Goal: Communication & Community: Share content

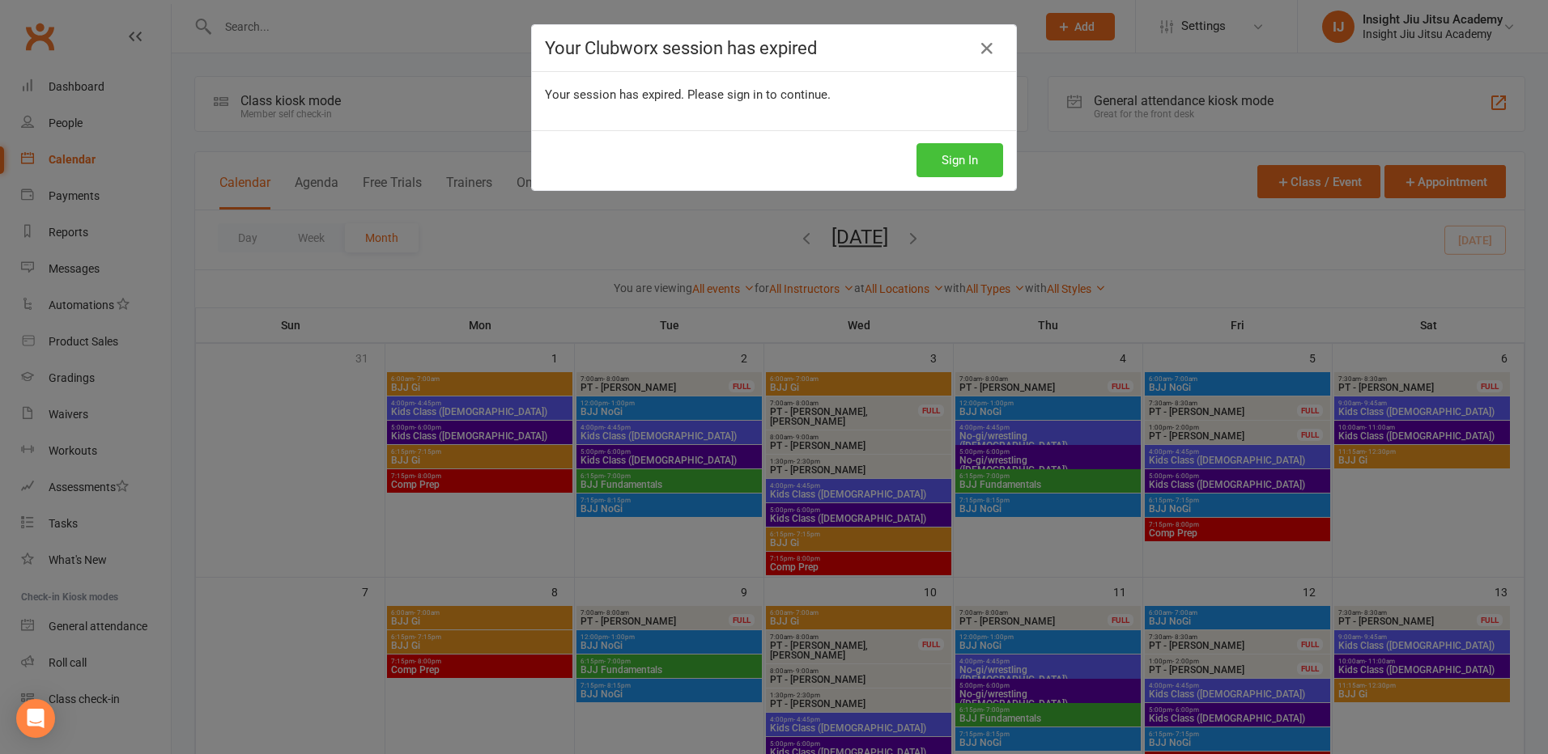
click at [949, 152] on button "Sign In" at bounding box center [959, 160] width 87 height 34
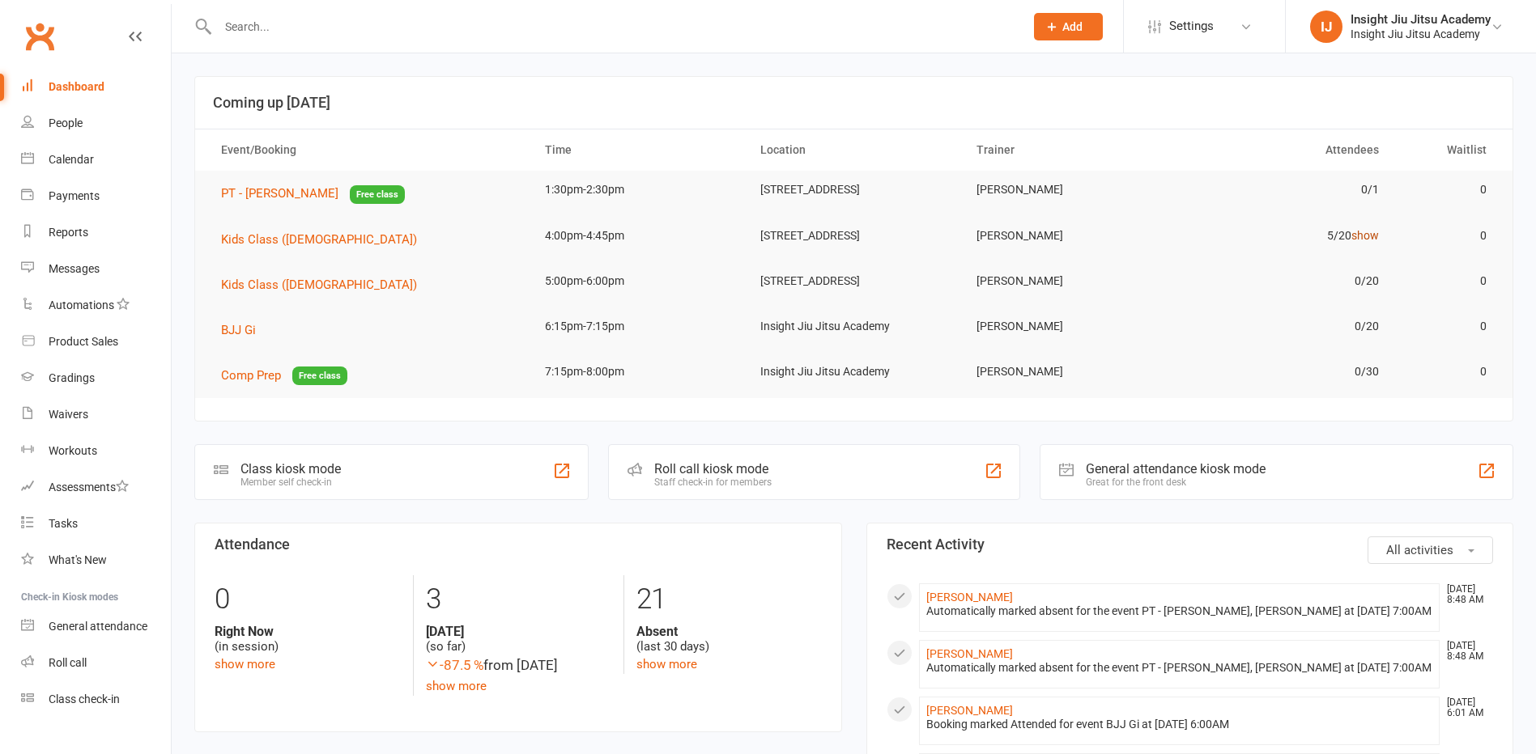
click at [1366, 240] on link "show" at bounding box center [1365, 235] width 28 height 13
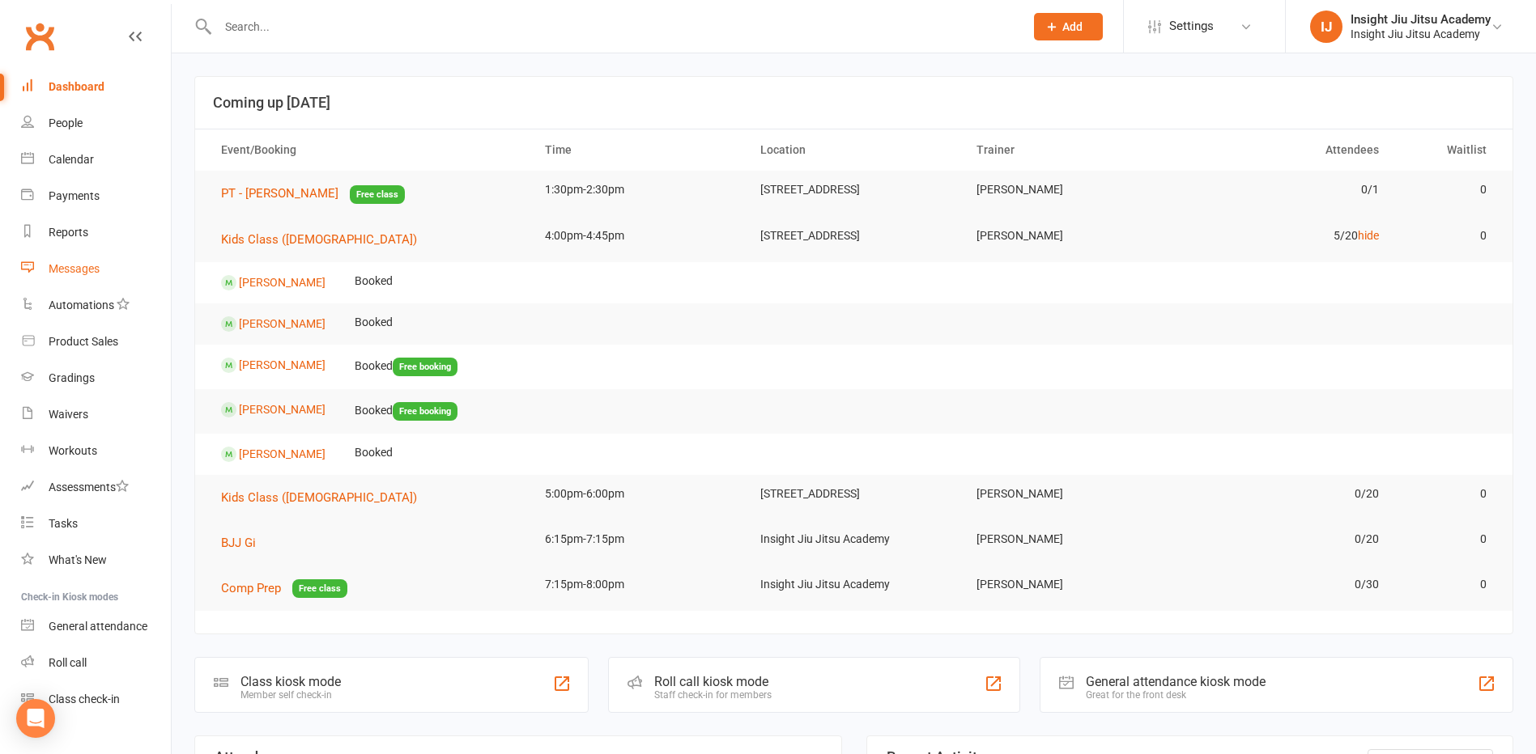
click at [76, 265] on div "Messages" at bounding box center [74, 268] width 51 height 13
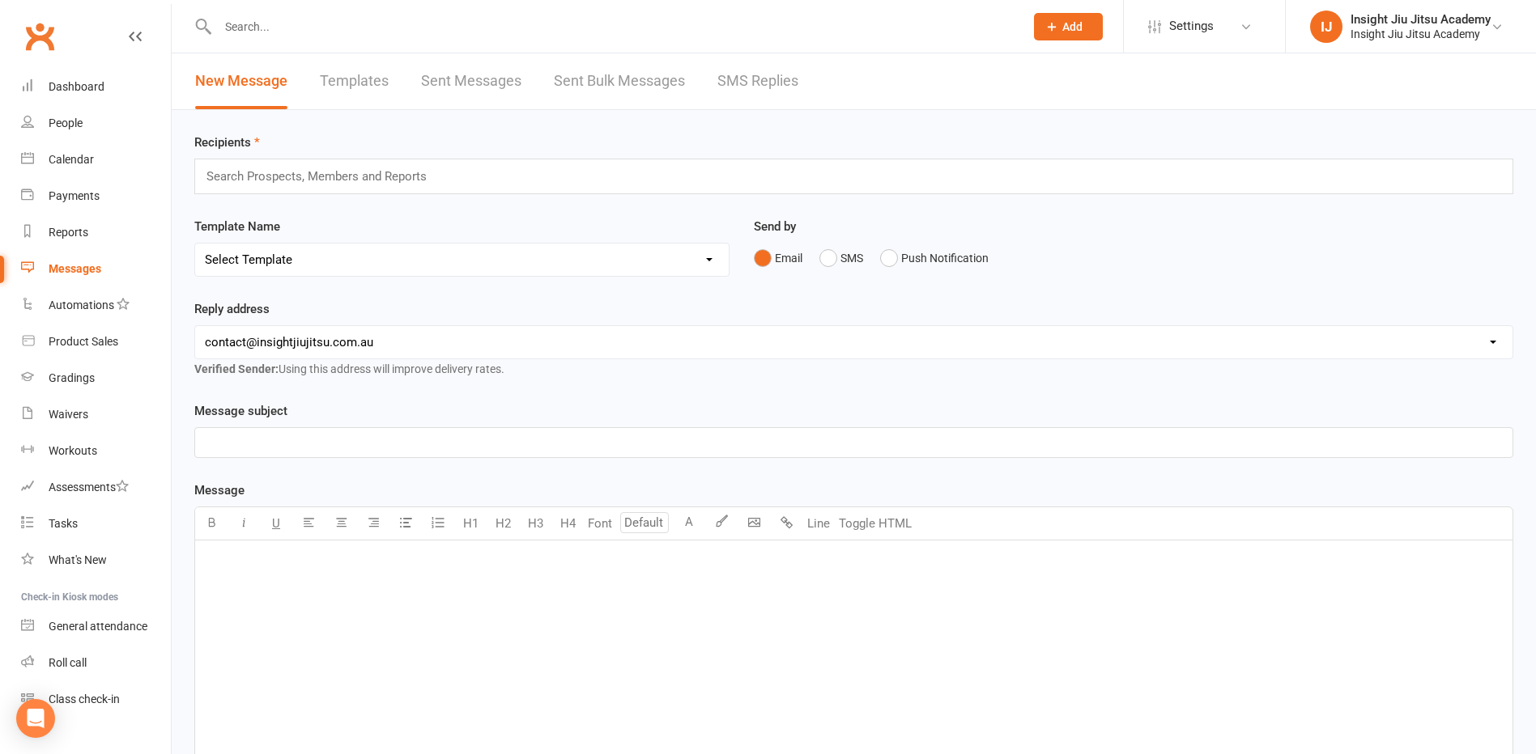
click at [340, 66] on link "Templates" at bounding box center [354, 81] width 69 height 56
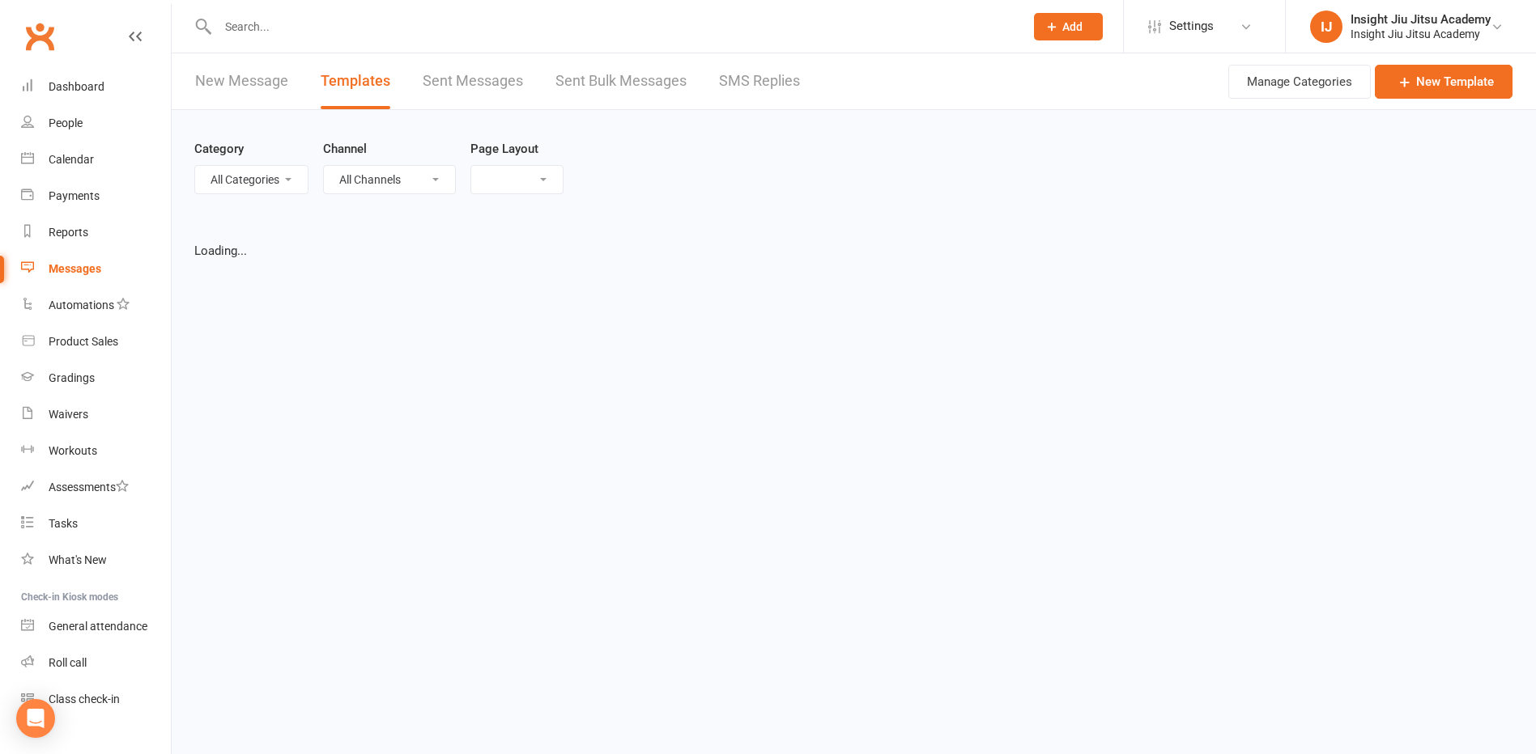
select select "list"
select select "50"
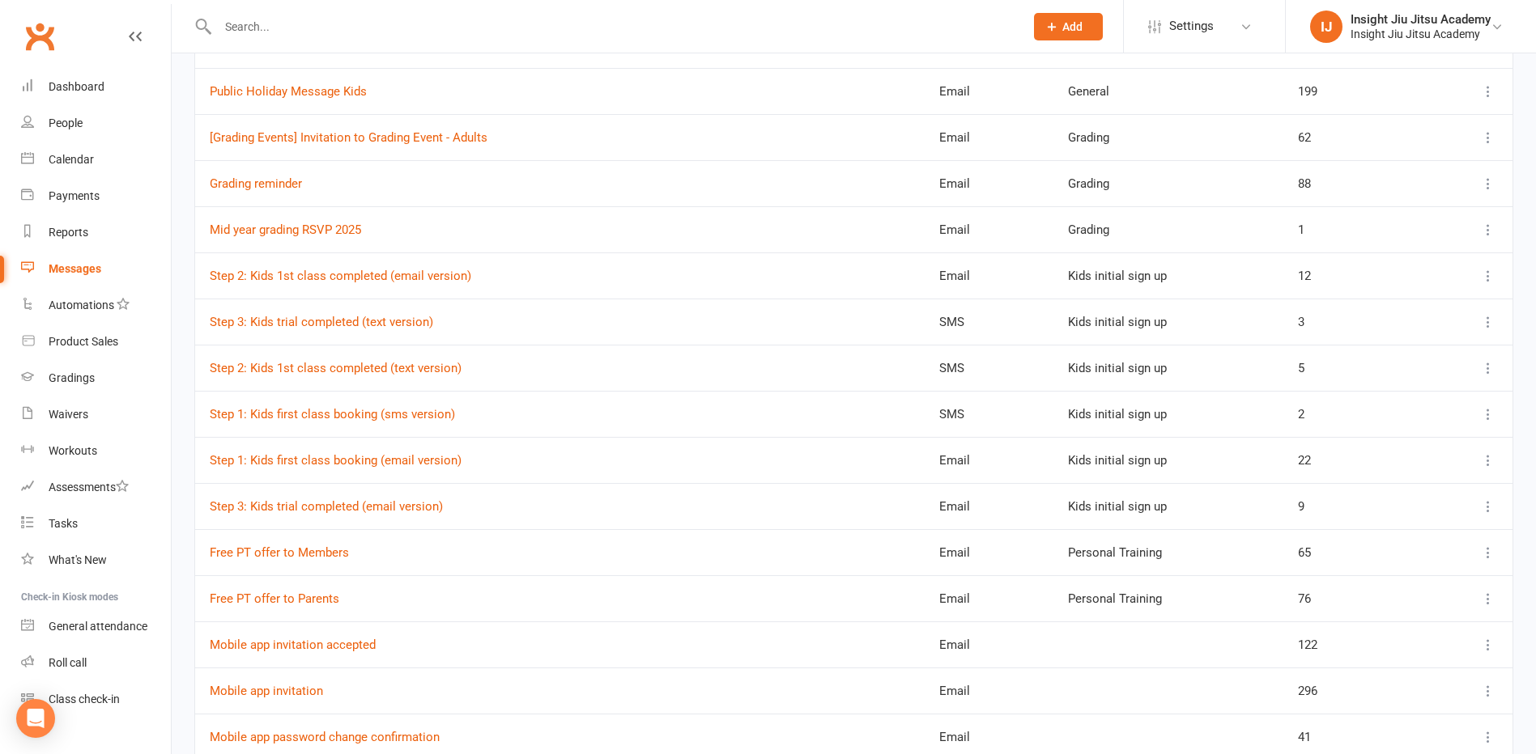
scroll to position [1619, 0]
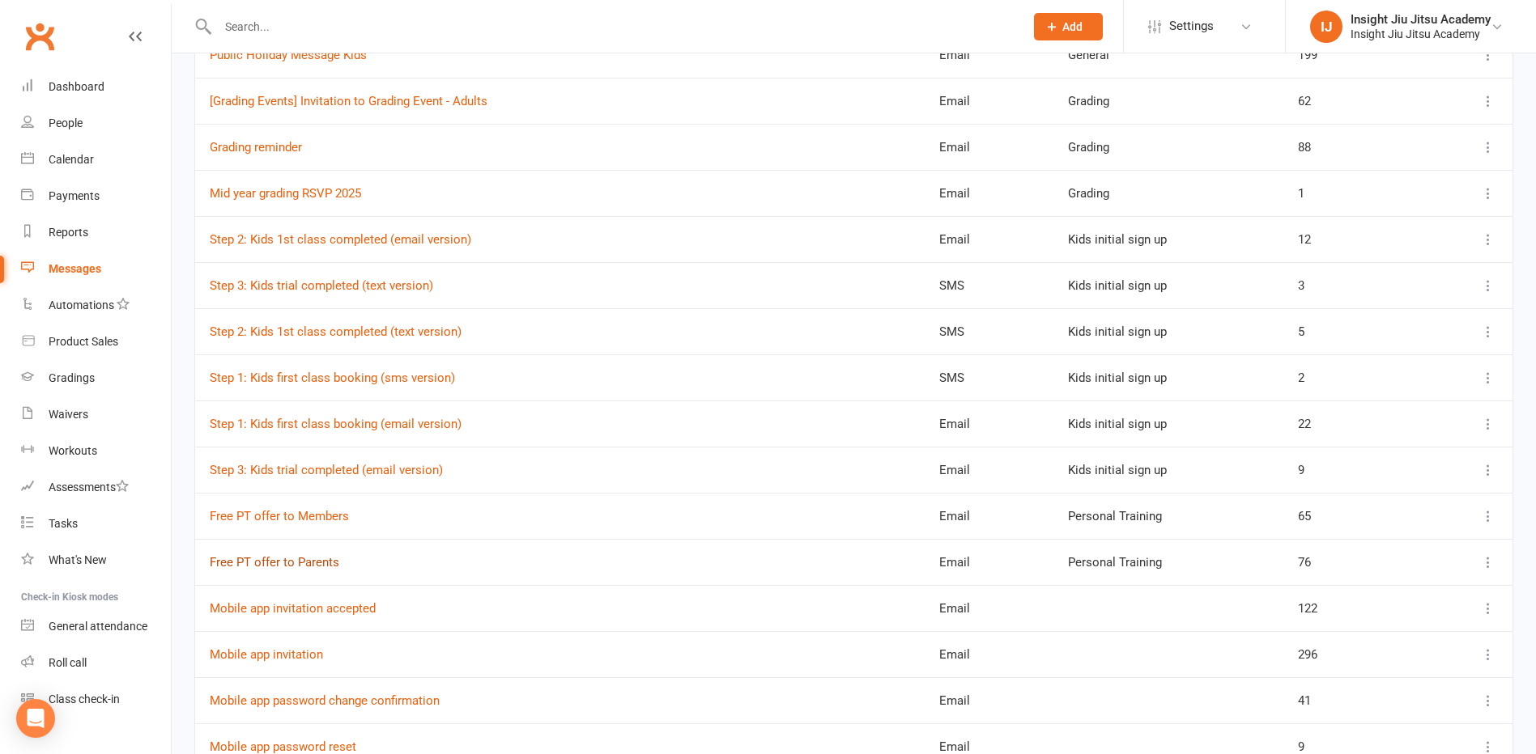
click at [295, 564] on link "Free PT offer to Parents" at bounding box center [275, 562] width 130 height 15
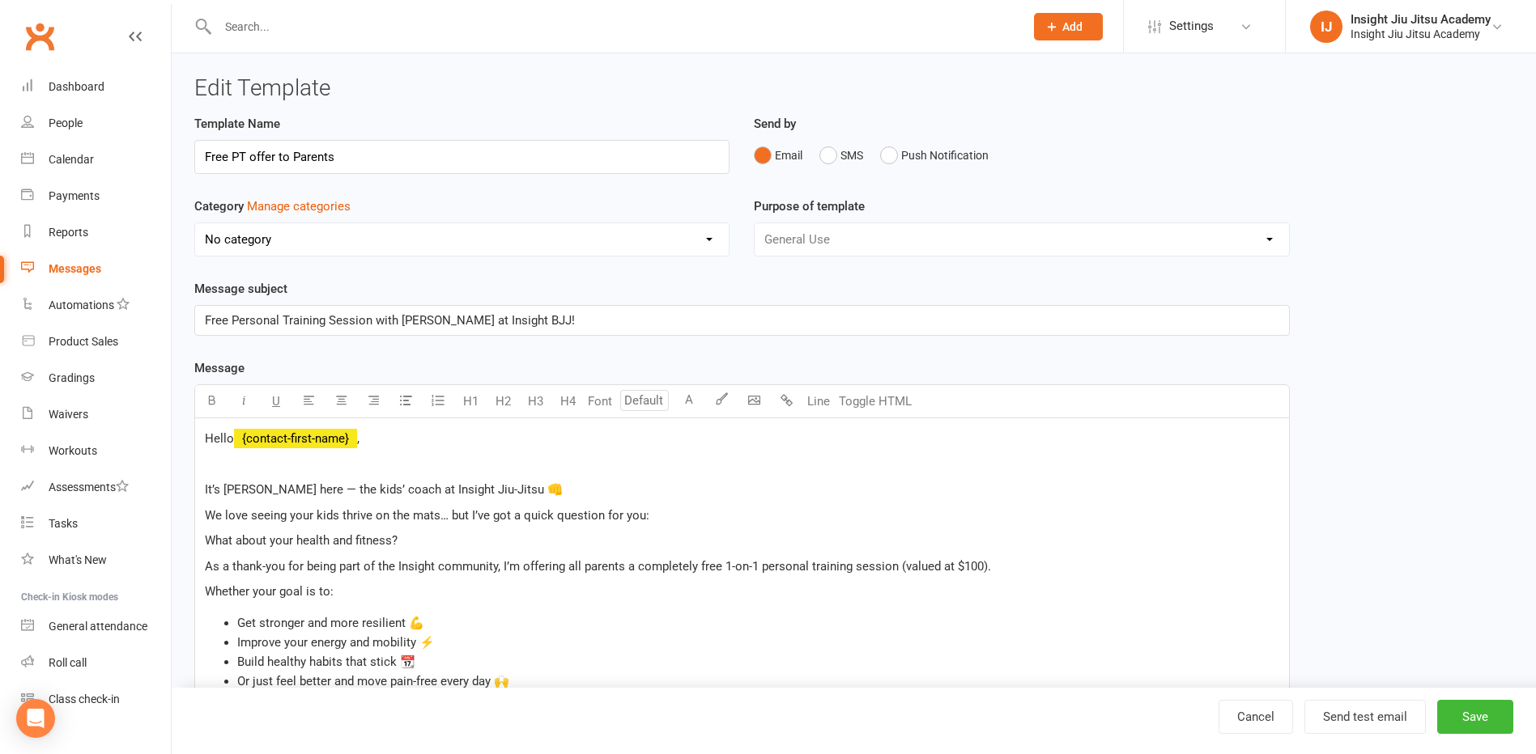
select select "17579"
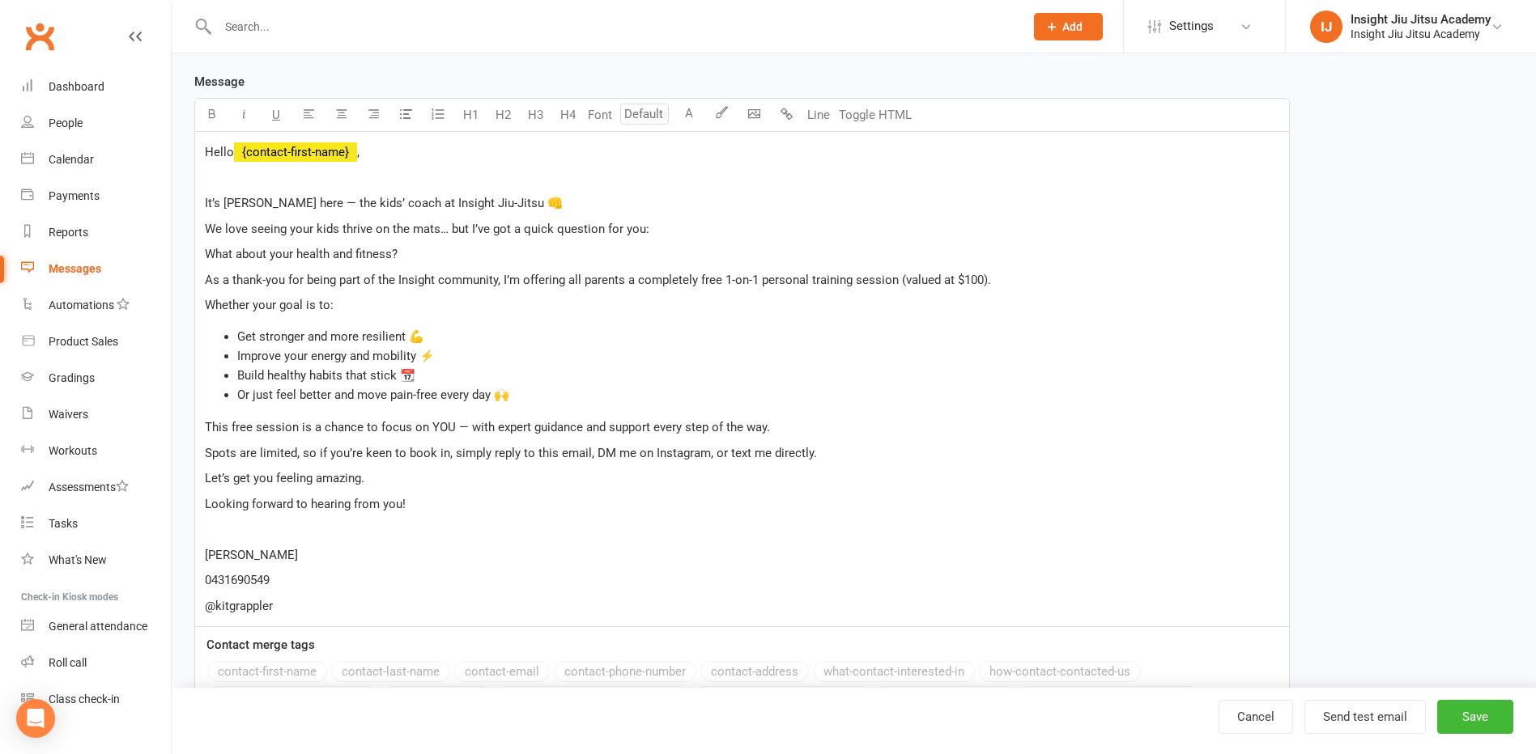
scroll to position [324, 0]
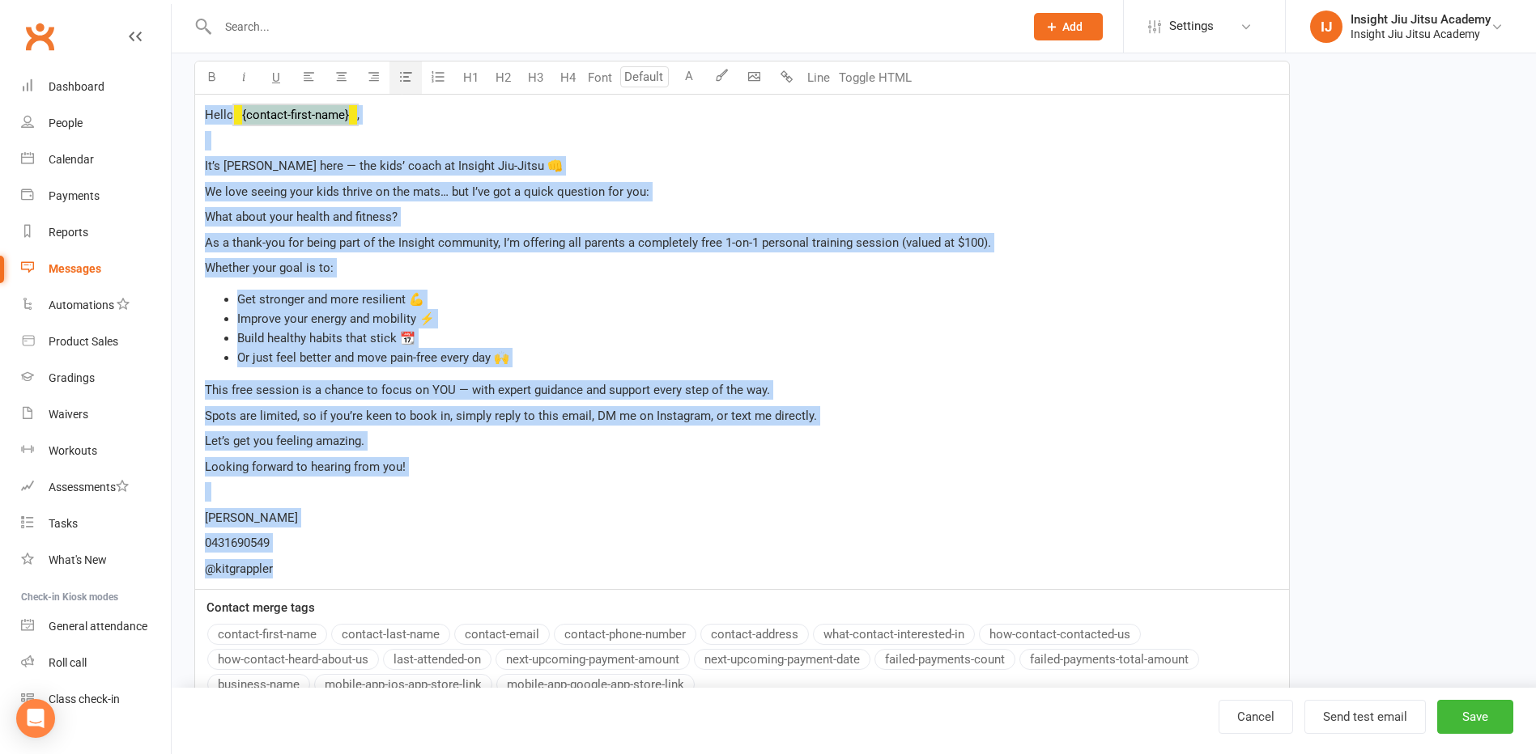
drag, startPoint x: 291, startPoint y: 565, endPoint x: 171, endPoint y: 104, distance: 476.7
click at [171, 104] on ui-view "Prospect Member Non-attending contact Class / event Appointment Grading event T…" at bounding box center [768, 322] width 1536 height 1285
copy div "Hello ﻿ {contact-first-name} , It’s [PERSON_NAME] here — the kids’ coach at Ins…"
click at [624, 308] on li "Get stronger and more resilient 💪" at bounding box center [758, 299] width 1042 height 19
drag, startPoint x: 201, startPoint y: 109, endPoint x: 508, endPoint y: 511, distance: 505.8
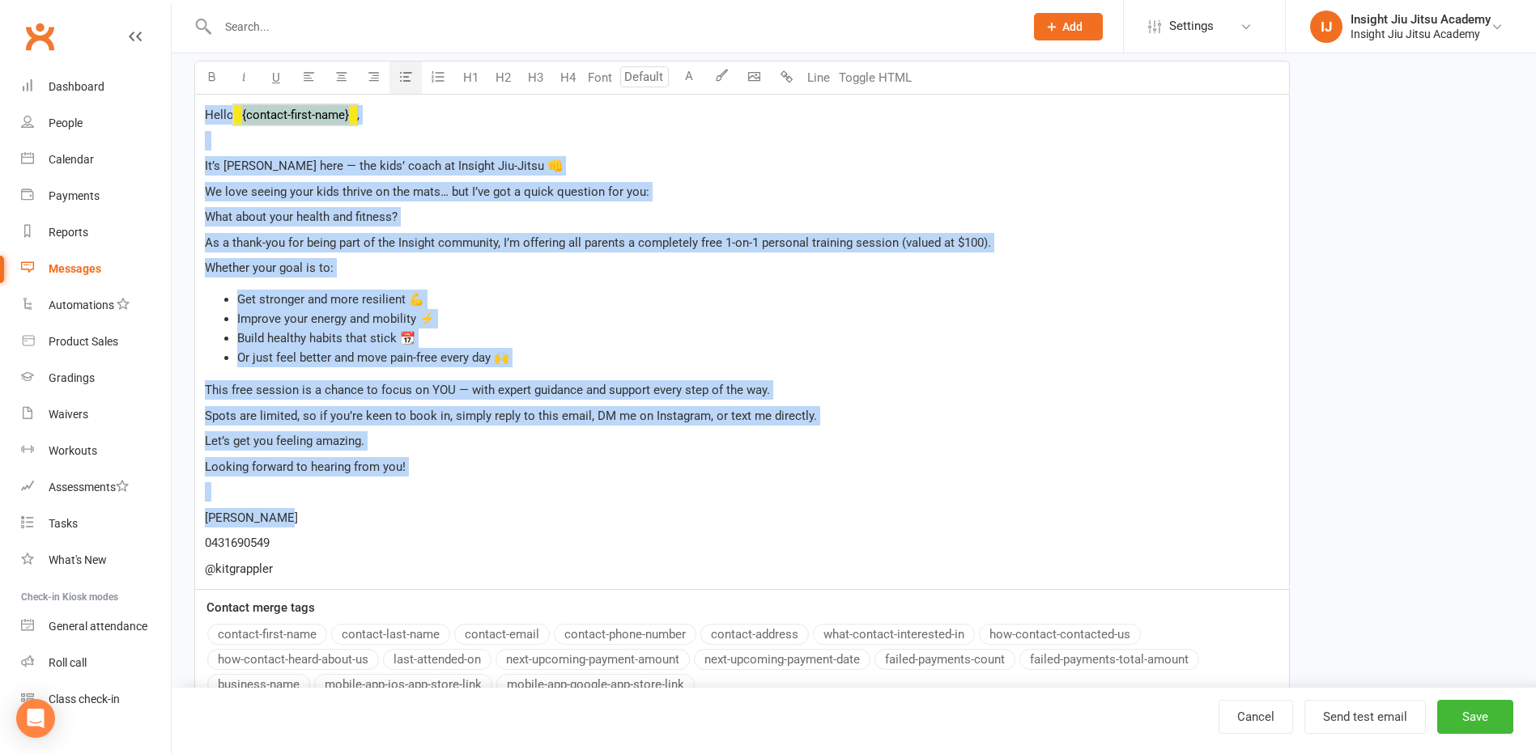
click at [508, 511] on div "Hello ﻿ {contact-first-name} , It’s Kelton here — the kids’ coach at Insight Ji…" at bounding box center [742, 342] width 1094 height 495
copy div "Hello ﻿ {contact-first-name} , It’s Kelton here — the kids’ coach at Insight Ji…"
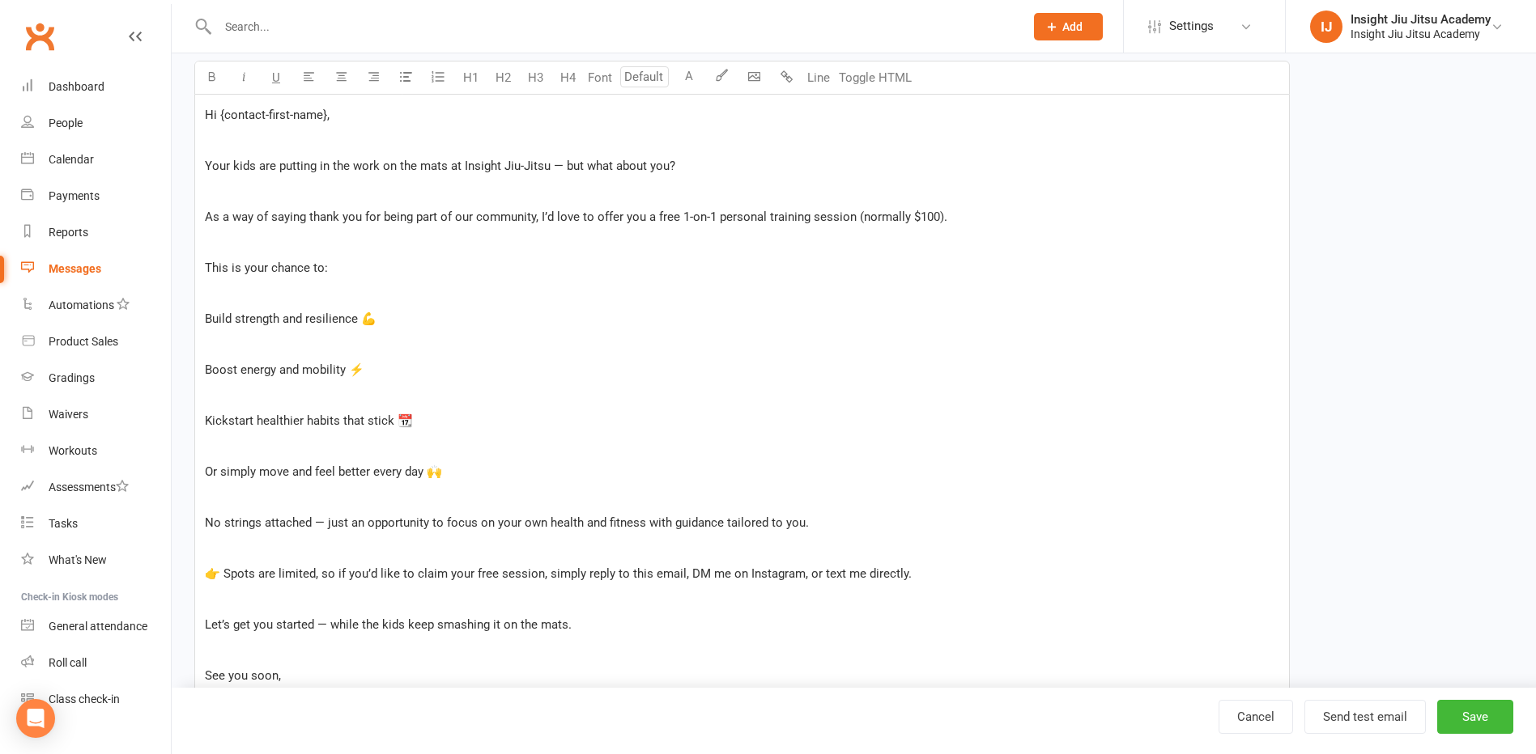
click at [270, 195] on p "﻿" at bounding box center [742, 191] width 1074 height 19
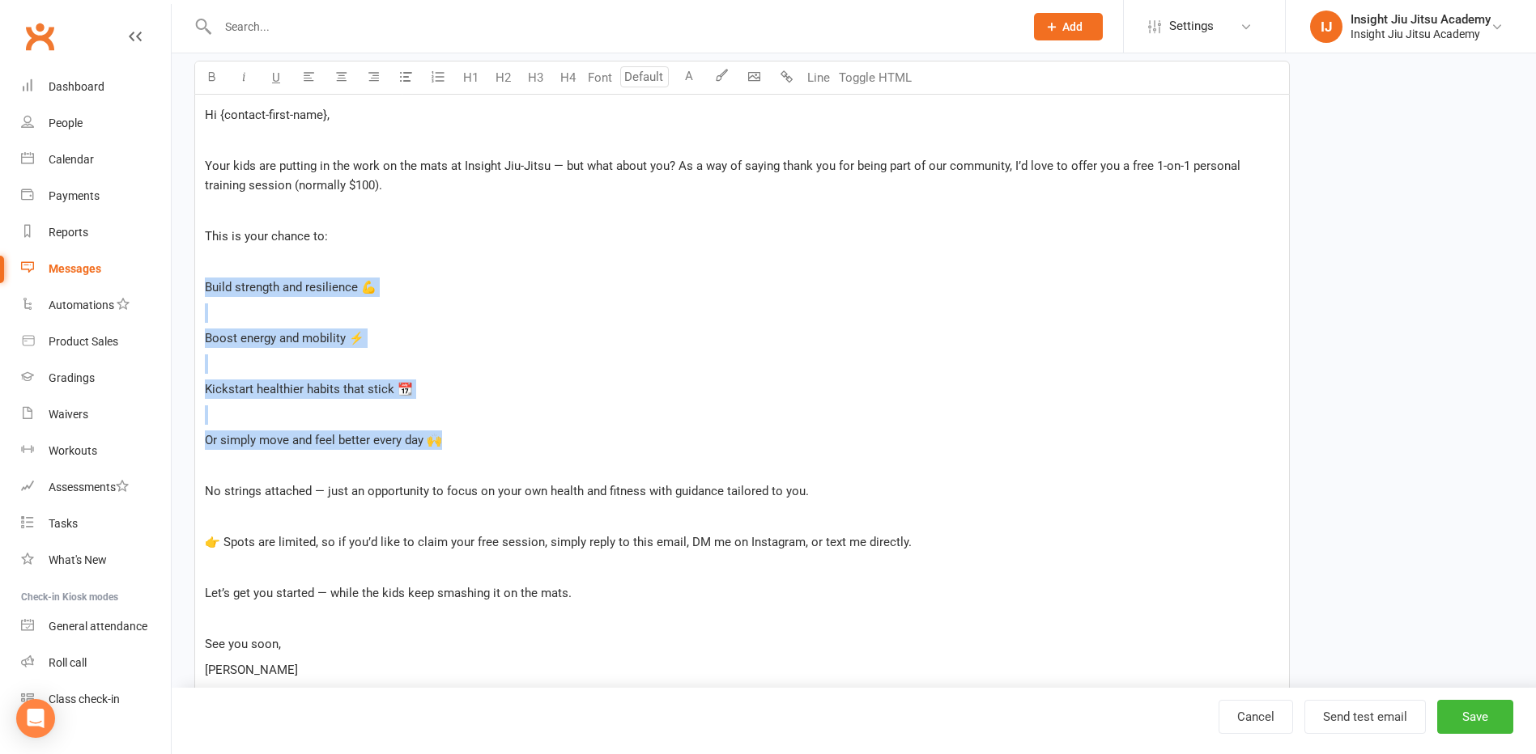
drag, startPoint x: 202, startPoint y: 281, endPoint x: 461, endPoint y: 443, distance: 305.5
click at [461, 443] on div "Hi {contact-first-name}, ﻿ Your kids are putting in the work on the mats at Ins…" at bounding box center [742, 419] width 1094 height 648
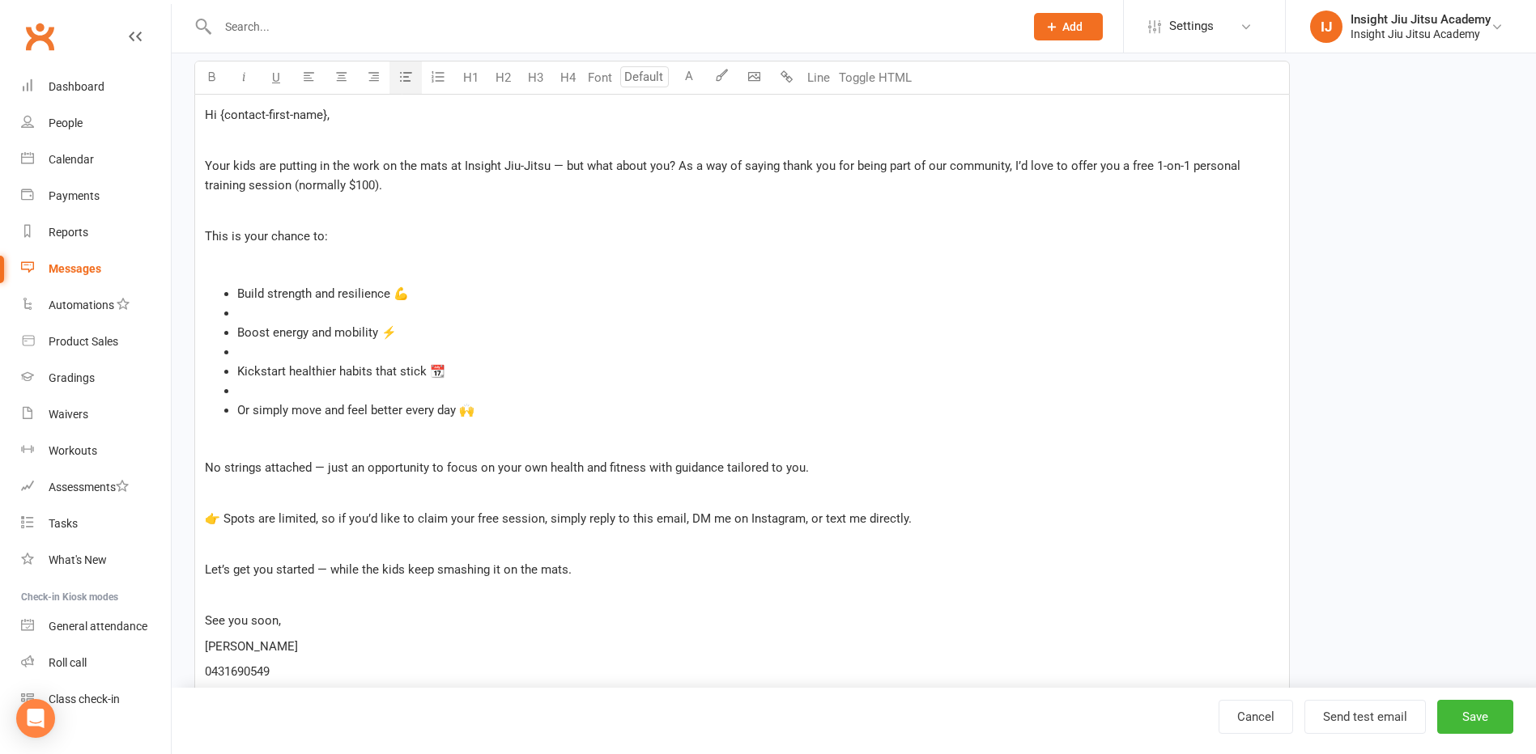
click at [401, 81] on icon "button" at bounding box center [406, 76] width 12 height 12
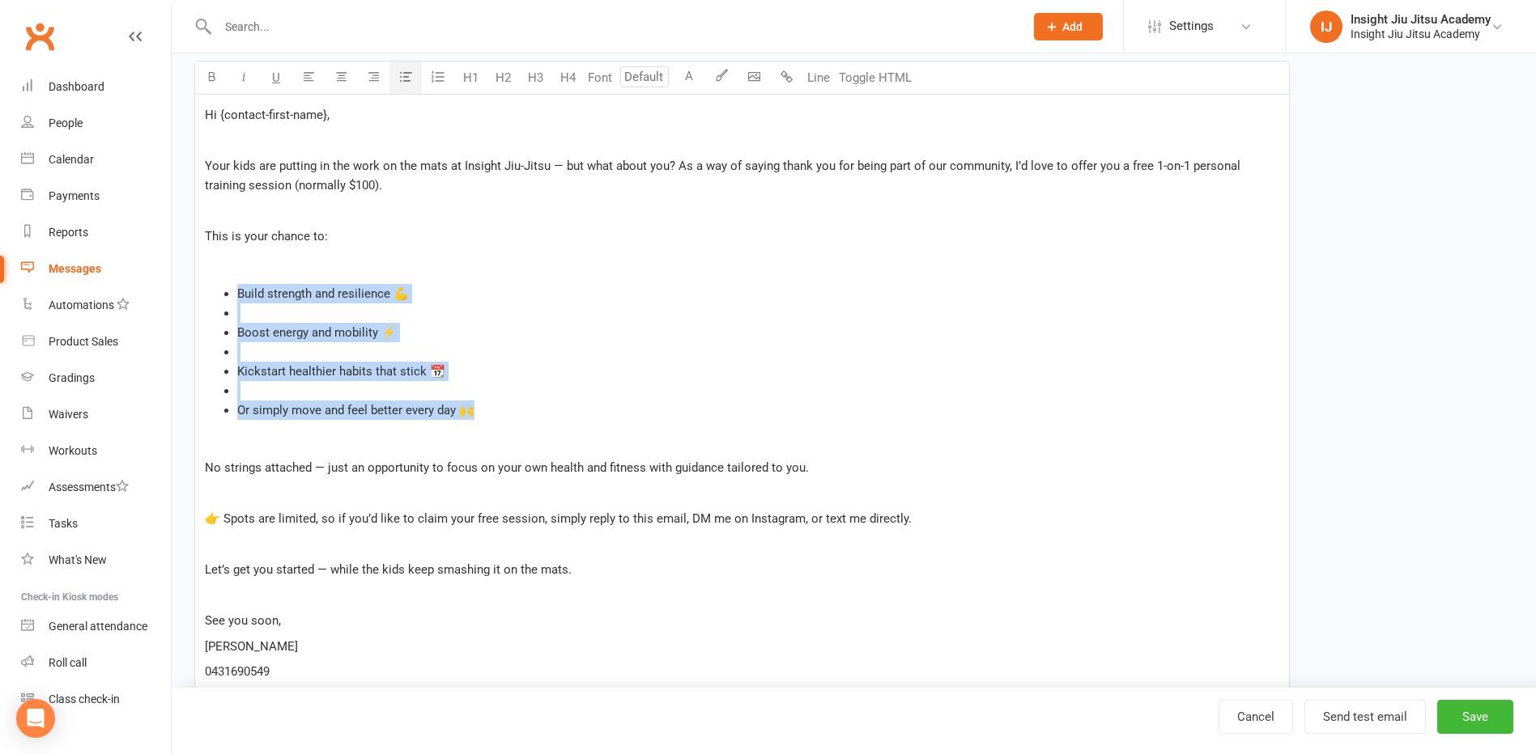
click at [273, 316] on li "﻿" at bounding box center [758, 313] width 1042 height 19
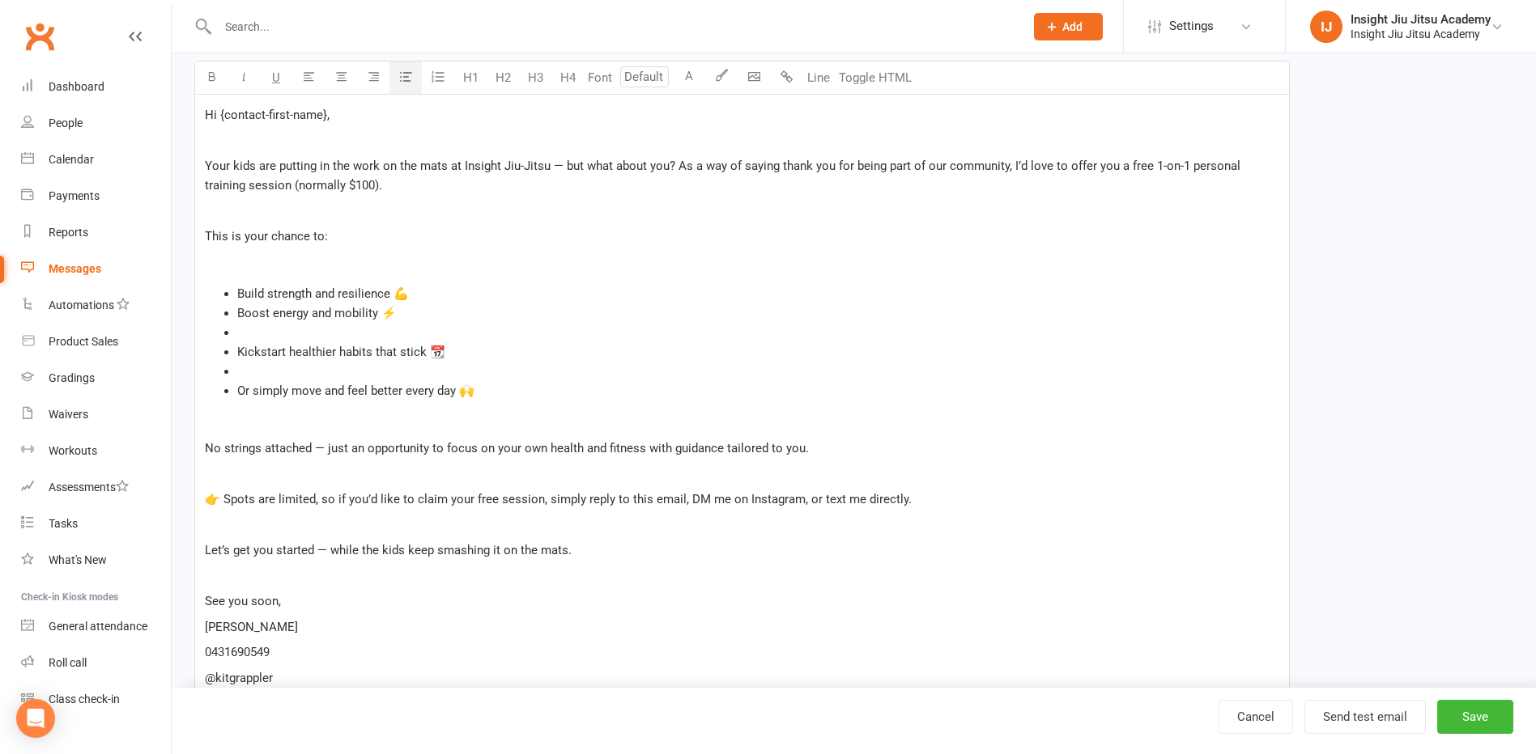
click at [304, 336] on li "﻿" at bounding box center [758, 332] width 1042 height 19
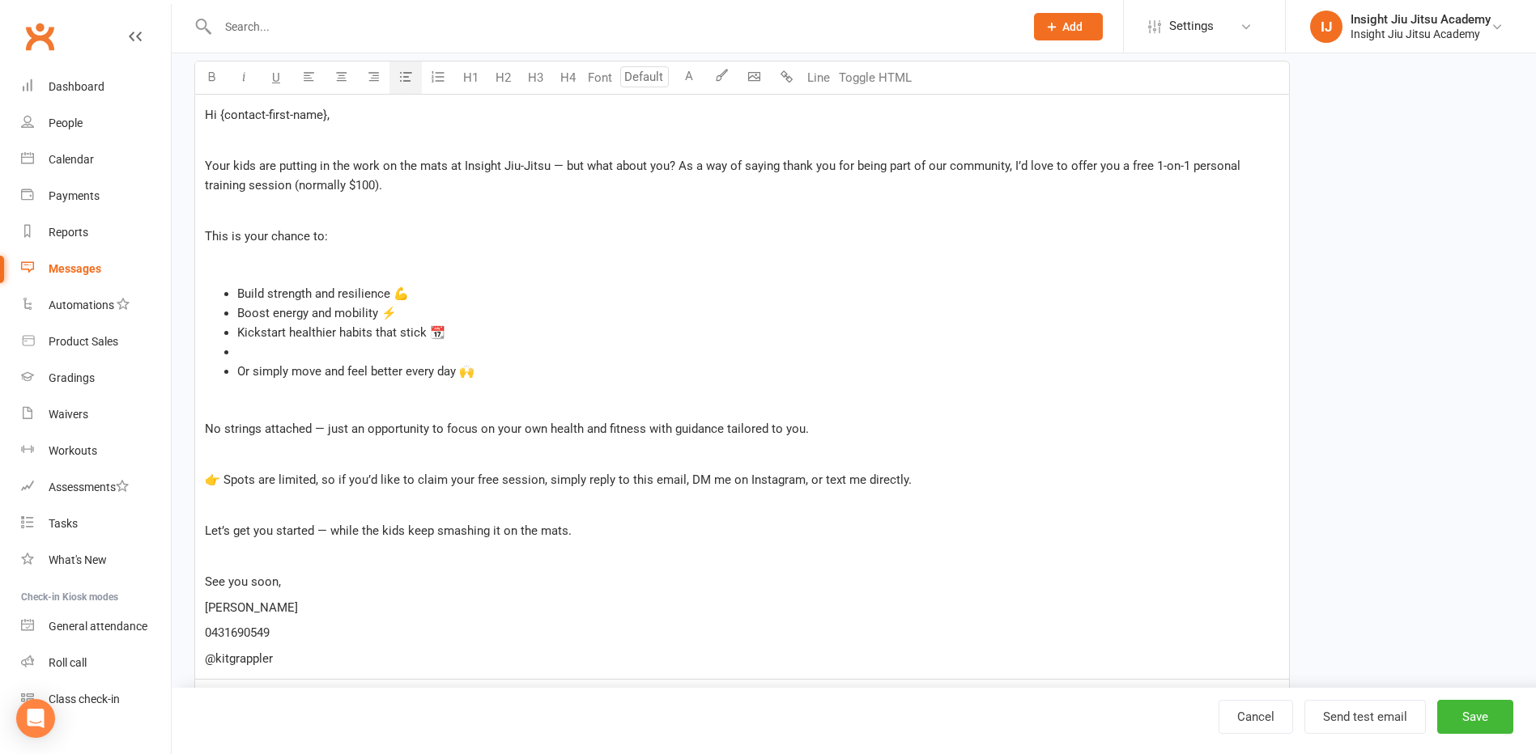
click at [270, 351] on li "﻿" at bounding box center [758, 351] width 1042 height 19
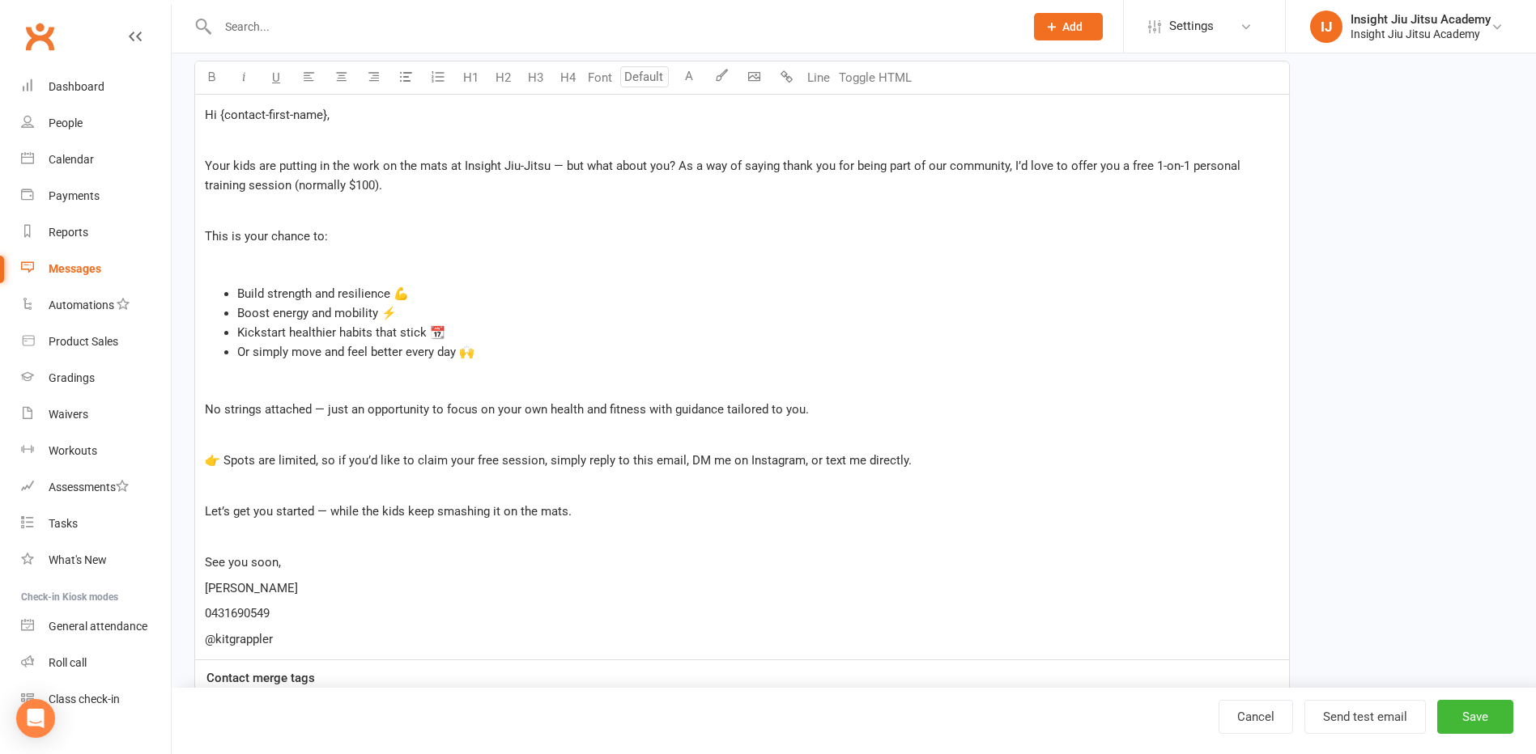
click at [282, 439] on p "﻿" at bounding box center [742, 435] width 1074 height 19
click at [336, 262] on p "﻿" at bounding box center [742, 262] width 1074 height 19
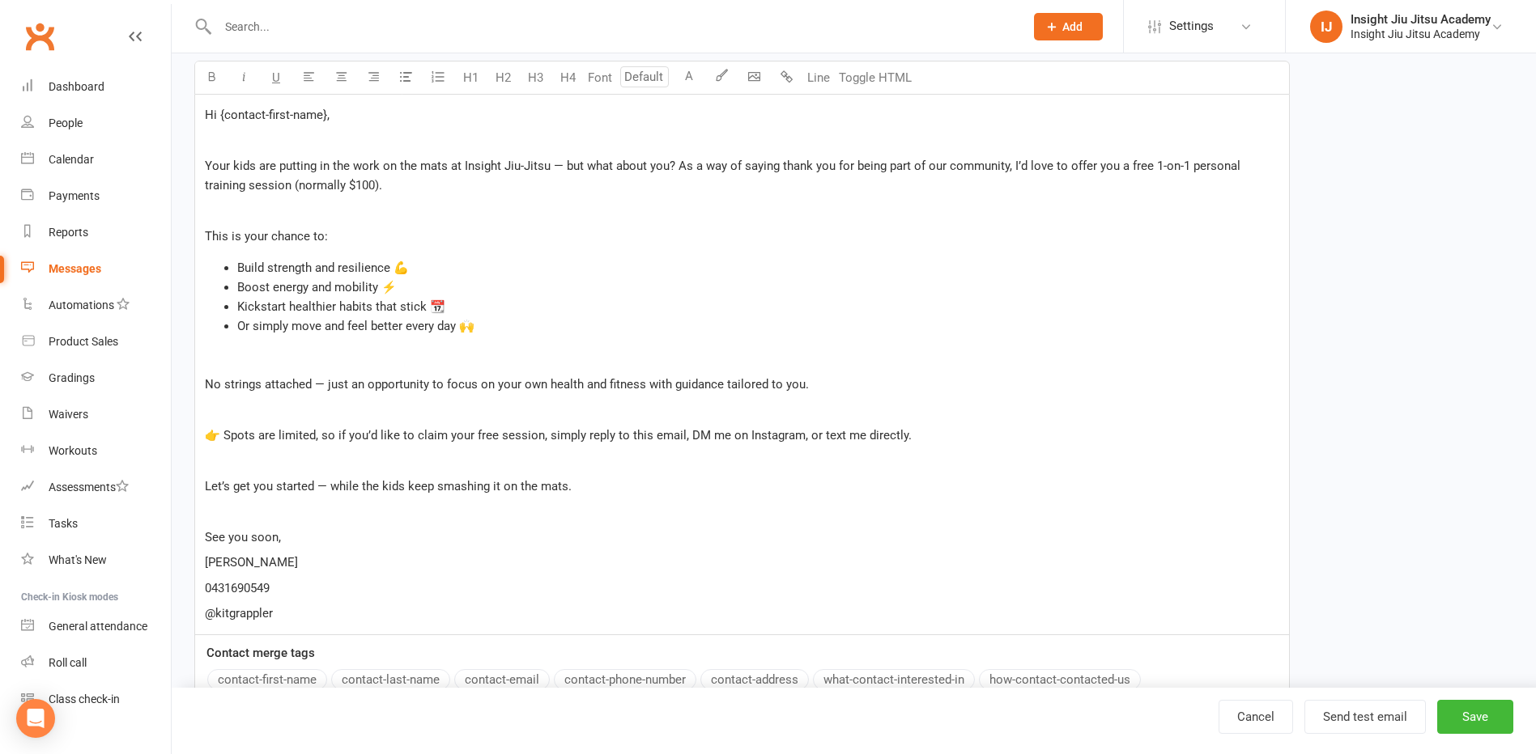
click at [296, 253] on div "Hi {contact-first-name}, ﻿ Your kids are putting in the work on the mats at Ins…" at bounding box center [742, 365] width 1094 height 540
click at [249, 202] on p "﻿" at bounding box center [742, 211] width 1074 height 19
click at [230, 406] on p "﻿" at bounding box center [742, 409] width 1074 height 19
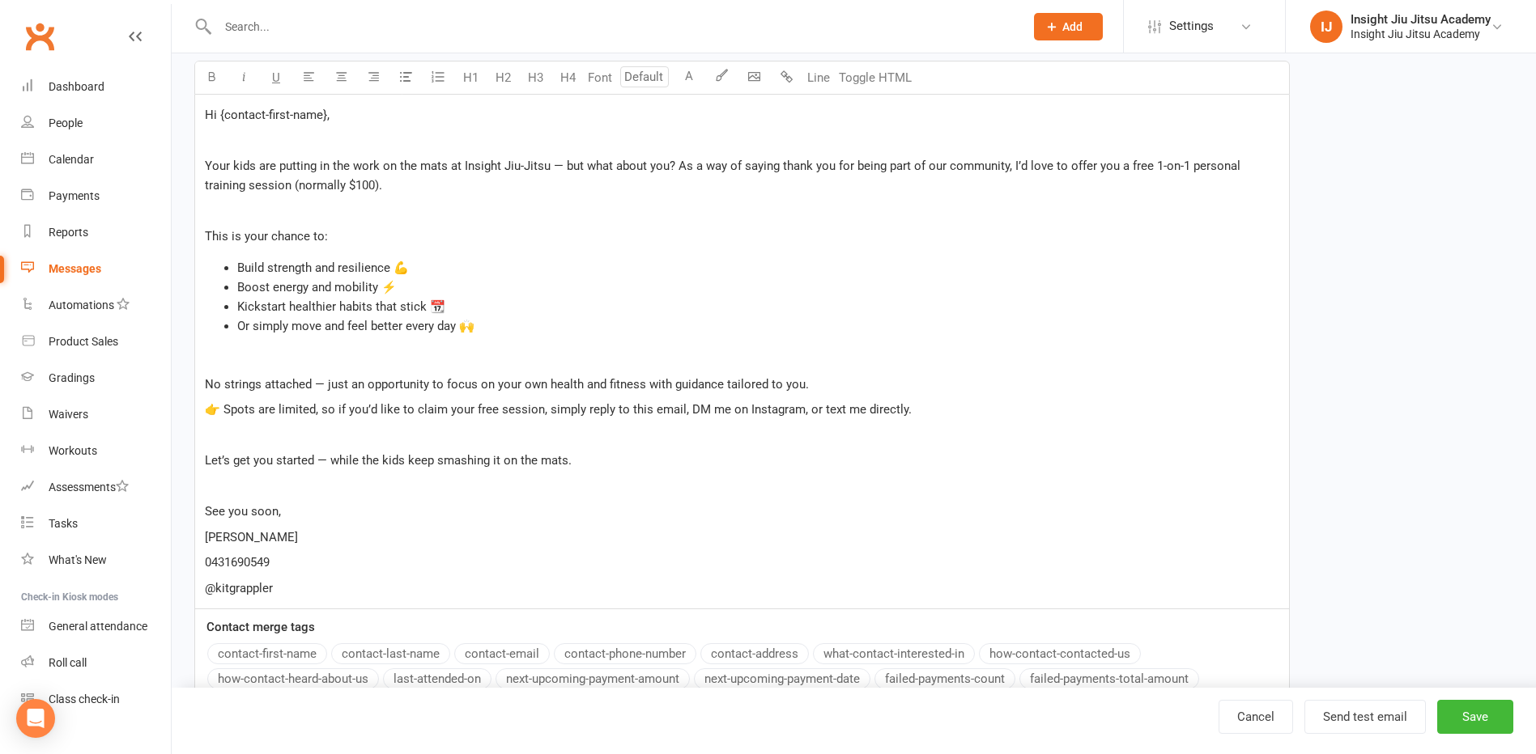
click at [265, 440] on p "﻿" at bounding box center [742, 435] width 1074 height 19
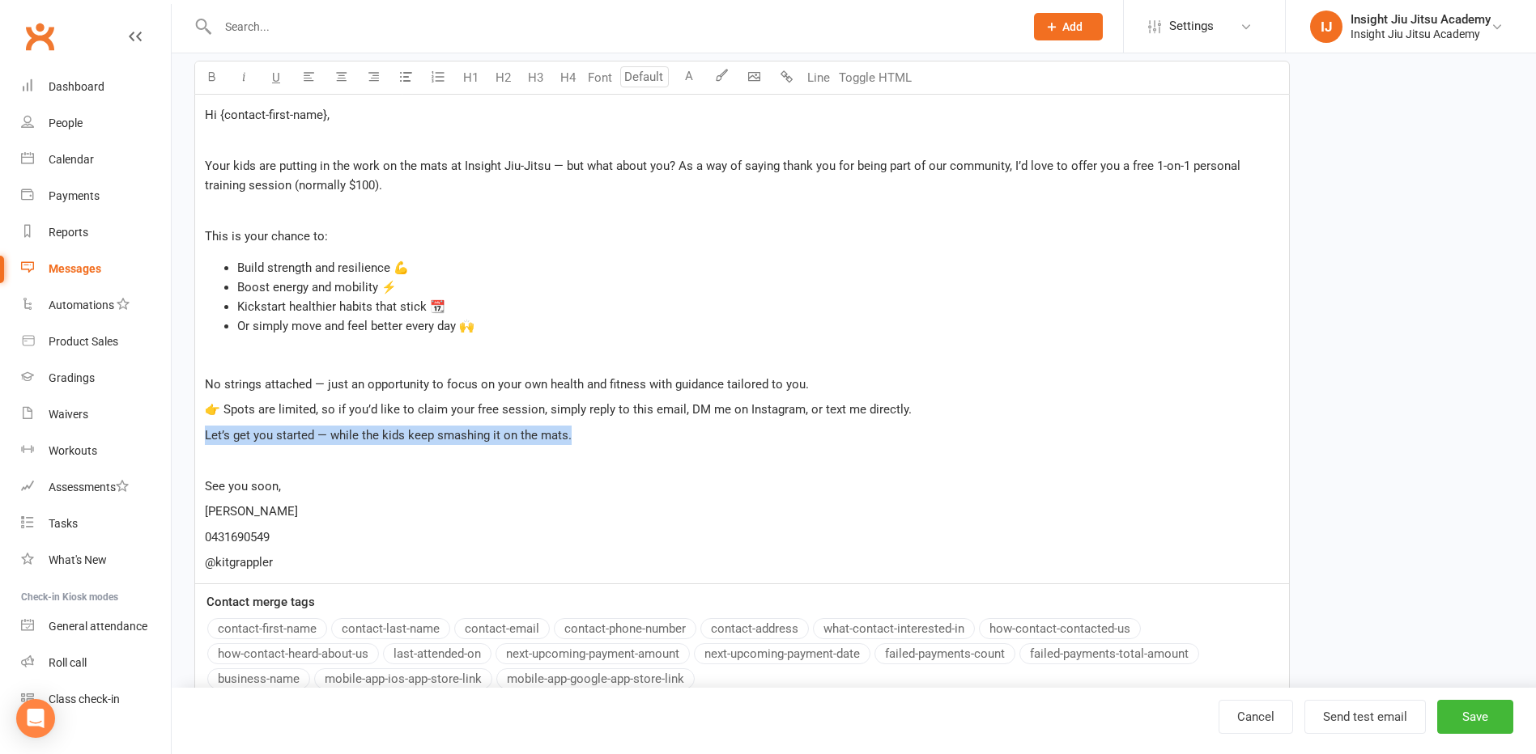
drag, startPoint x: 200, startPoint y: 431, endPoint x: 567, endPoint y: 432, distance: 367.5
click at [567, 432] on div "Hi {contact-first-name}, ﻿ Your kids are putting in the work on the mats at Ins…" at bounding box center [742, 339] width 1094 height 489
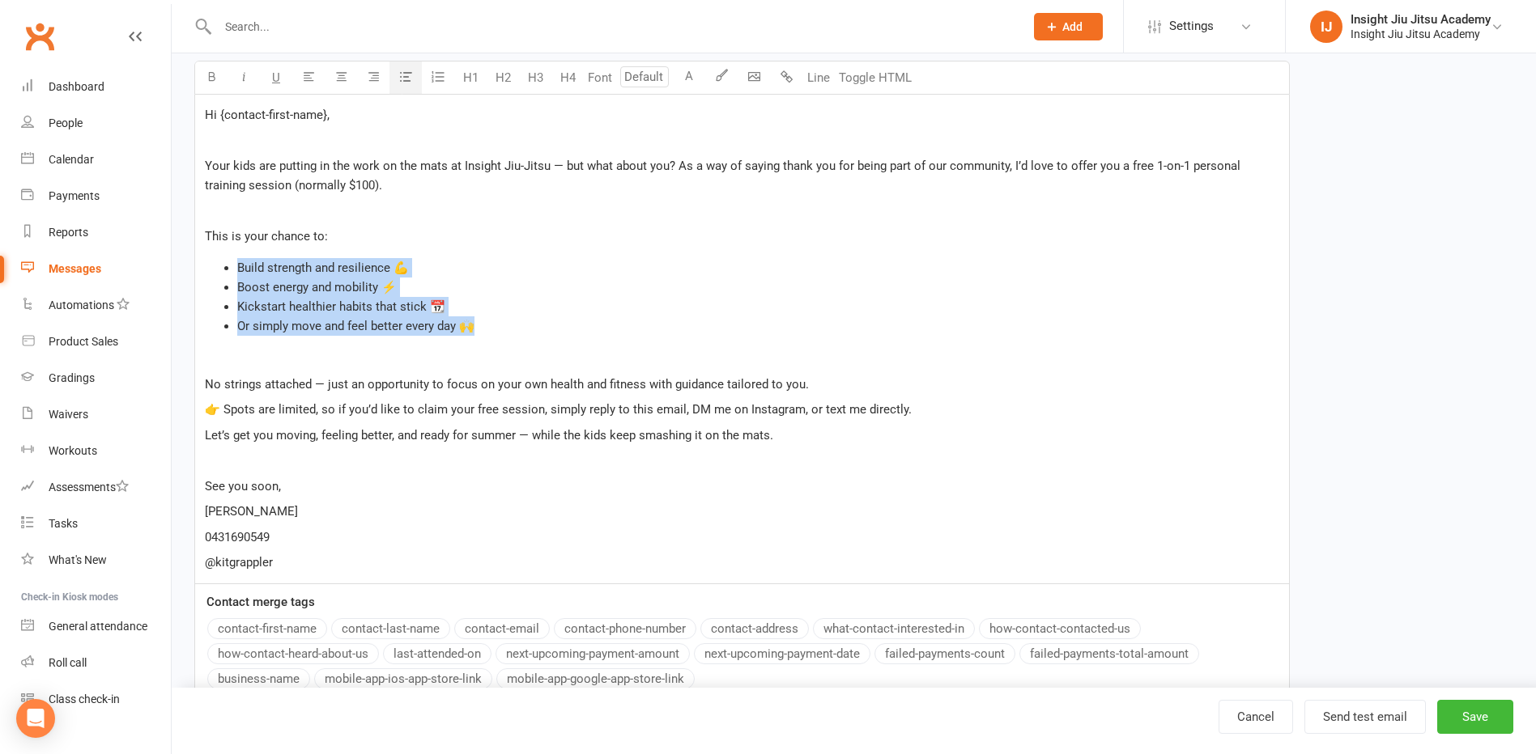
drag, startPoint x: 236, startPoint y: 263, endPoint x: 499, endPoint y: 319, distance: 268.9
click at [499, 319] on ul "Build strength and resilience 💪 Boost energy and mobility ⚡ Kickstart healthier…" at bounding box center [742, 297] width 1074 height 78
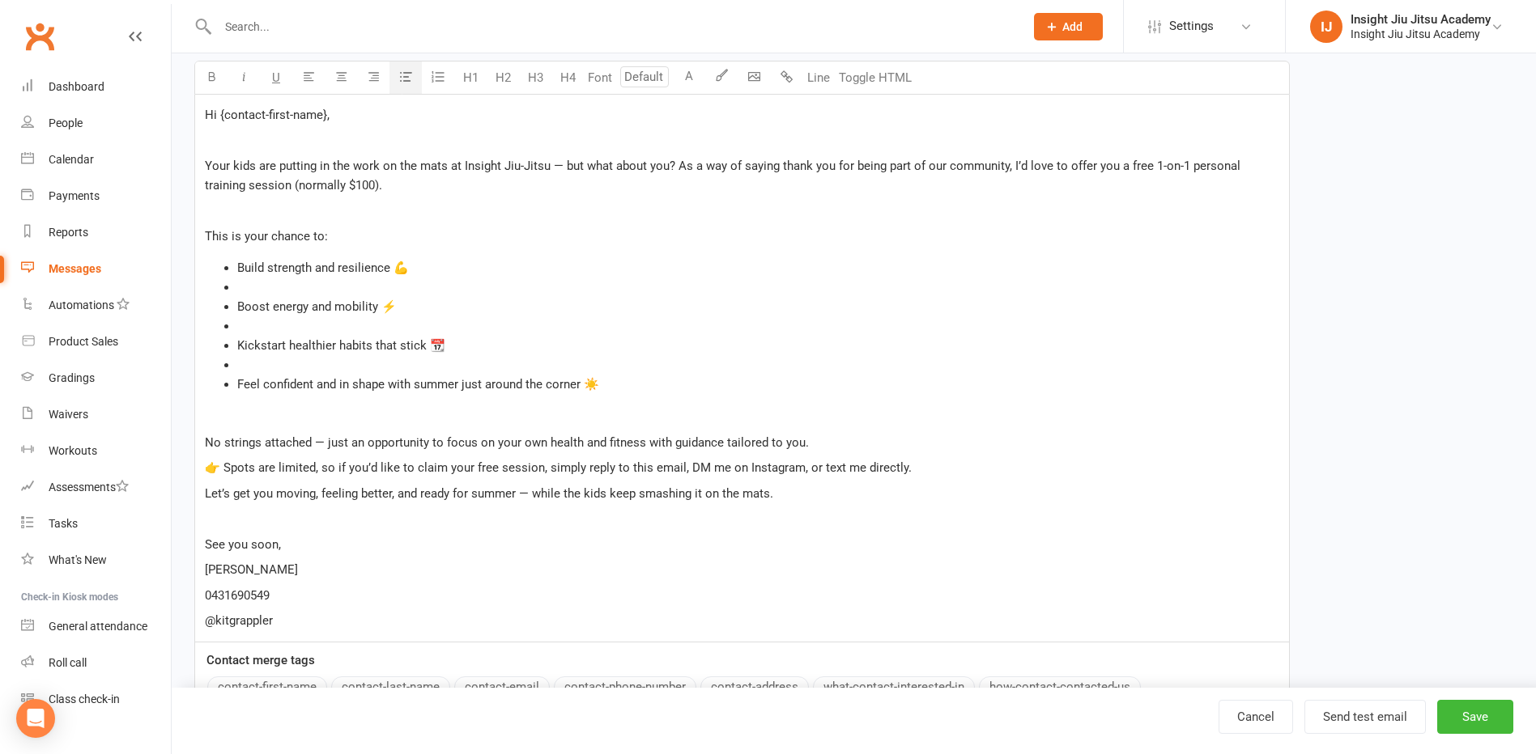
click at [254, 287] on li "﻿" at bounding box center [758, 287] width 1042 height 19
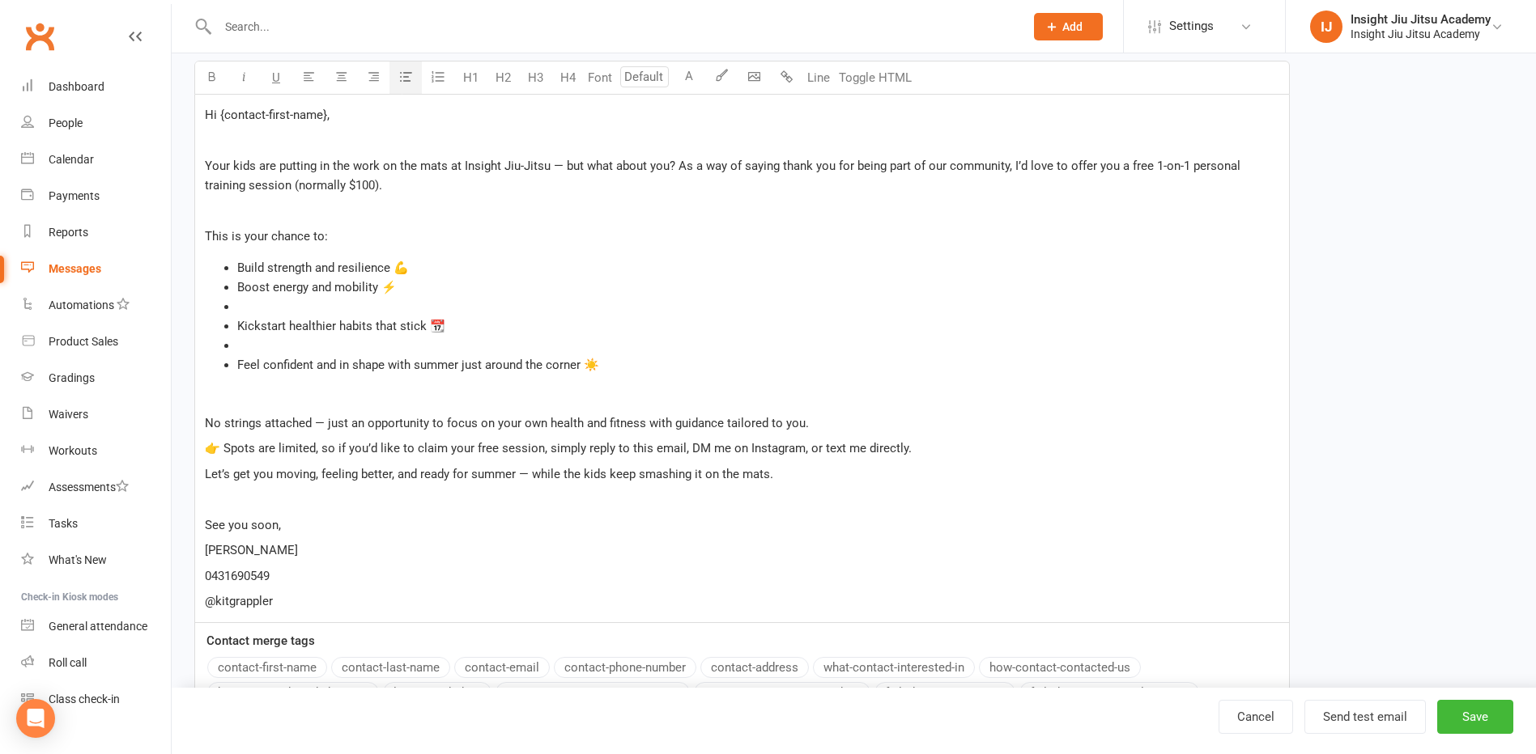
click at [262, 315] on li "﻿" at bounding box center [758, 306] width 1042 height 19
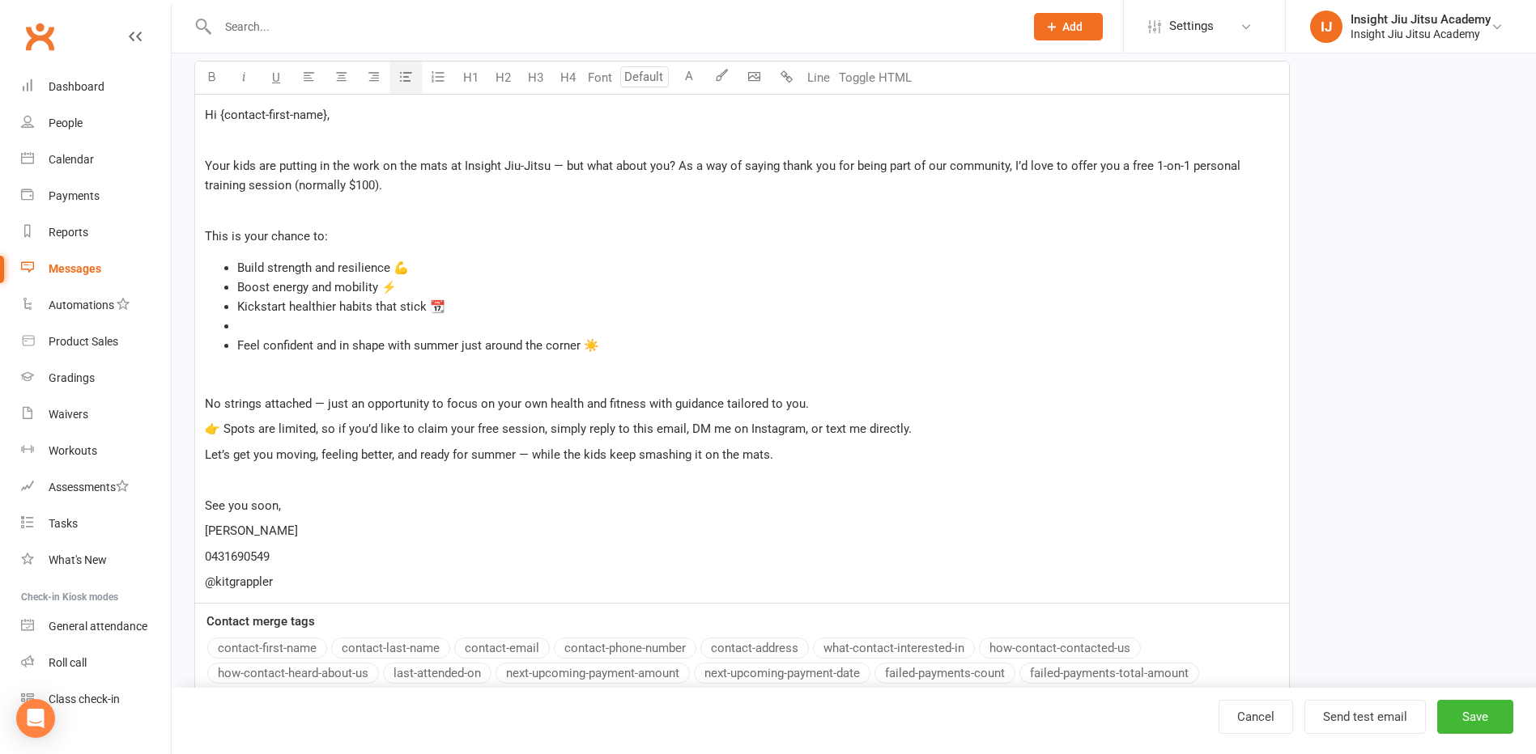
click at [256, 326] on li "﻿" at bounding box center [758, 326] width 1042 height 19
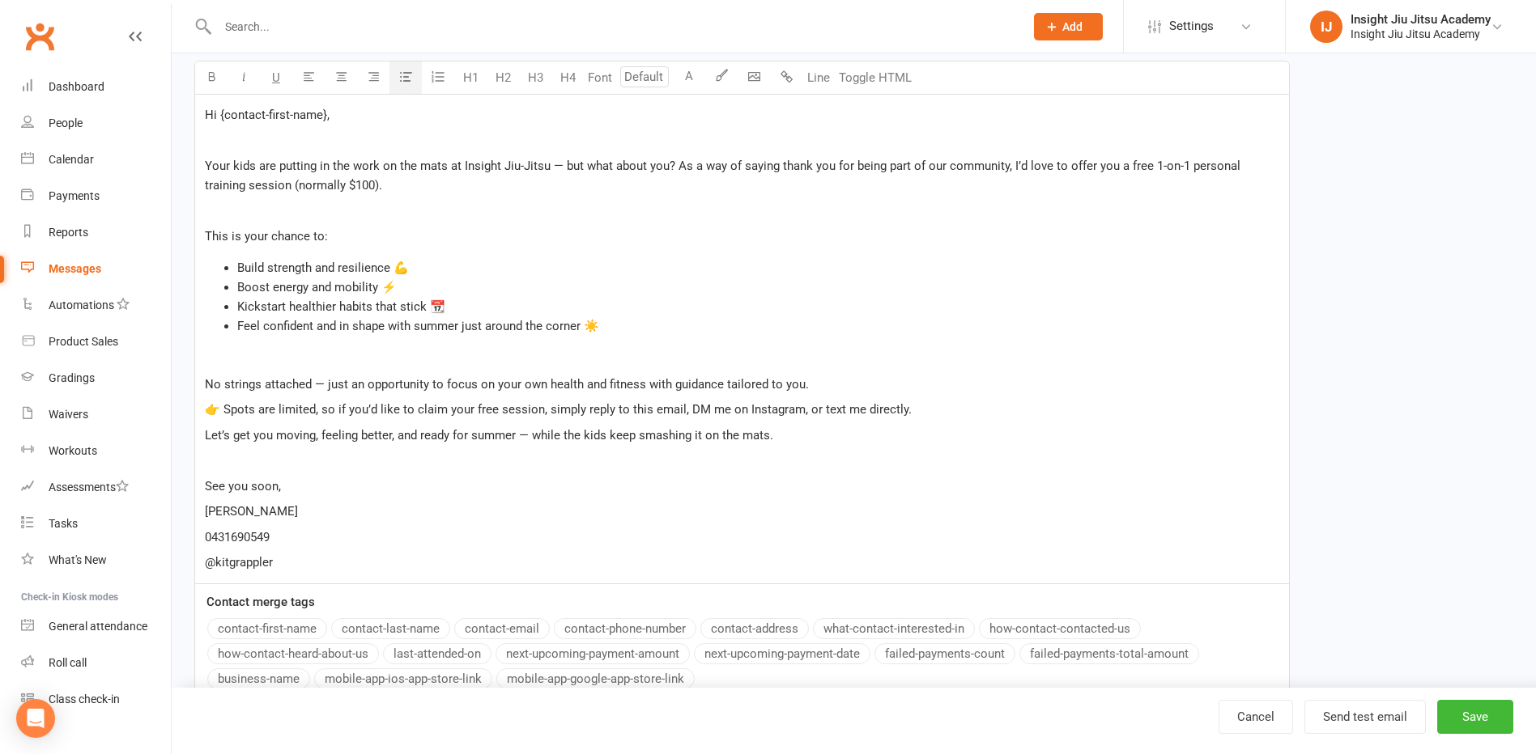
click at [668, 332] on li "Feel confident and in shape with summer just around the corner ☀️" at bounding box center [758, 326] width 1042 height 19
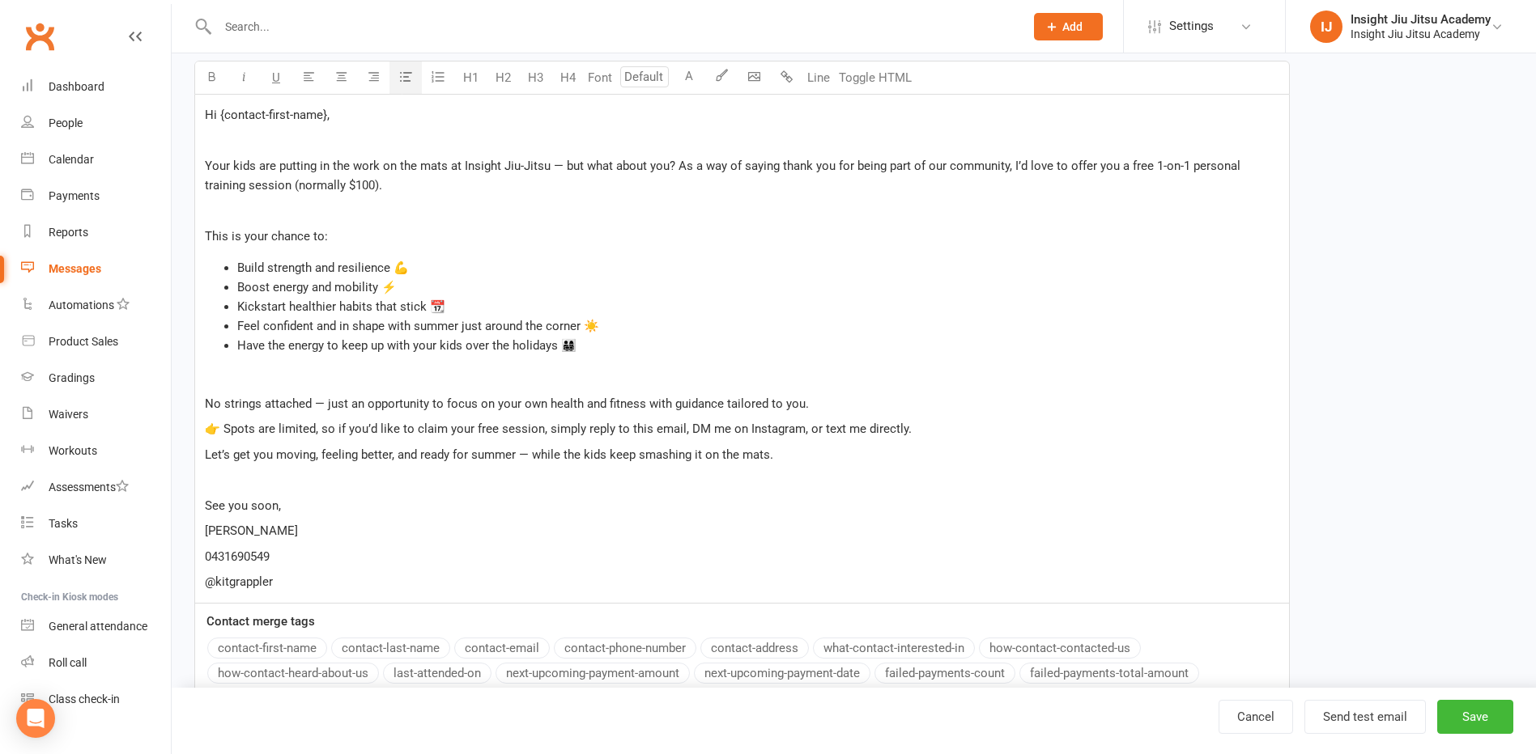
click at [377, 389] on div "Hi {contact-first-name}, ﻿ Your kids are putting in the work on the mats at Ins…" at bounding box center [742, 349] width 1094 height 508
click at [367, 377] on p "﻿" at bounding box center [742, 377] width 1074 height 19
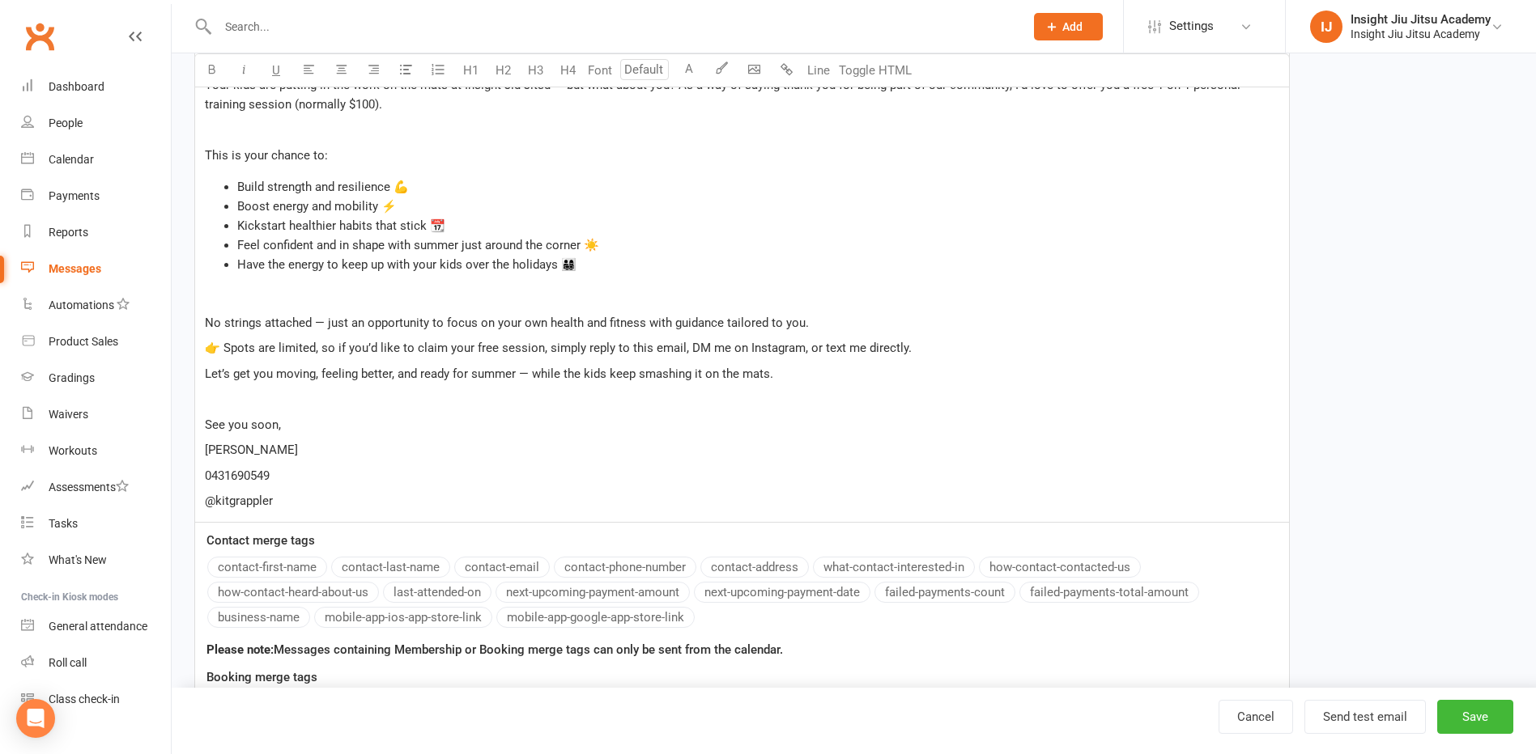
click at [226, 351] on span "👉 Spots are limited, so if you’d like to claim your free session, simply reply …" at bounding box center [558, 348] width 707 height 15
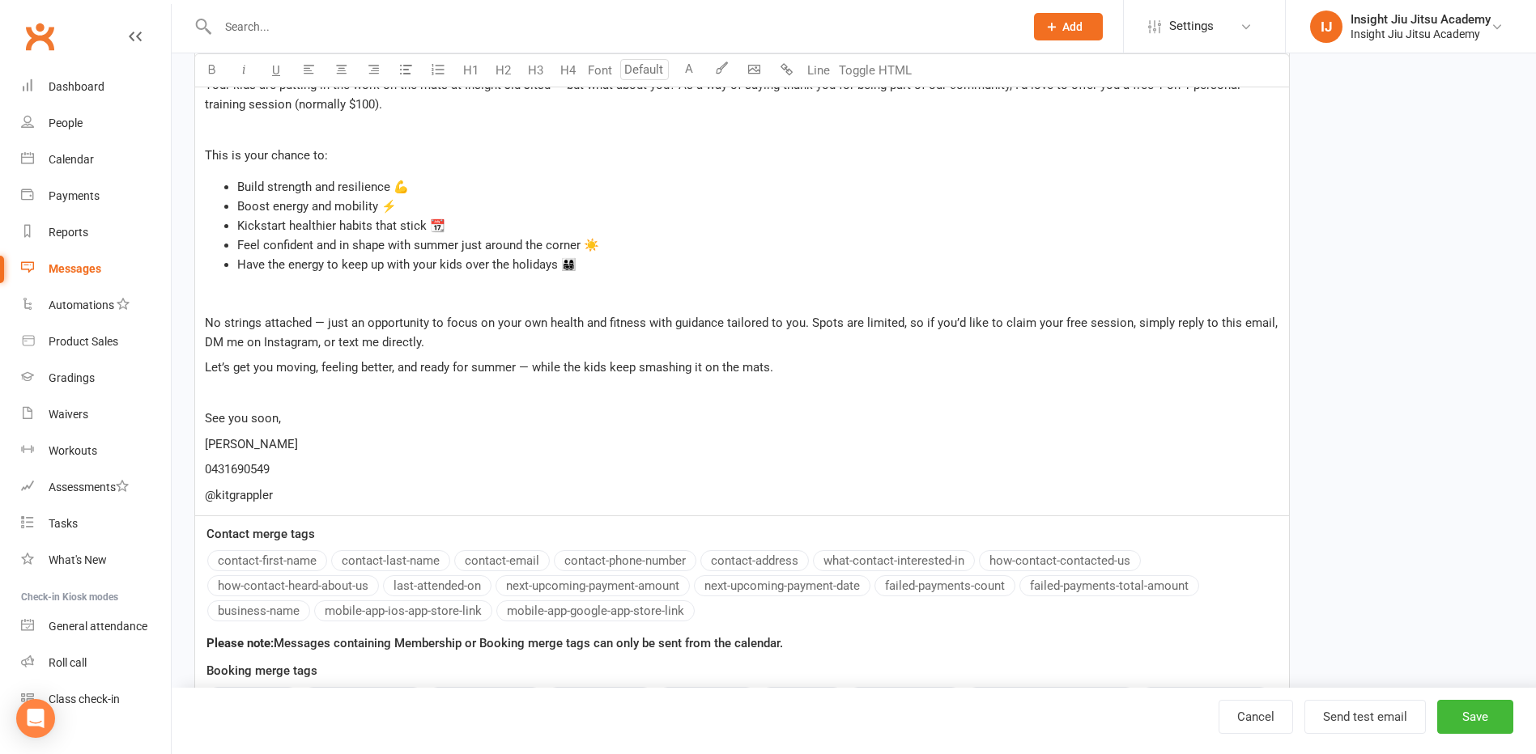
click at [483, 345] on p "No strings attached — just an opportunity to focus on your own health and fitne…" at bounding box center [742, 332] width 1074 height 39
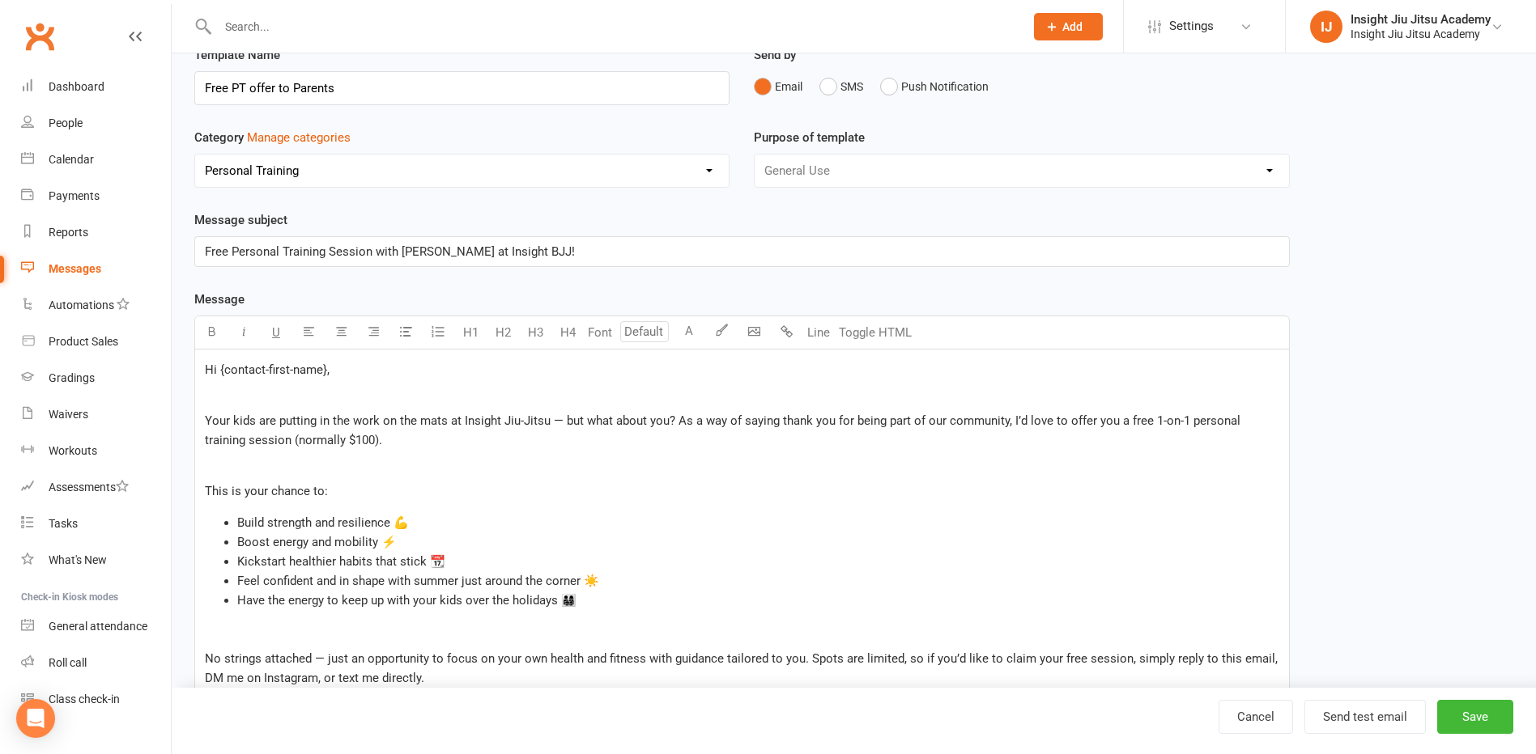
scroll to position [162, 0]
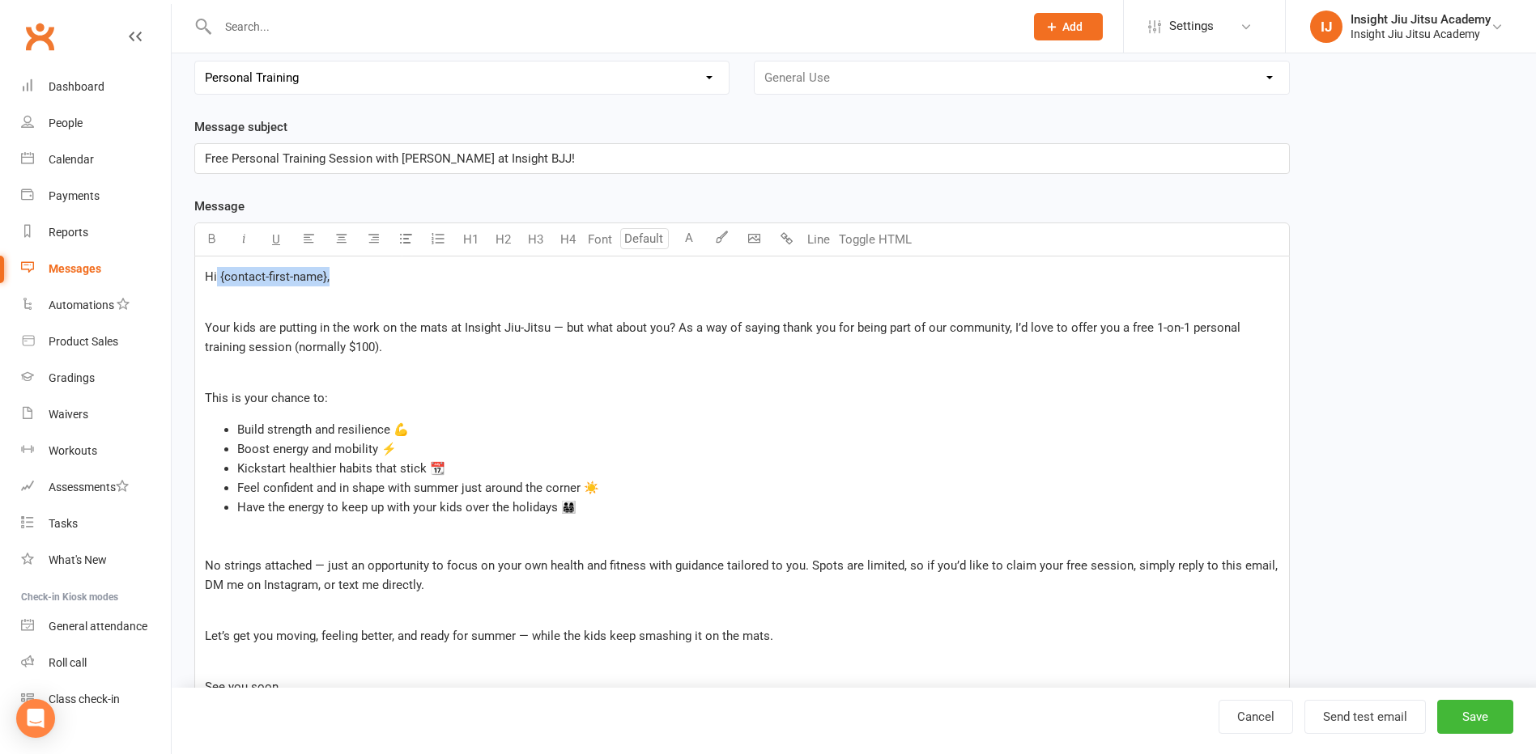
drag, startPoint x: 218, startPoint y: 279, endPoint x: 329, endPoint y: 277, distance: 110.9
click at [329, 277] on span "Hi {contact-first-name}," at bounding box center [267, 277] width 125 height 15
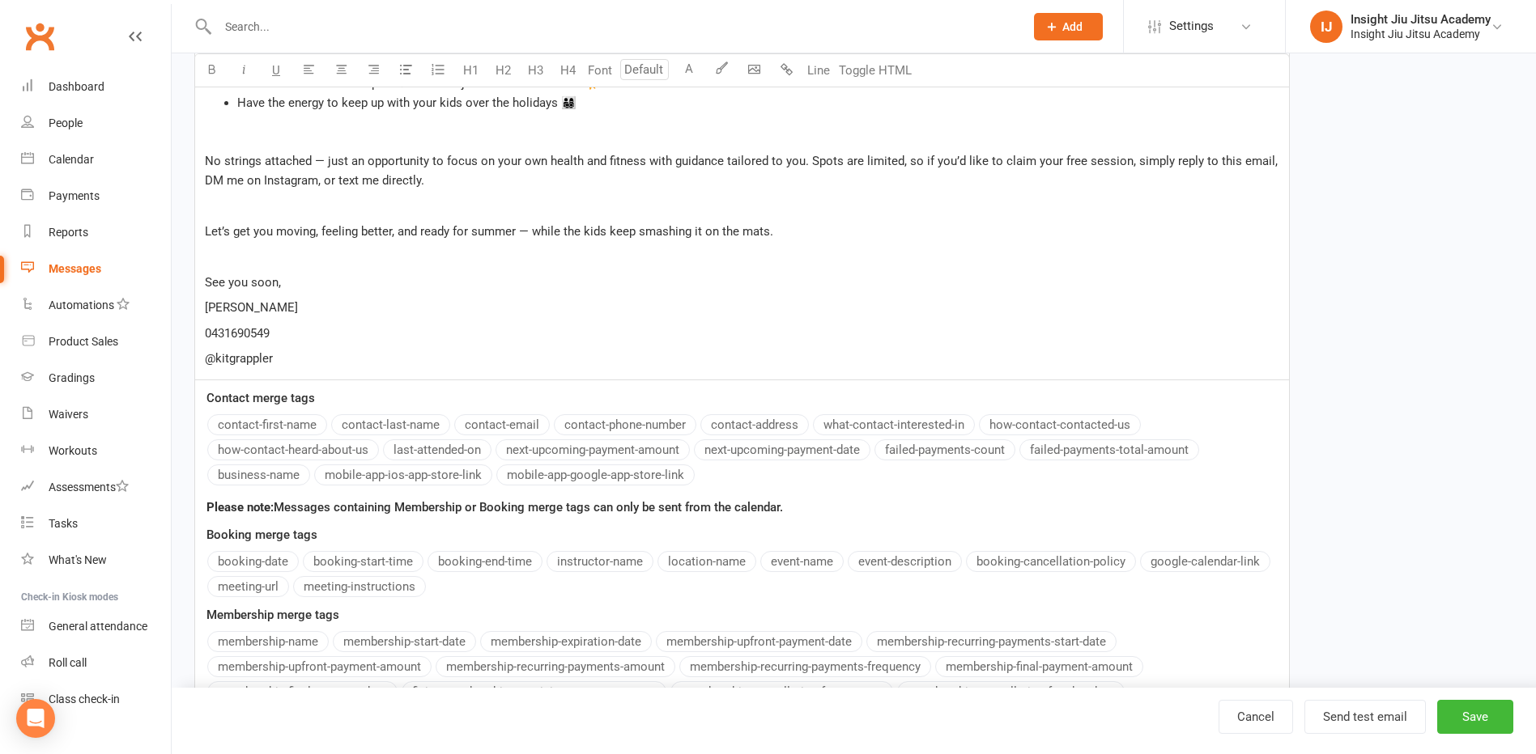
scroll to position [633, 0]
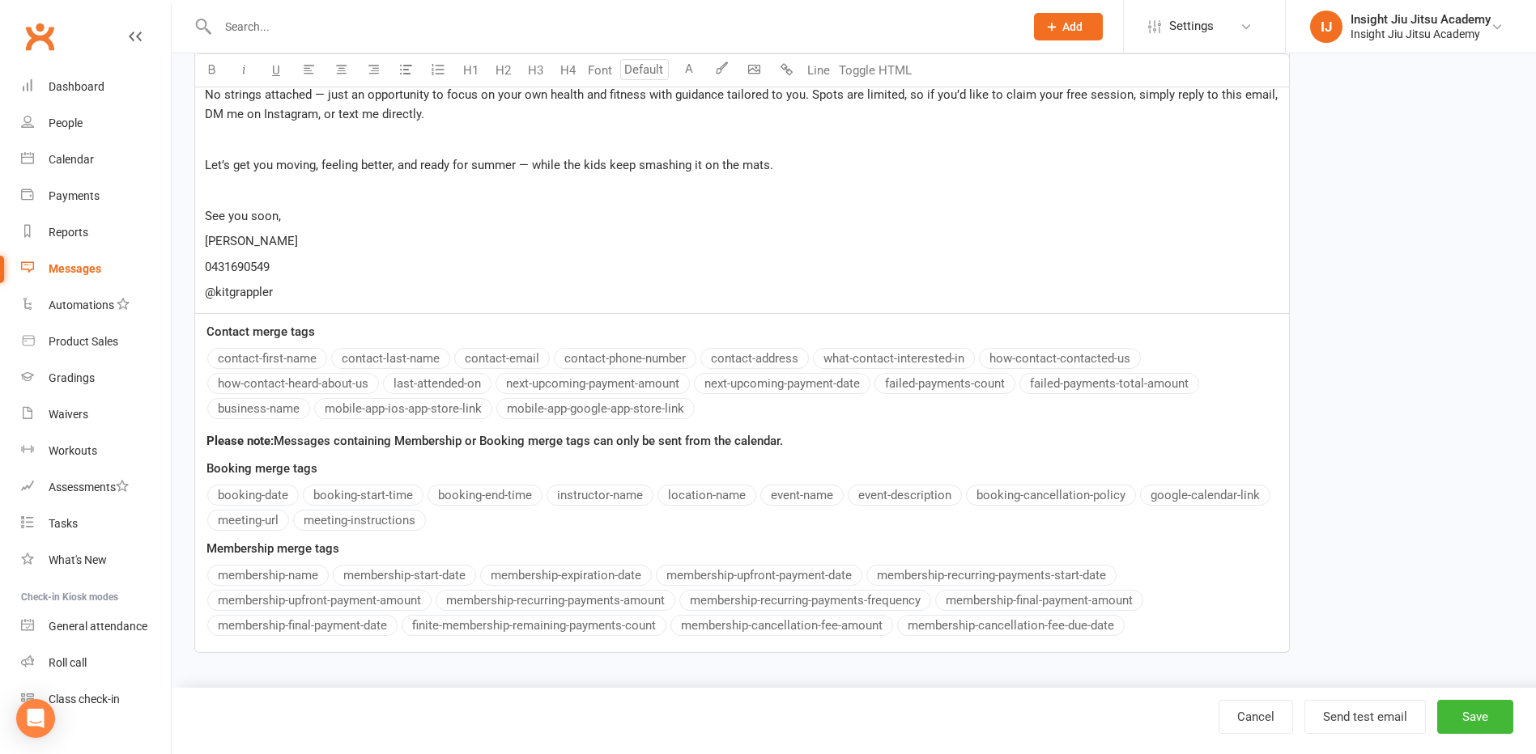
click at [280, 355] on div "Message Font size U H1 H2 H3 H4 Font A Line Toggle HTML Hi ﻿ Your kids are putt…" at bounding box center [741, 190] width 1095 height 928
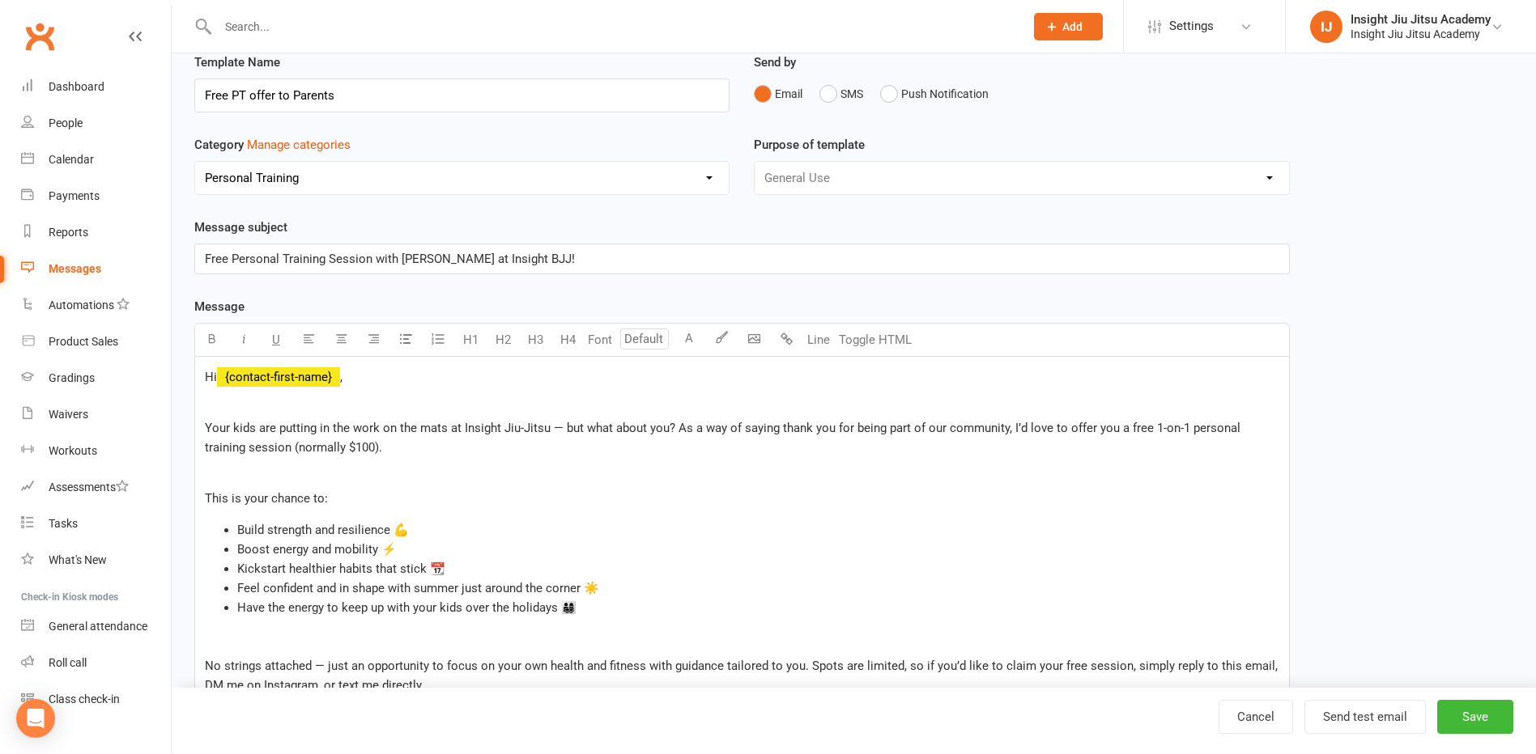
click at [796, 171] on div "General Use Grading Events Mobile App" at bounding box center [1021, 178] width 535 height 34
click at [1271, 173] on div "General Use Grading Events Mobile App" at bounding box center [1021, 178] width 535 height 34
click at [1266, 176] on div "General Use Grading Events Mobile App" at bounding box center [1021, 178] width 535 height 34
click at [1265, 176] on div "General Use Grading Events Mobile App" at bounding box center [1021, 178] width 535 height 34
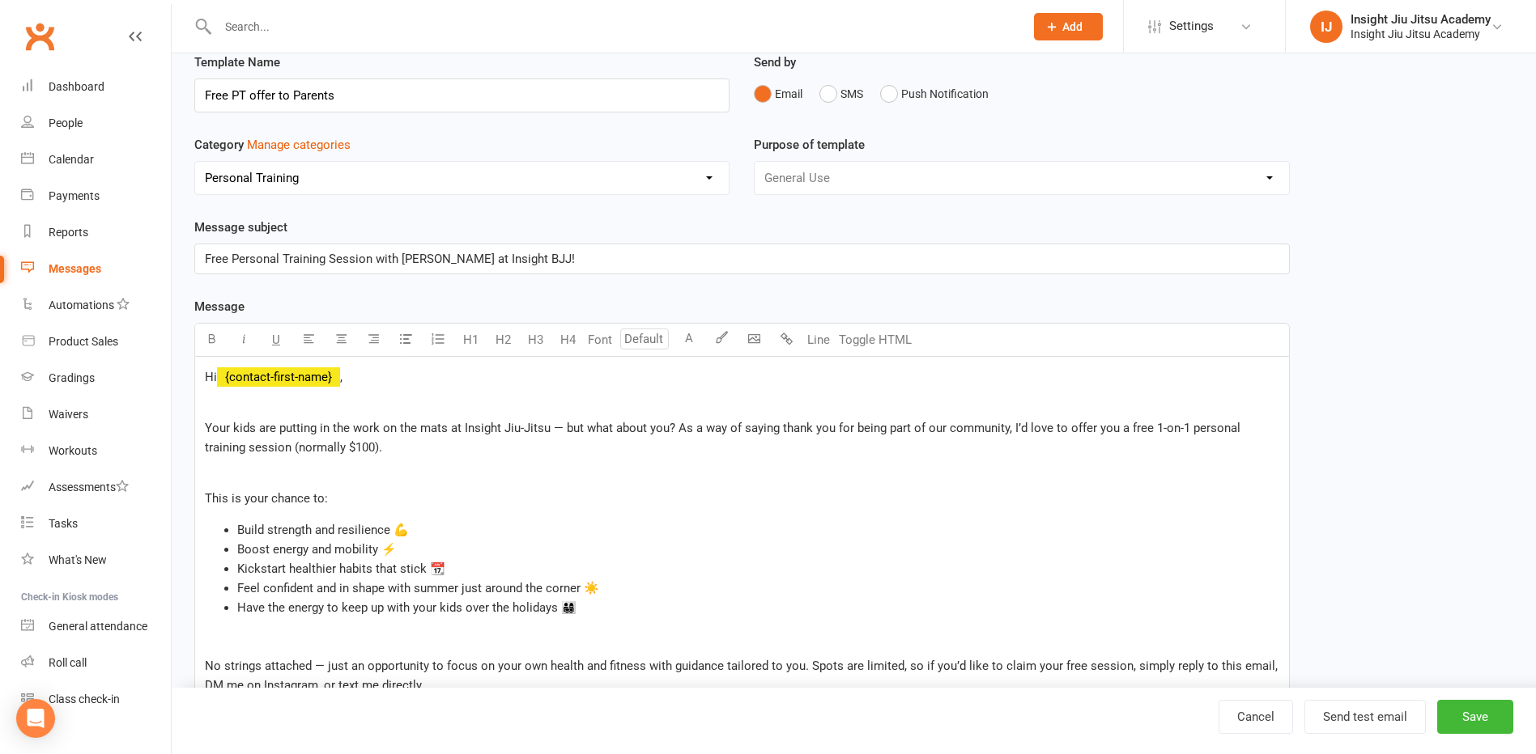
click at [598, 171] on select "No category Admin Default General Grading Kids initial sign up Personal Training" at bounding box center [461, 178] width 533 height 32
click at [598, 172] on select "No category Admin Default General Grading Kids initial sign up Personal Training" at bounding box center [461, 178] width 533 height 32
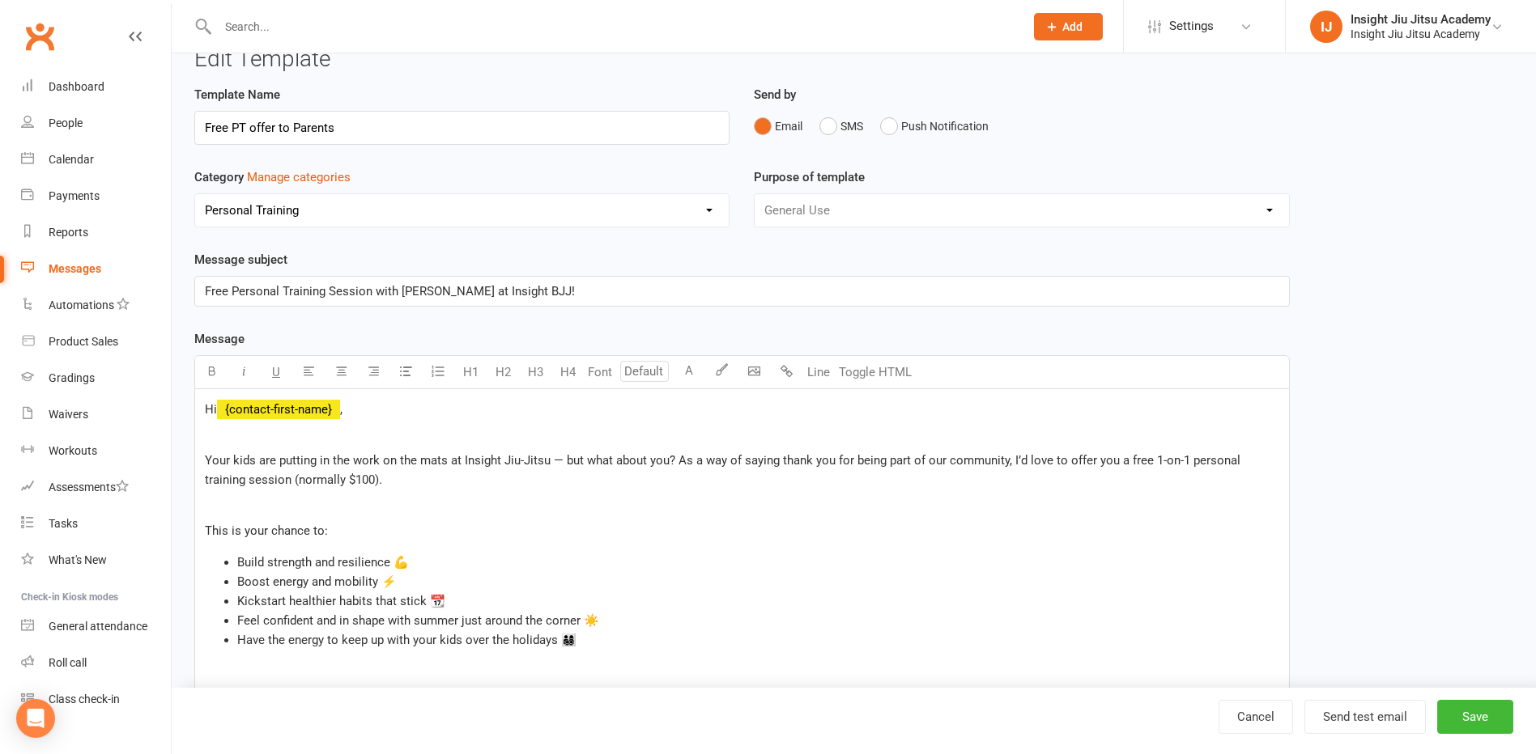
scroll to position [0, 0]
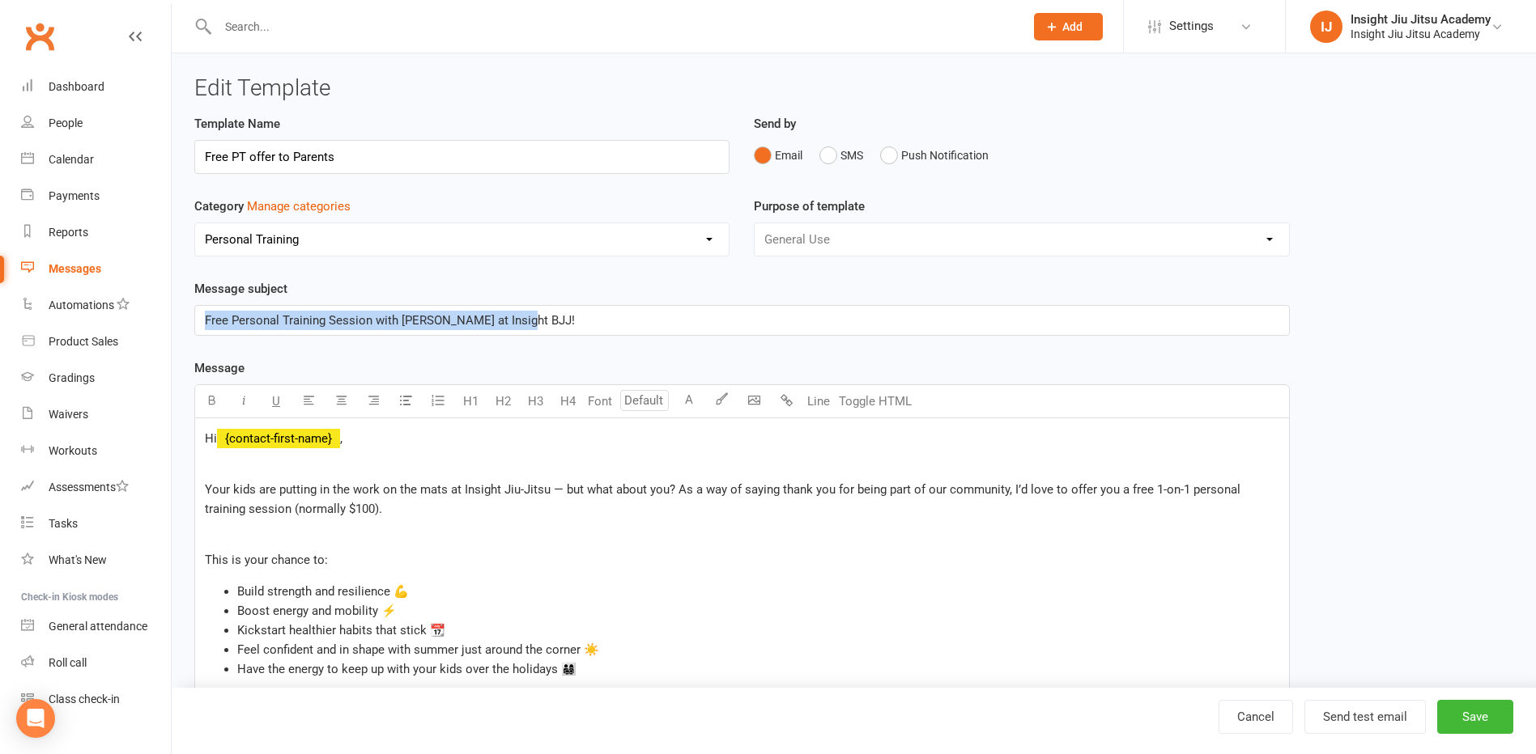
drag, startPoint x: 533, startPoint y: 317, endPoint x: -3, endPoint y: 274, distance: 538.4
click at [0, 274] on html "Prospect Member Non-attending contact Class / event Appointment Grading event T…" at bounding box center [768, 693] width 1536 height 1387
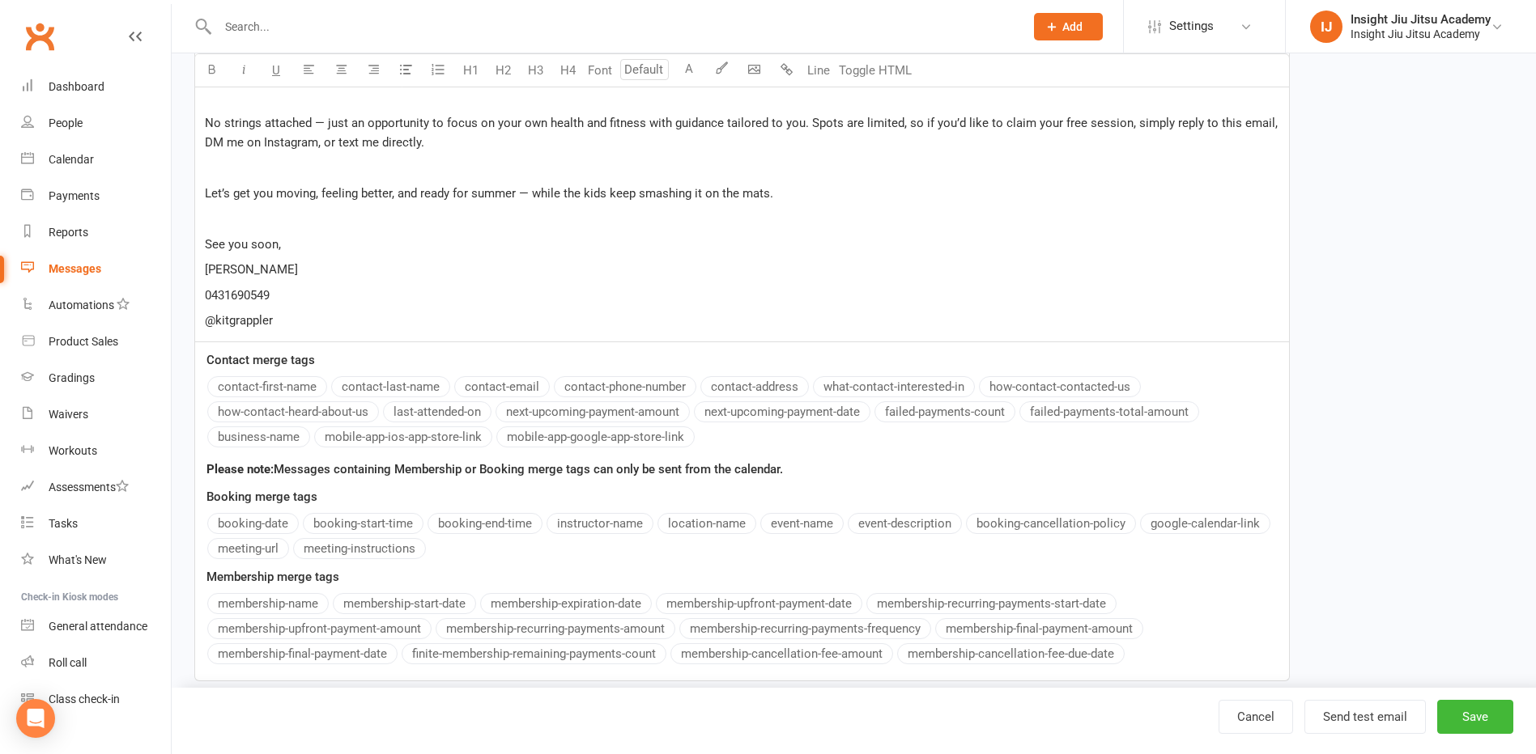
scroll to position [633, 0]
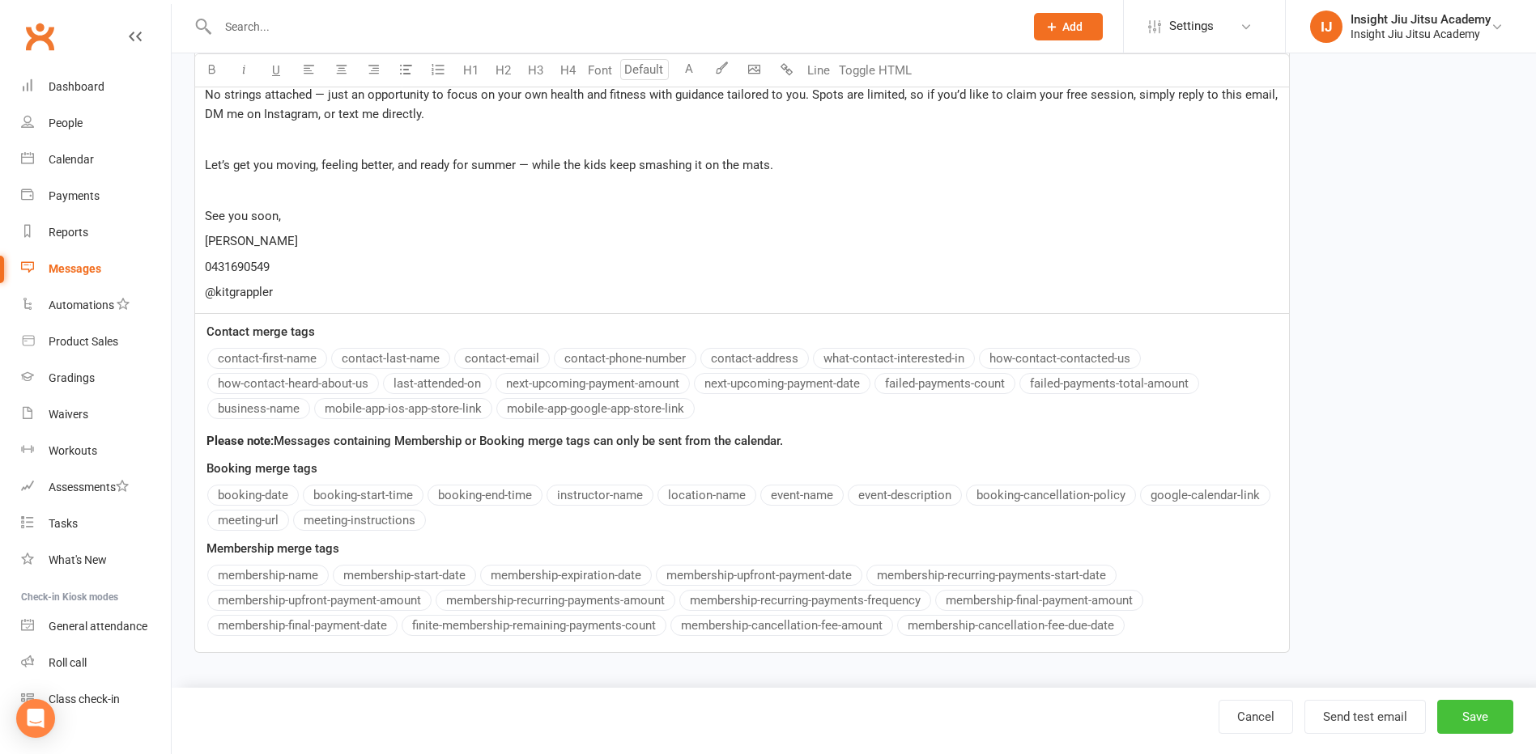
click at [1473, 720] on button "Save" at bounding box center [1475, 717] width 76 height 34
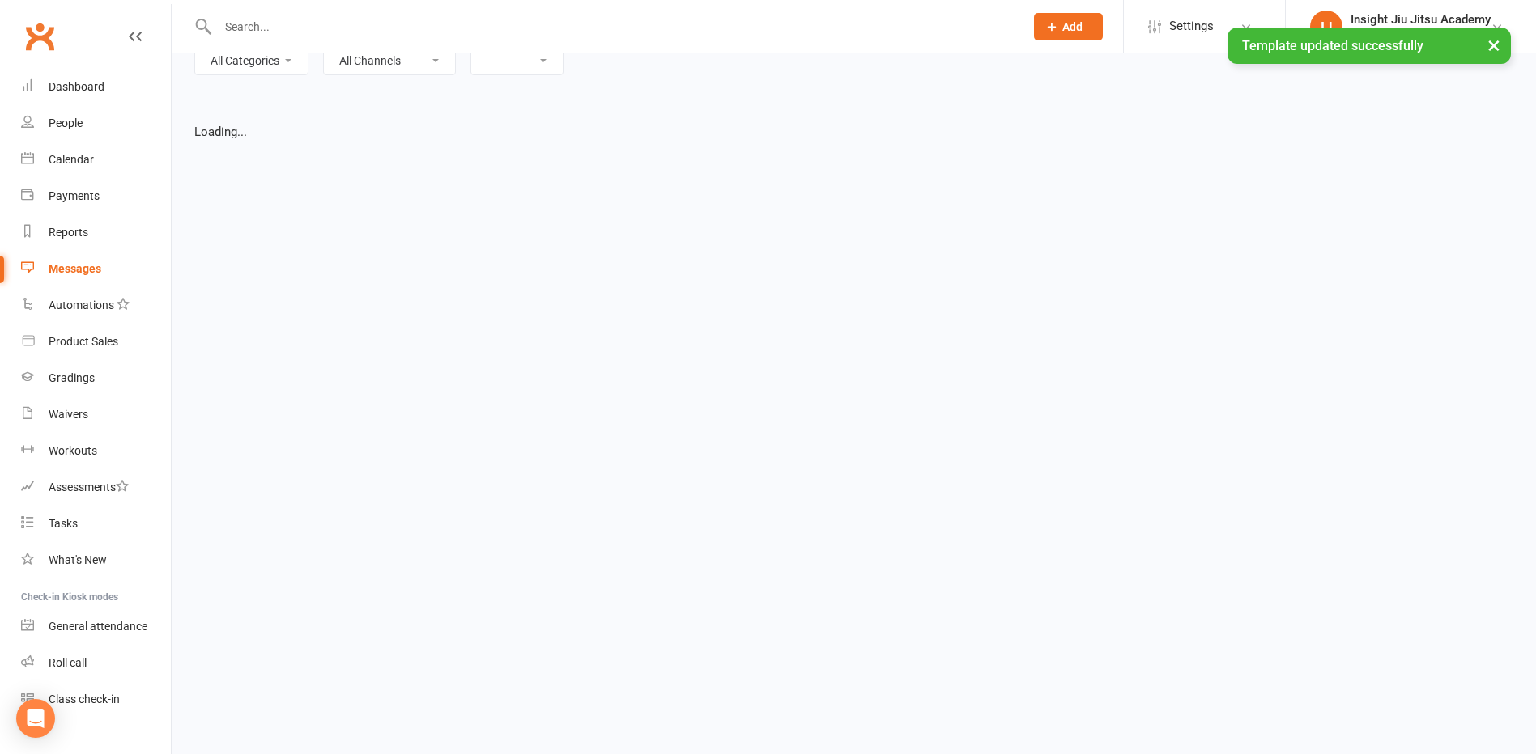
select select "list"
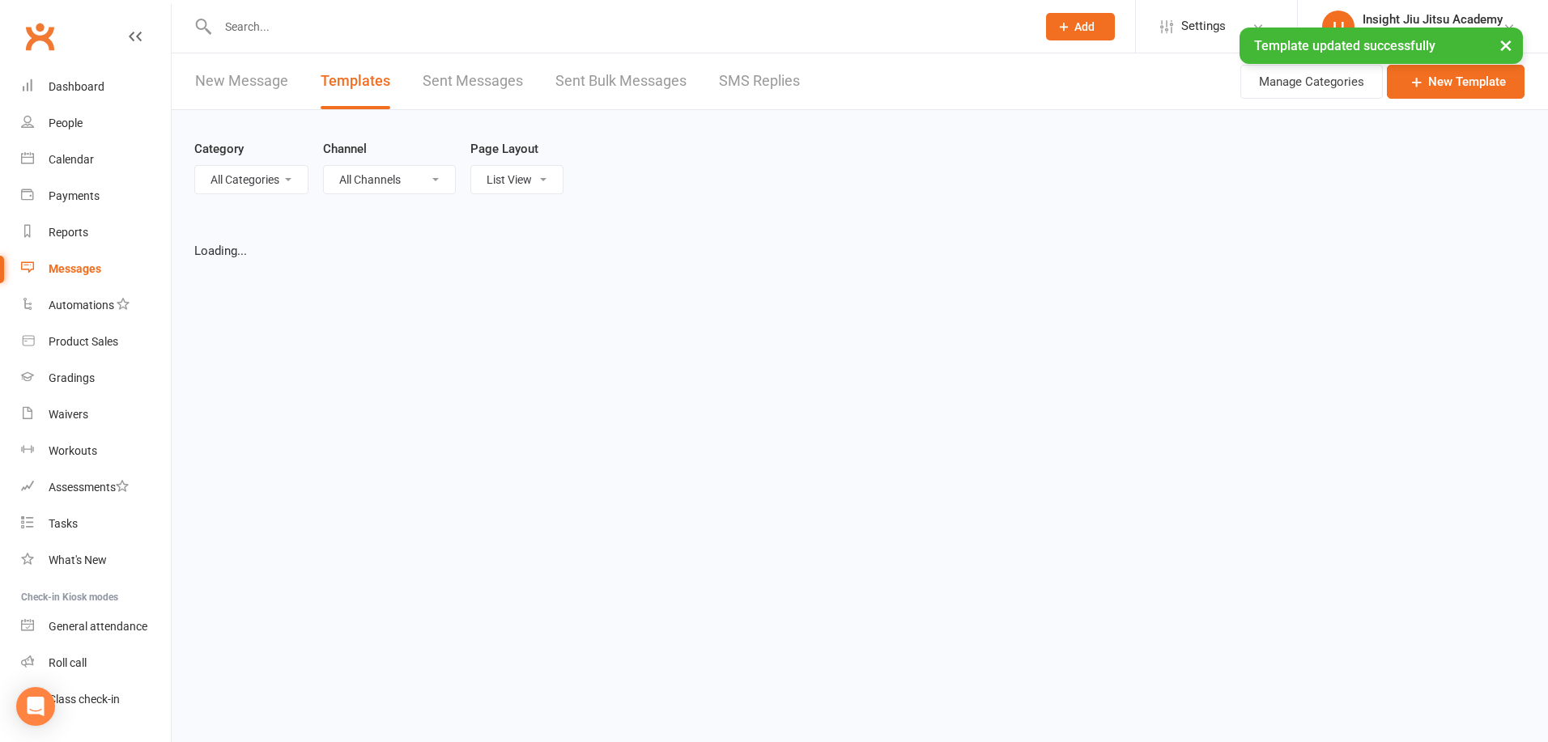
select select "50"
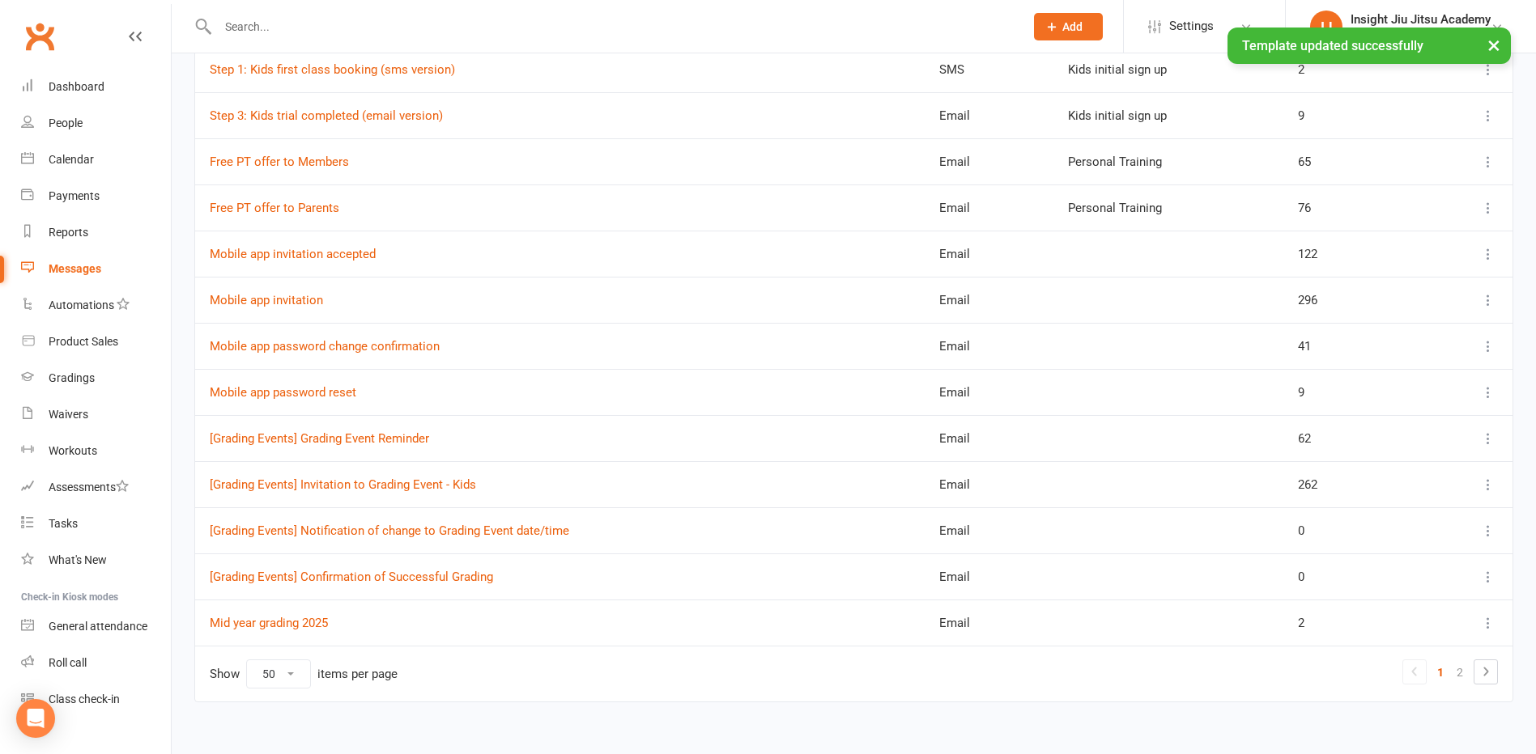
scroll to position [1990, 0]
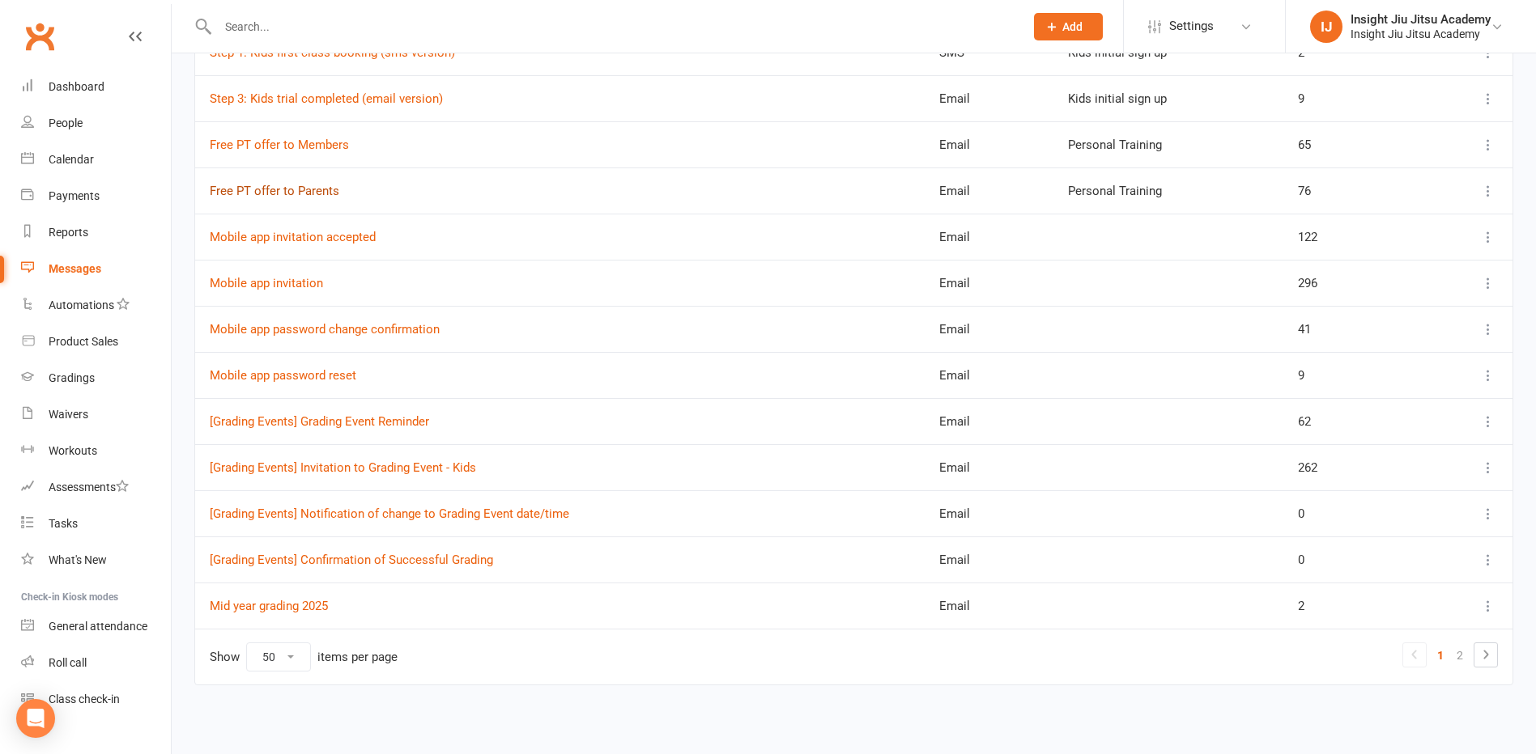
click at [283, 193] on link "Free PT offer to Parents" at bounding box center [275, 191] width 130 height 15
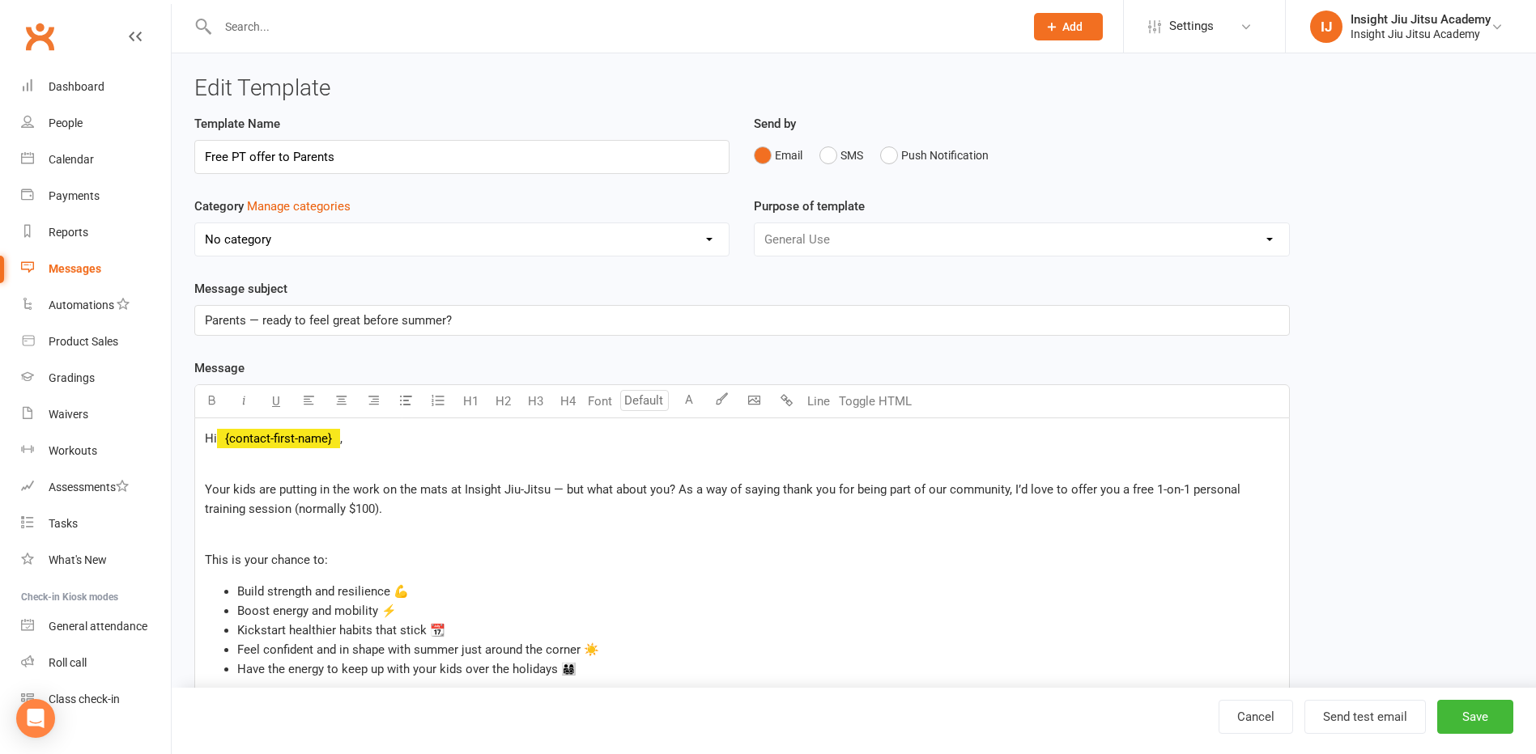
select select "17579"
select select "50"
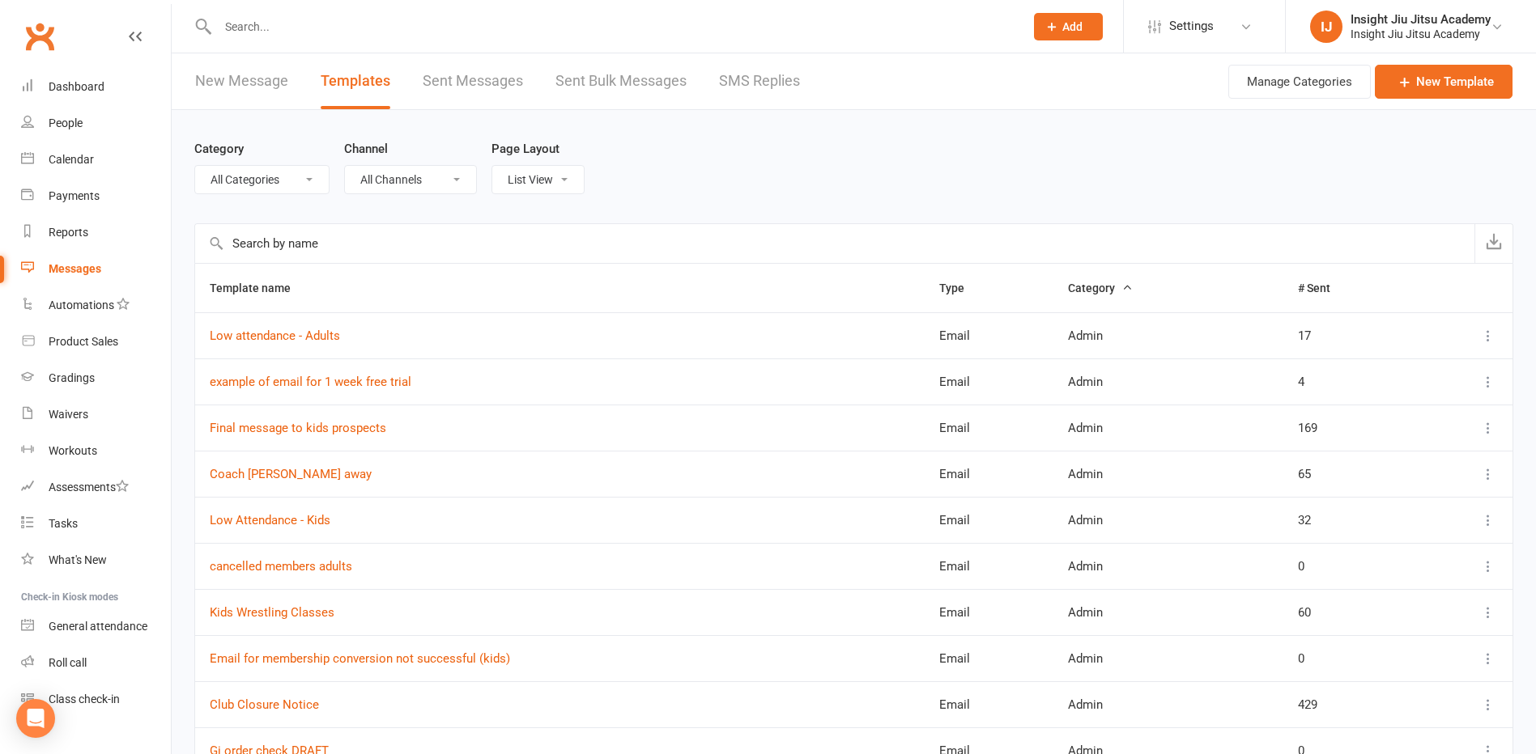
click at [210, 76] on link "New Message" at bounding box center [241, 81] width 93 height 56
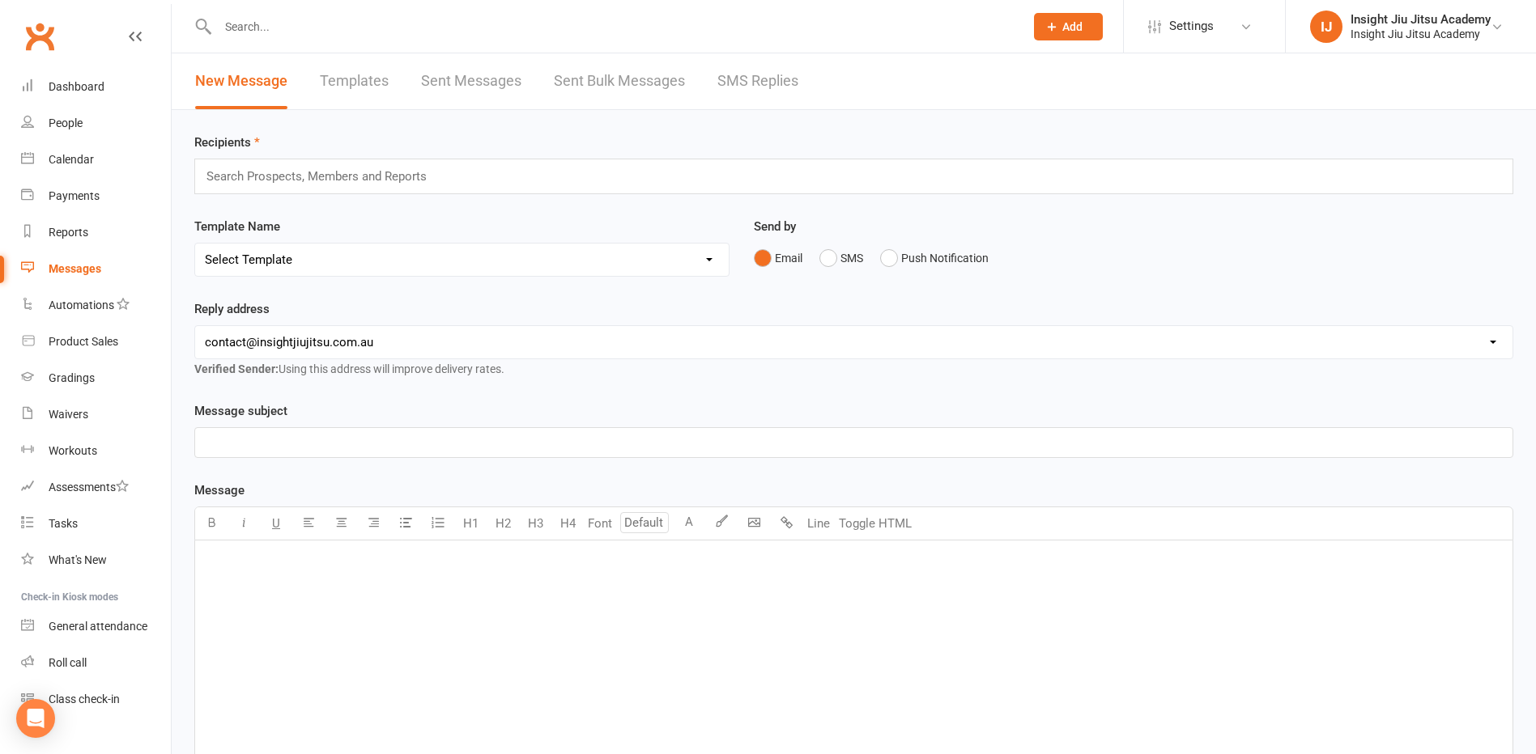
click at [363, 264] on select "Select Template [Email] cancelled members adults [Email] Club Closure Notice [E…" at bounding box center [461, 260] width 533 height 32
click at [61, 243] on link "Reports" at bounding box center [96, 233] width 150 height 36
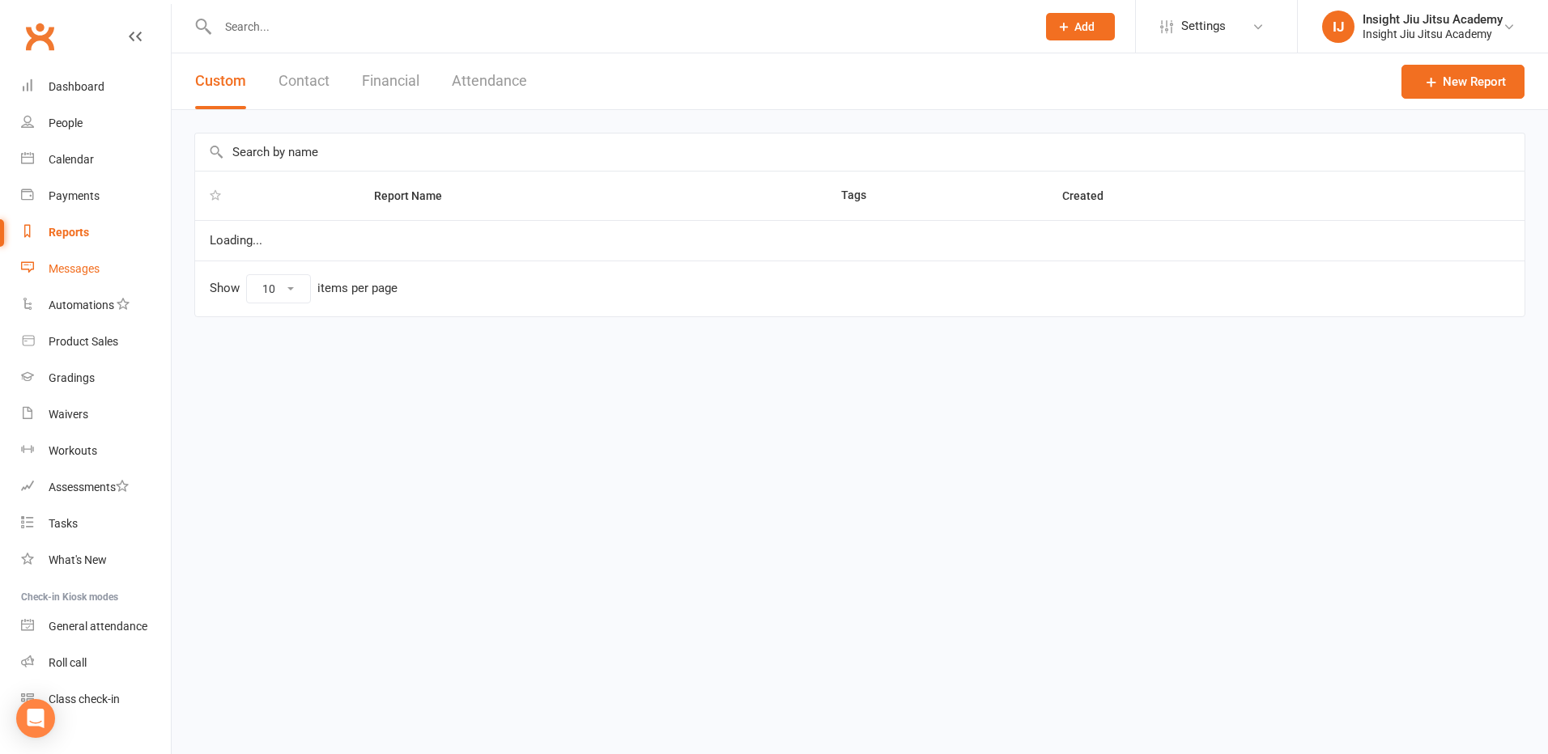
select select "25"
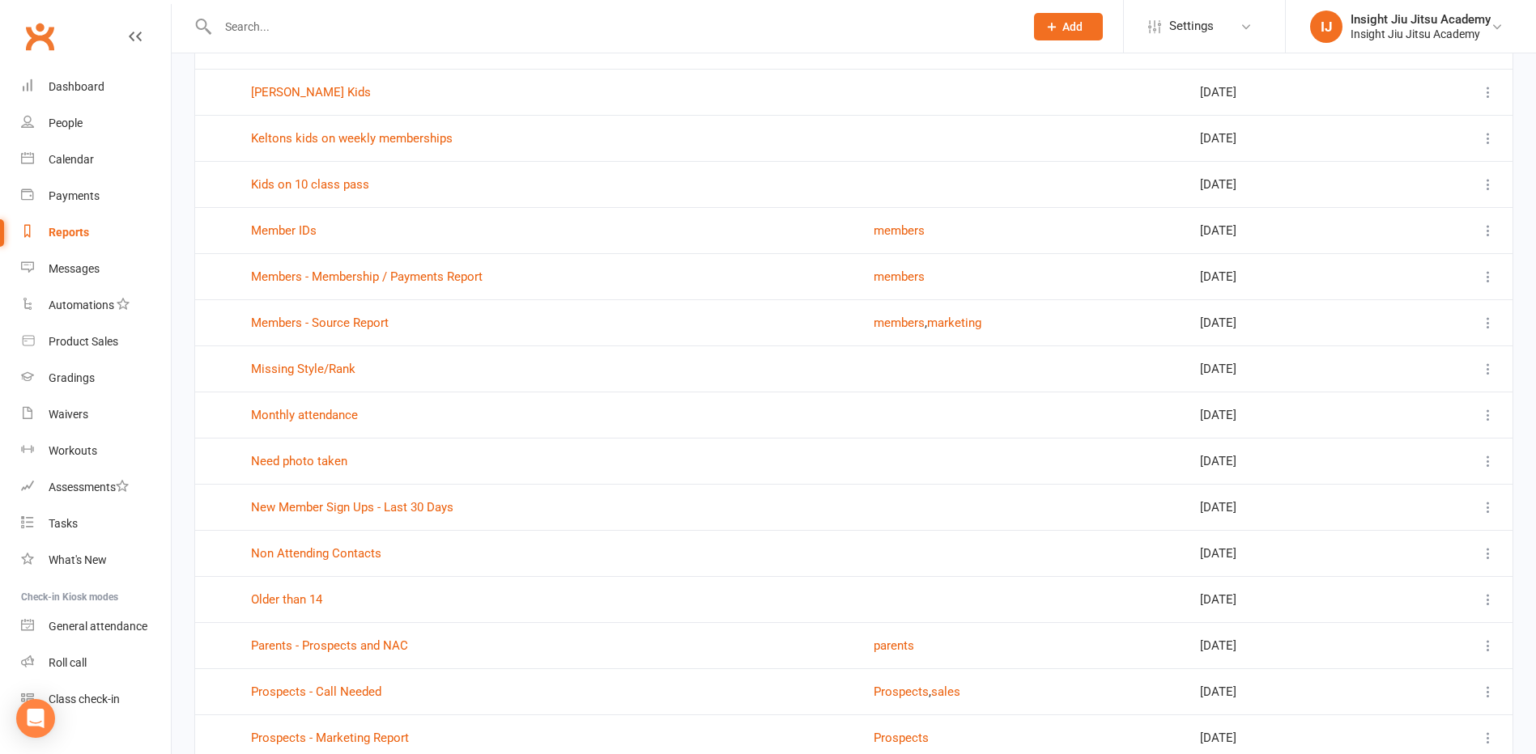
scroll to position [648, 0]
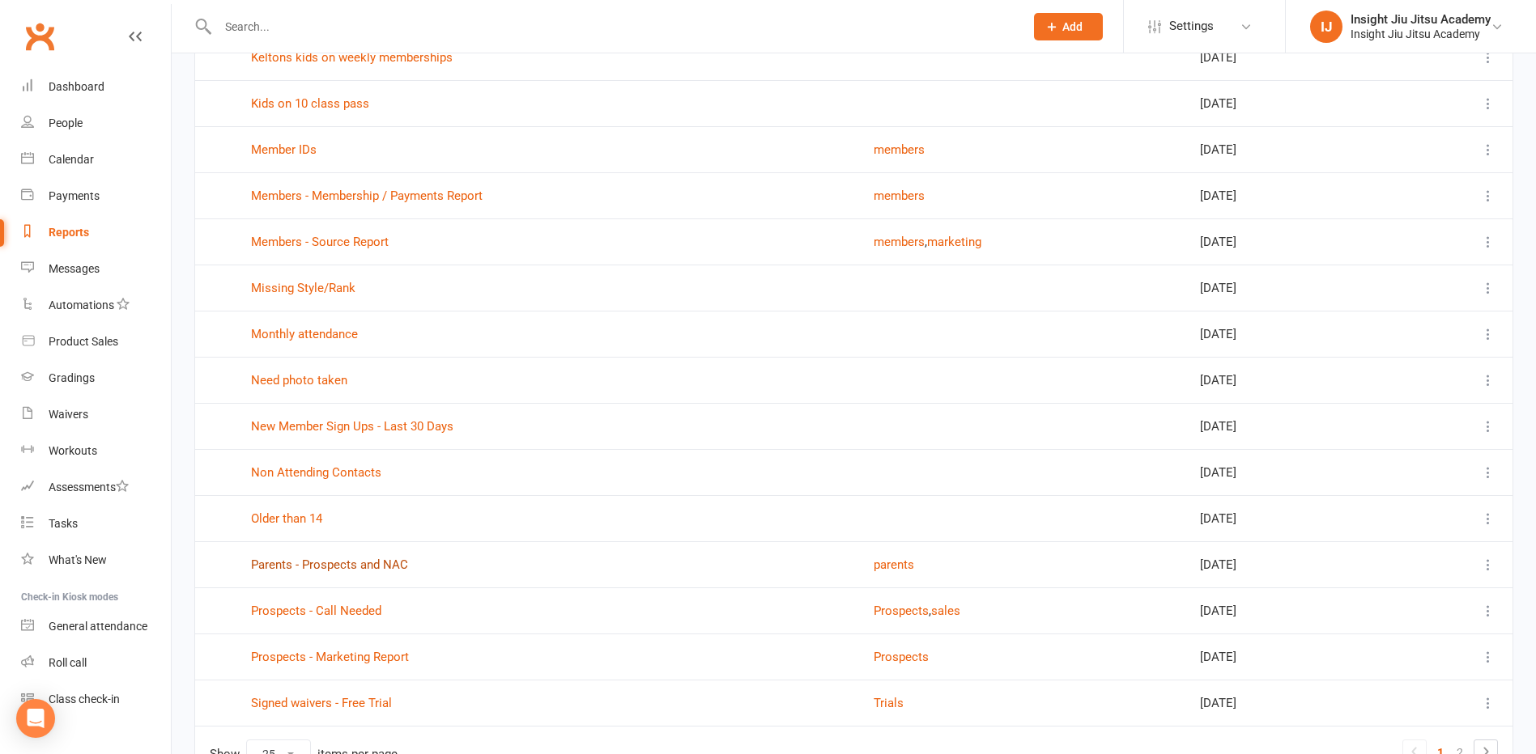
click at [380, 566] on link "Parents - Prospects and NAC" at bounding box center [329, 565] width 157 height 15
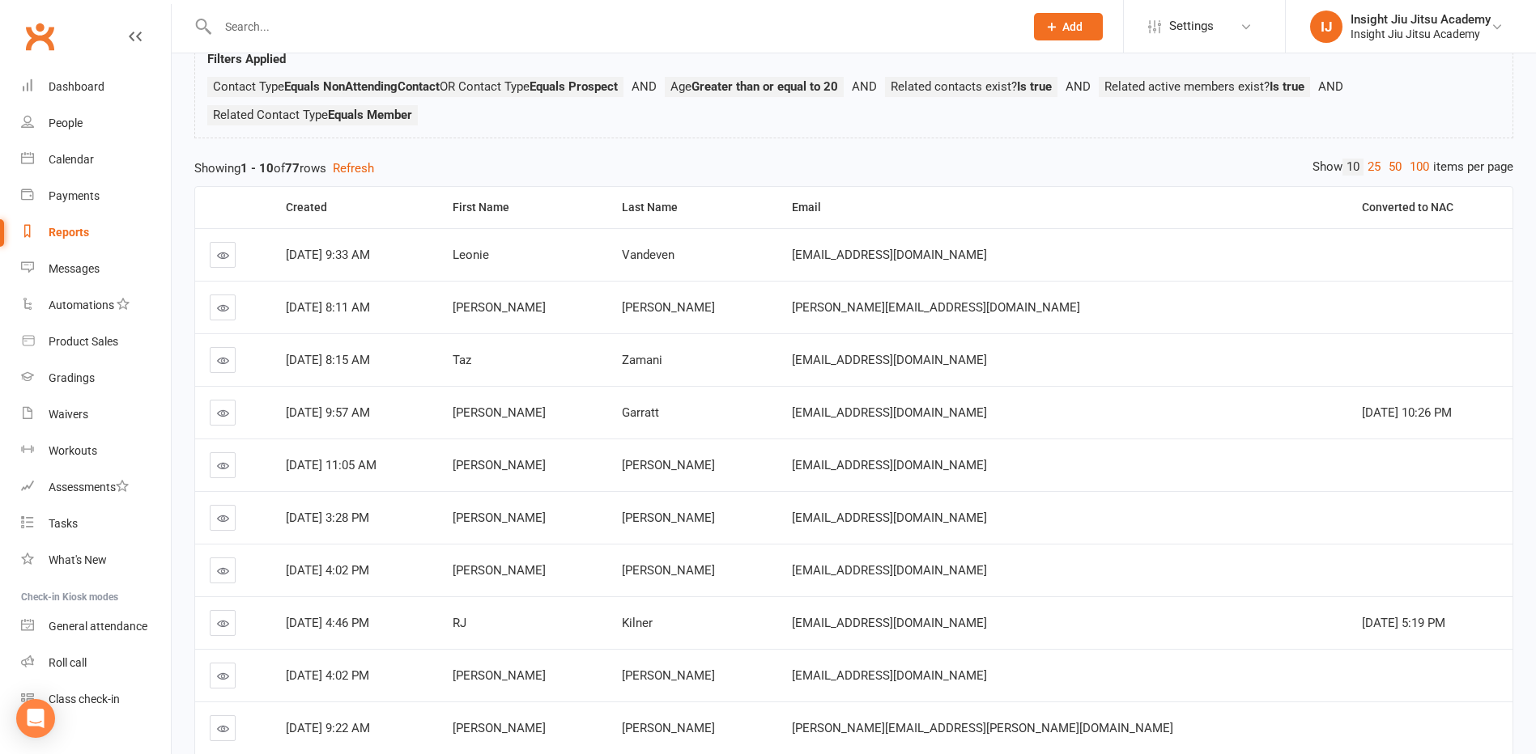
scroll to position [162, 0]
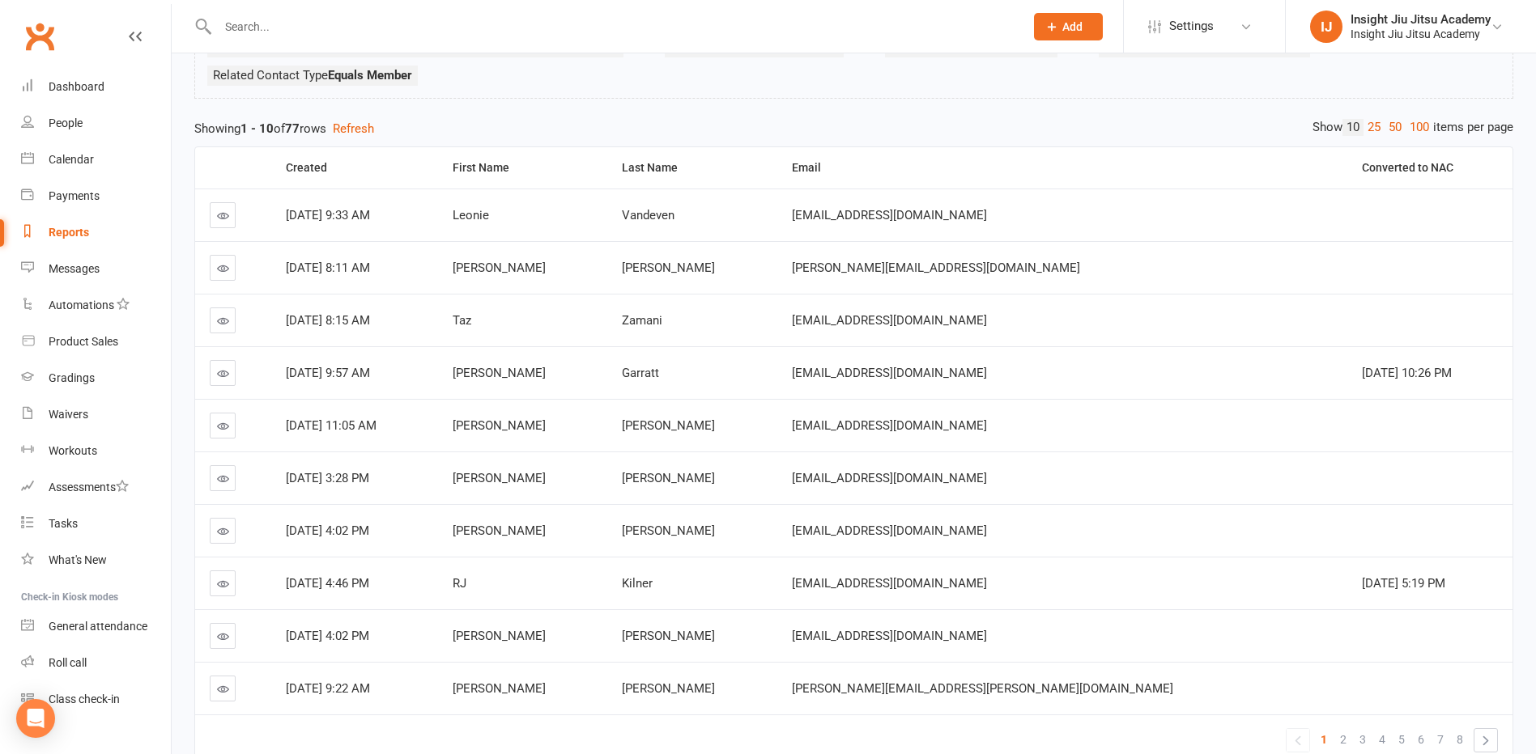
click at [222, 644] on link at bounding box center [223, 636] width 26 height 26
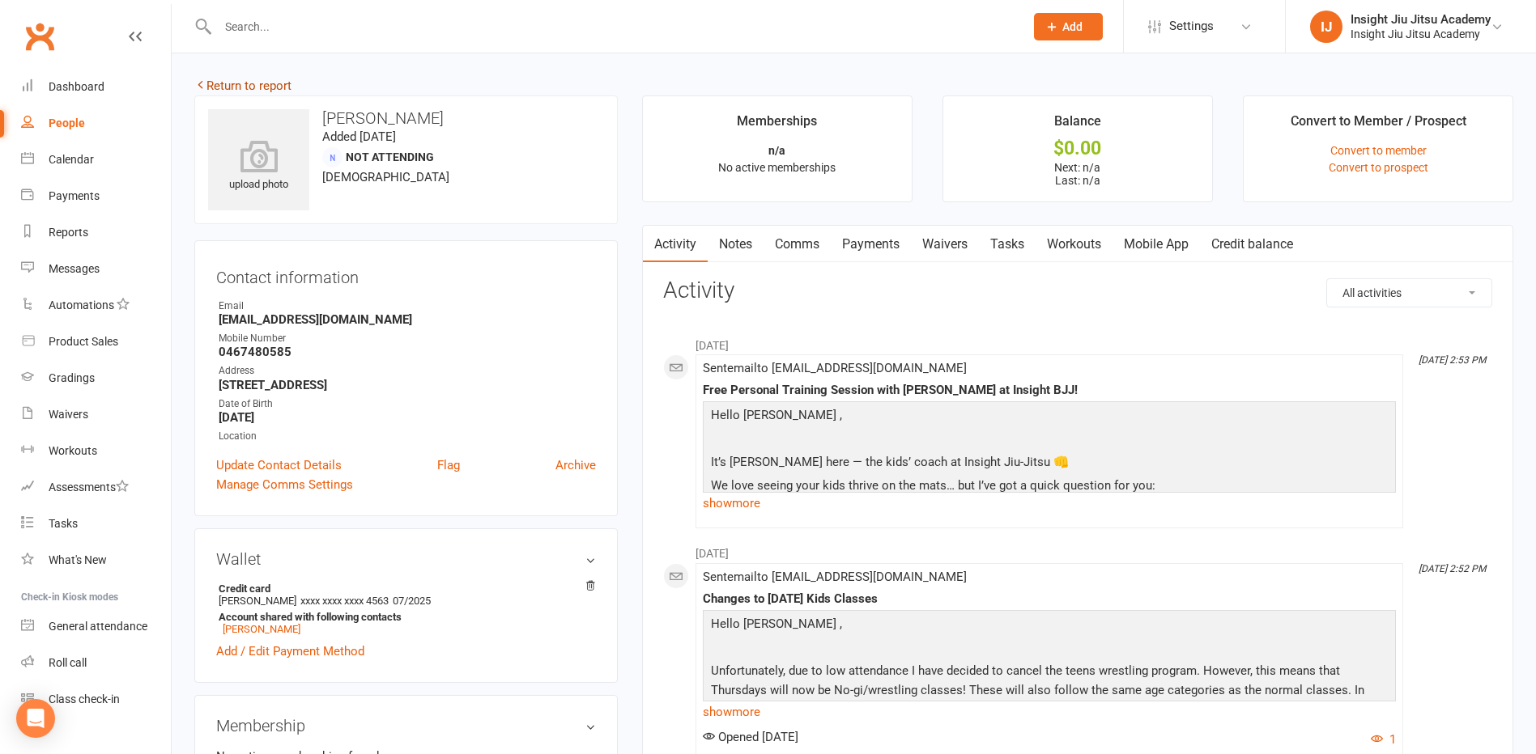
click at [236, 86] on link "Return to report" at bounding box center [242, 86] width 97 height 15
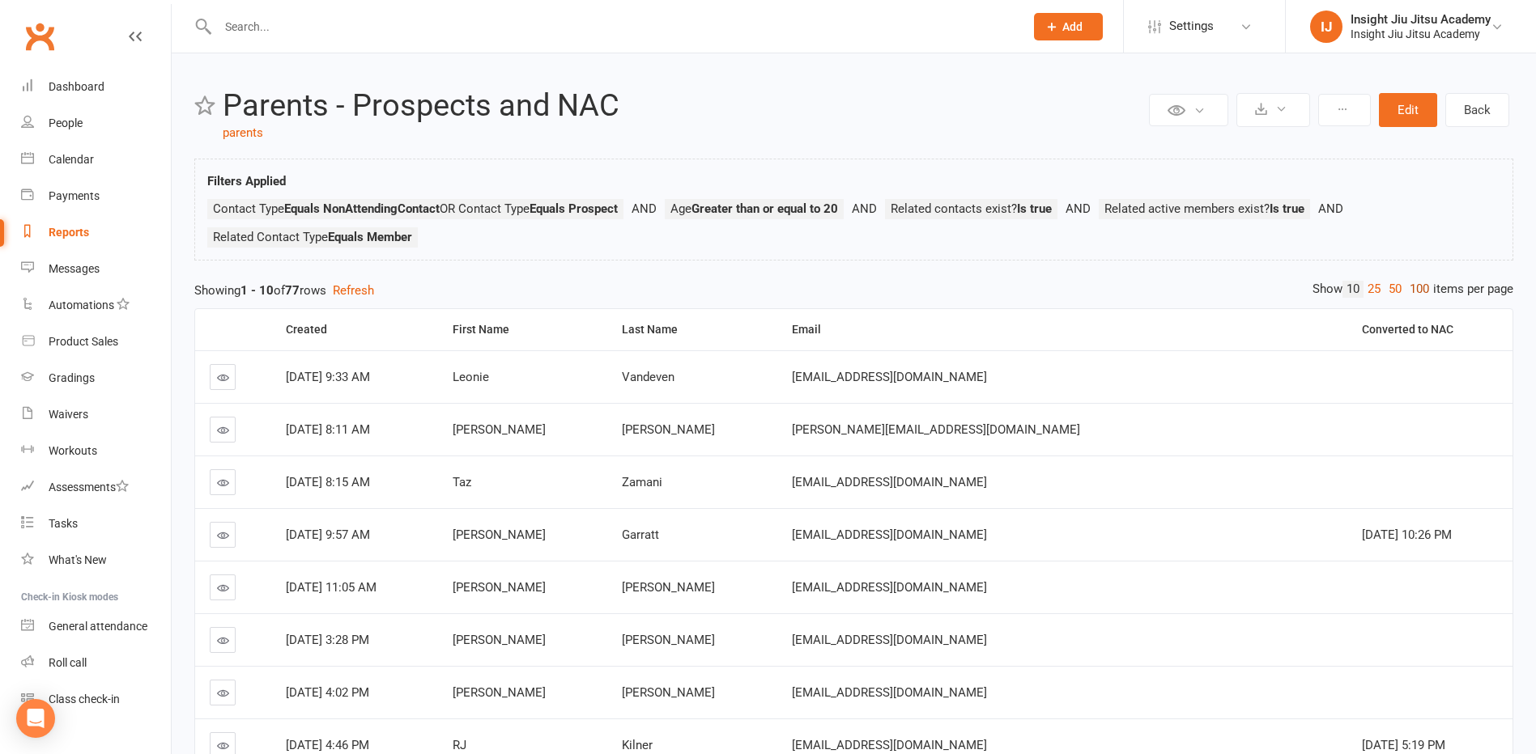
click at [1414, 287] on link "100" at bounding box center [1419, 289] width 28 height 17
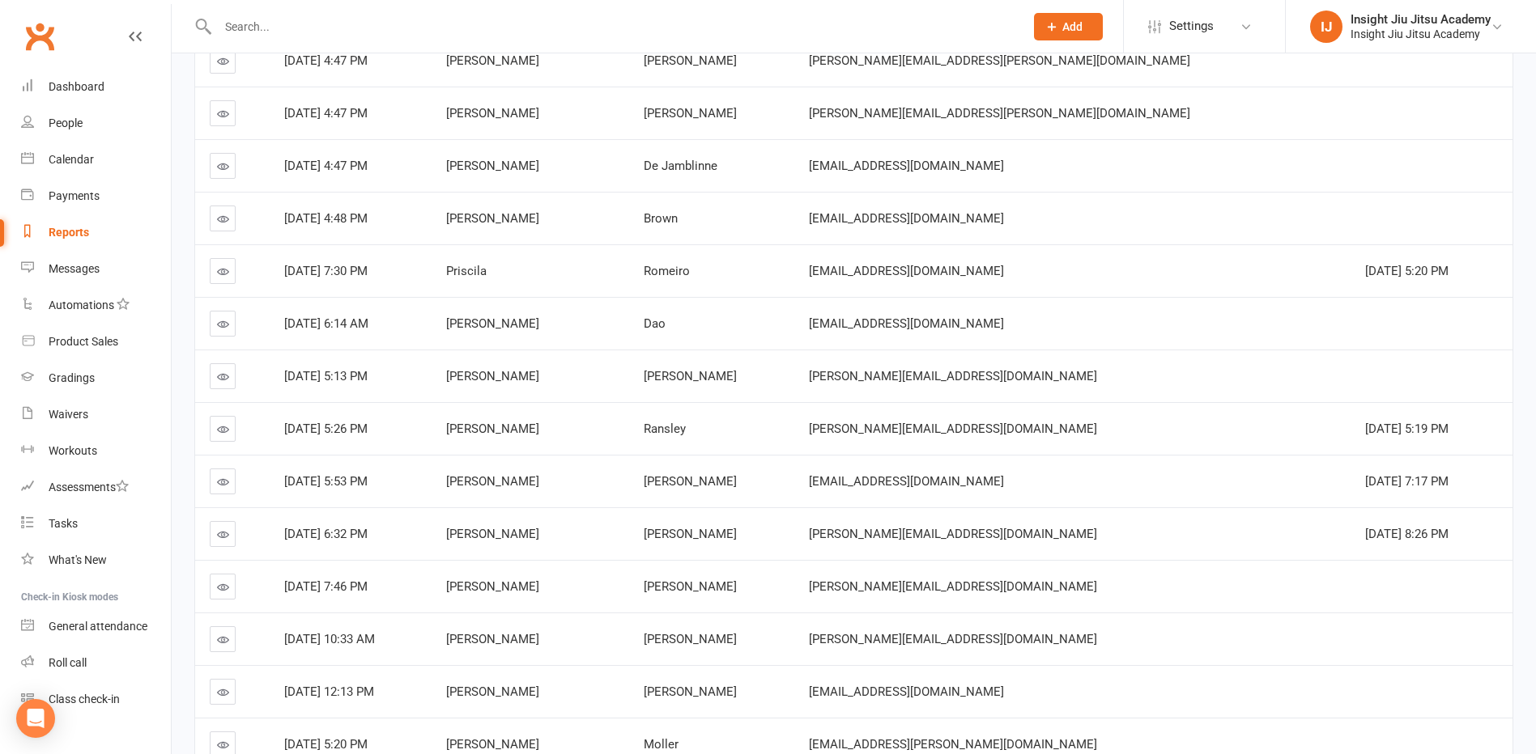
scroll to position [971, 0]
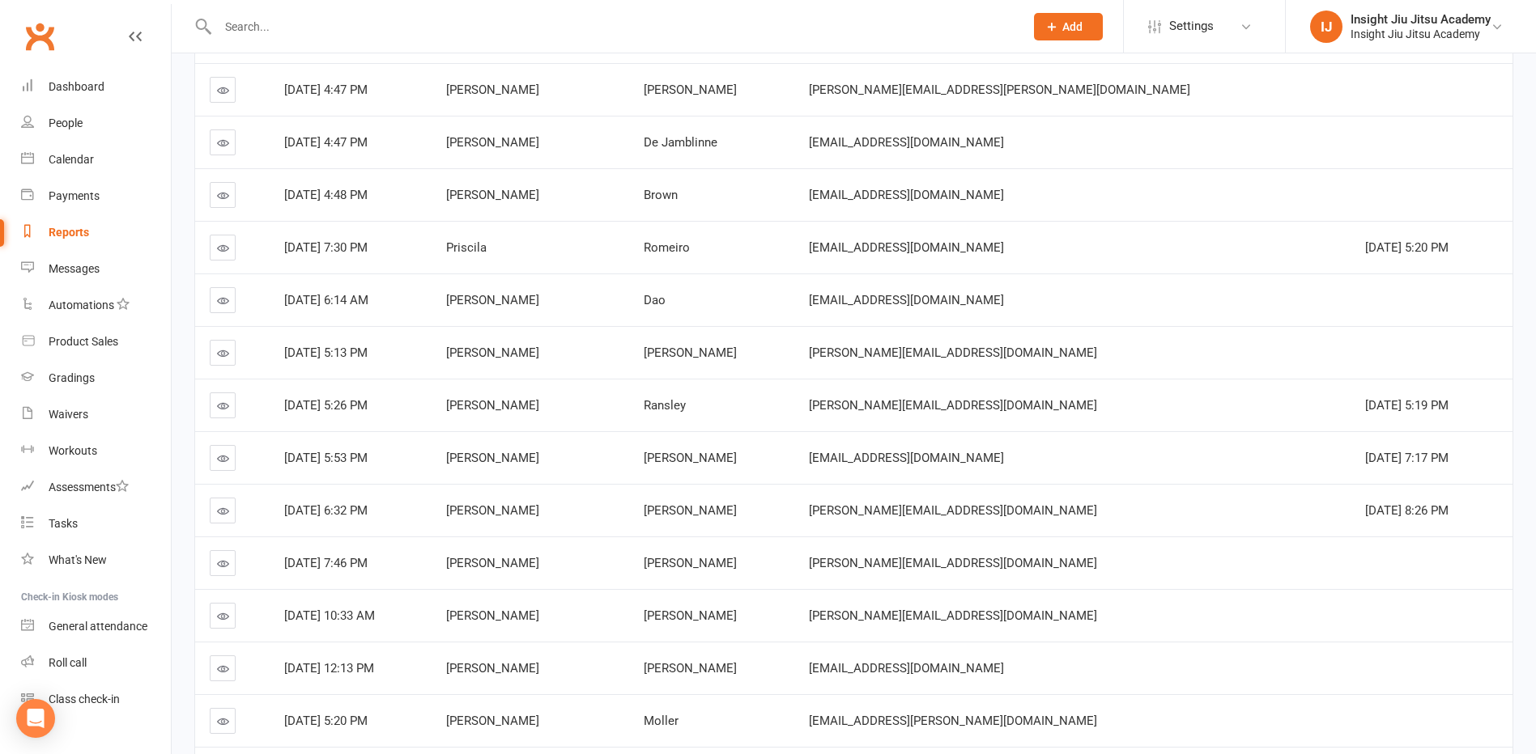
click at [224, 295] on icon at bounding box center [223, 301] width 12 height 12
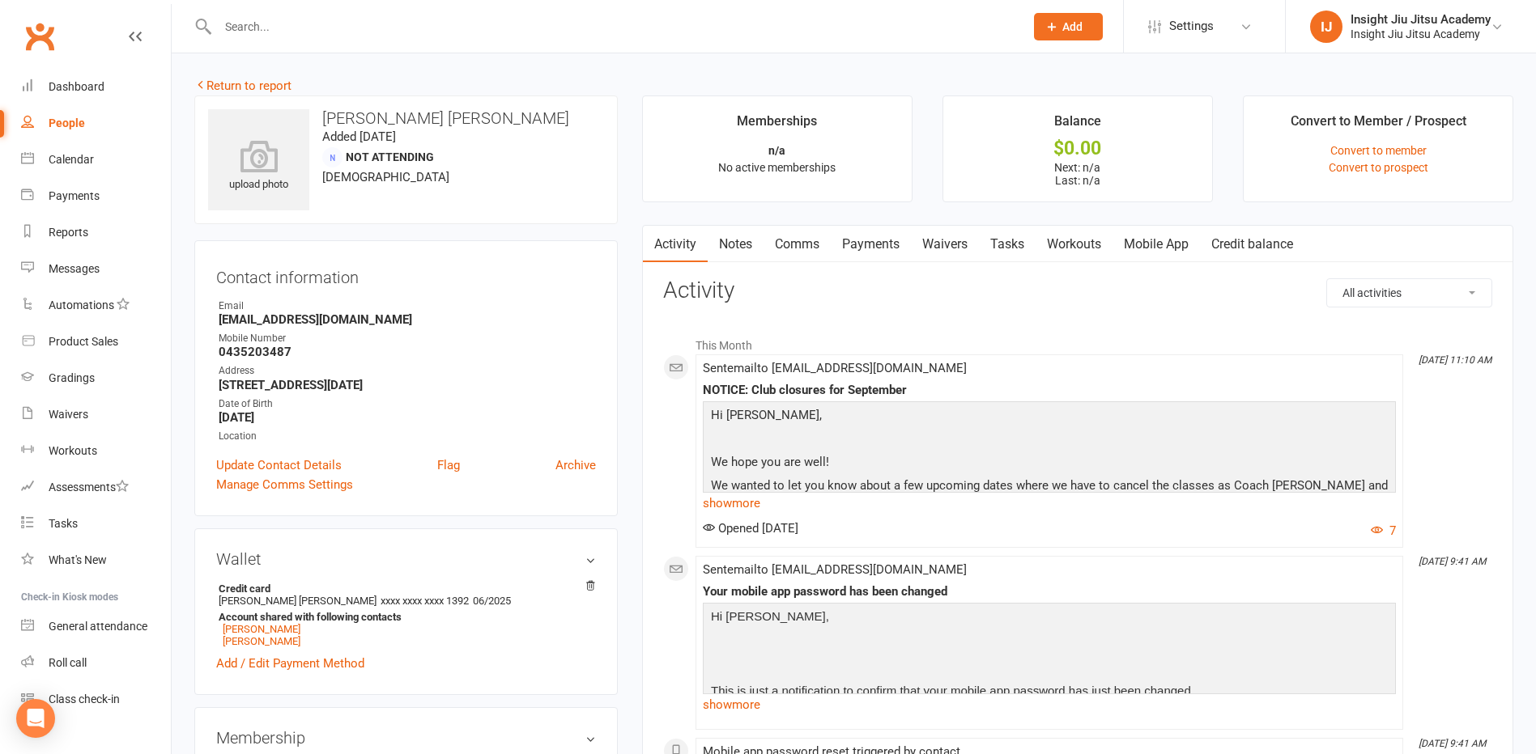
click at [215, 88] on link "Return to report" at bounding box center [242, 86] width 97 height 15
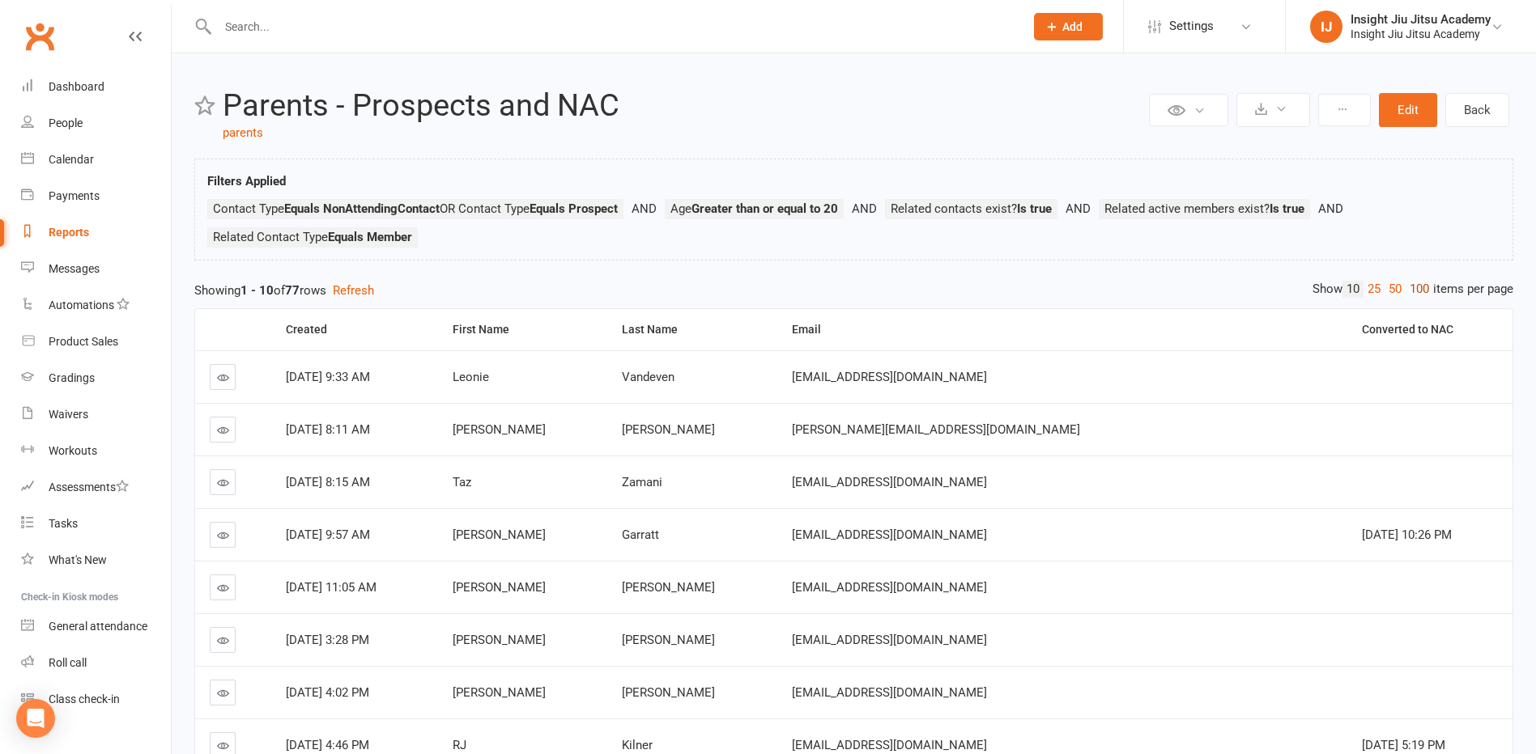
click at [1416, 287] on link "100" at bounding box center [1419, 289] width 28 height 17
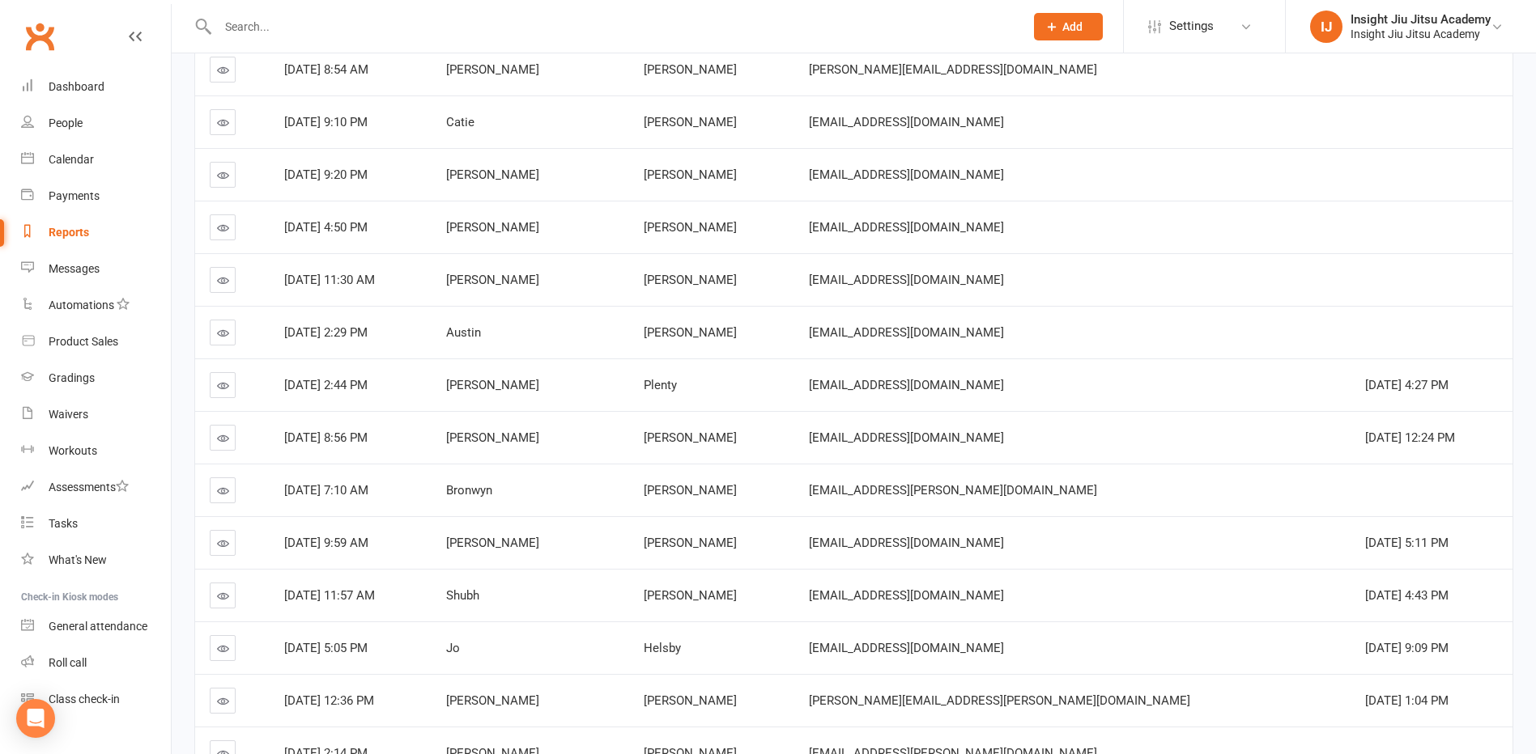
scroll to position [1862, 0]
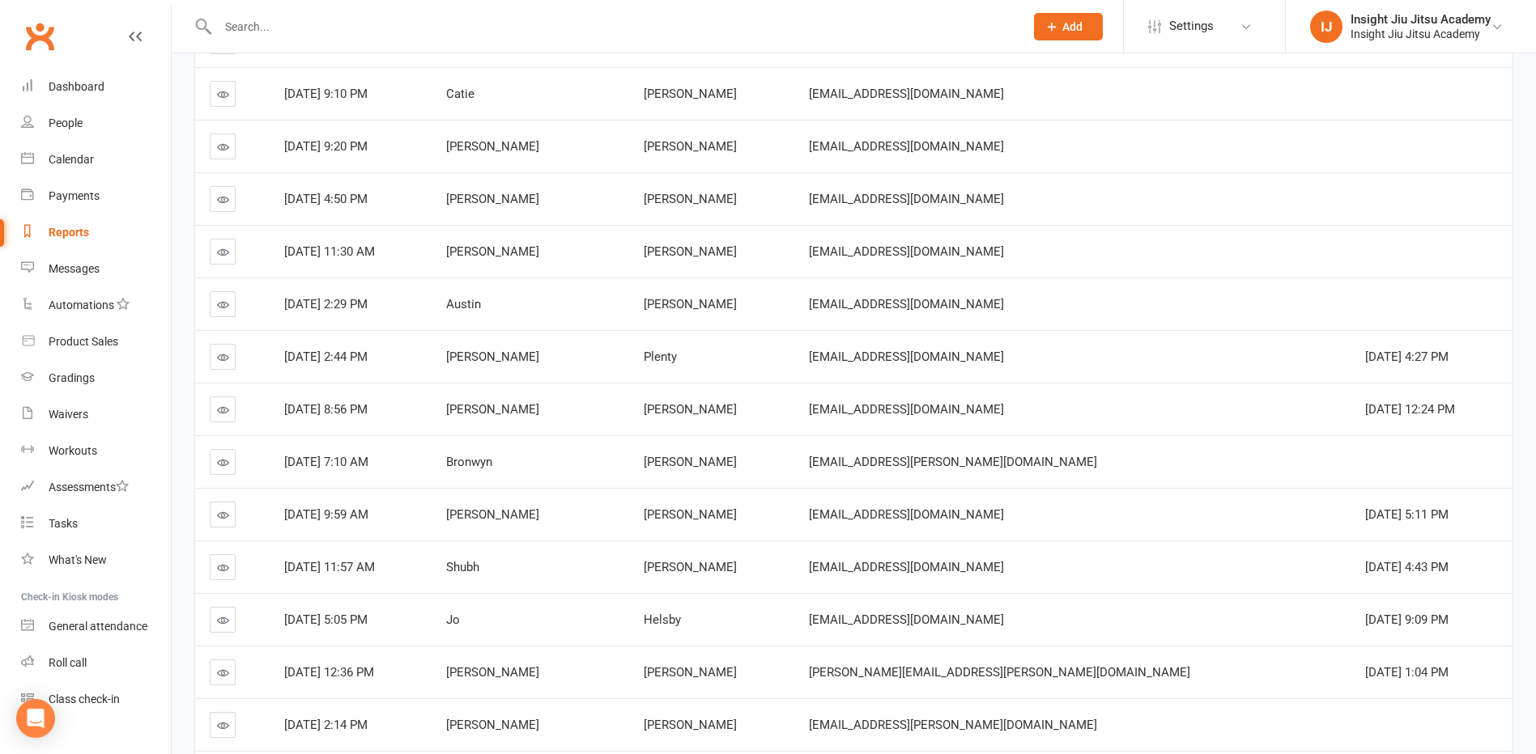
click at [231, 467] on link at bounding box center [223, 462] width 26 height 26
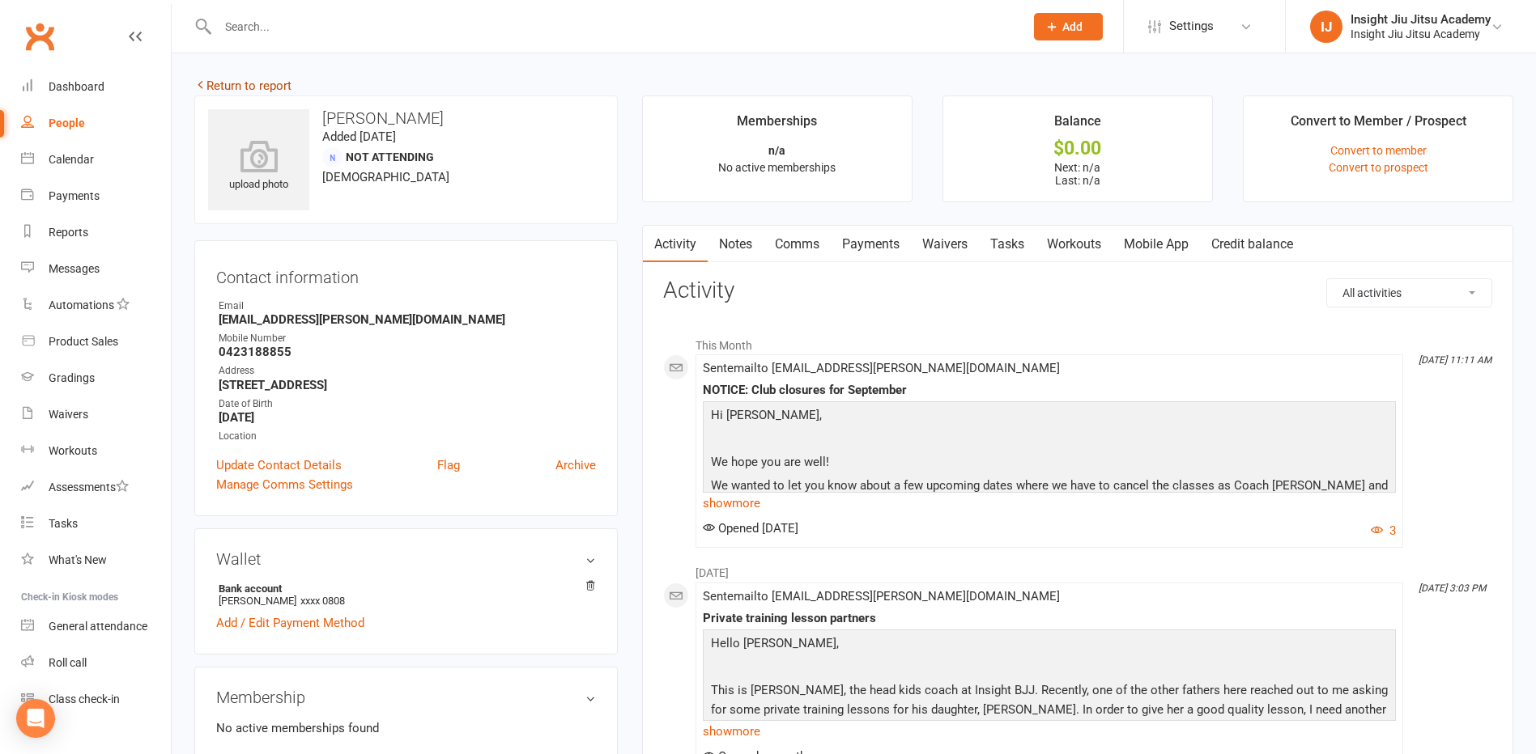
click at [212, 84] on link "Return to report" at bounding box center [242, 86] width 97 height 15
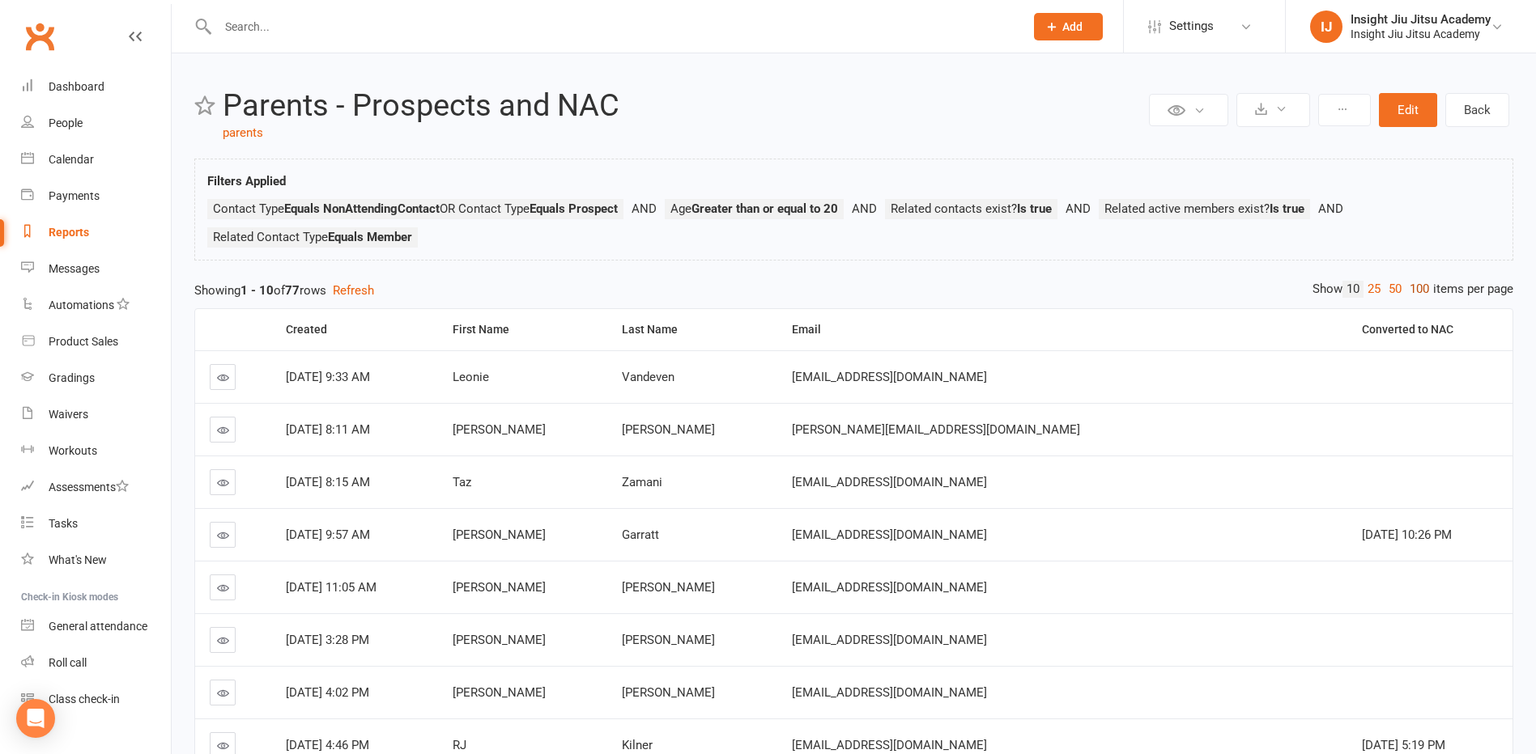
click at [1409, 292] on link "100" at bounding box center [1419, 289] width 28 height 17
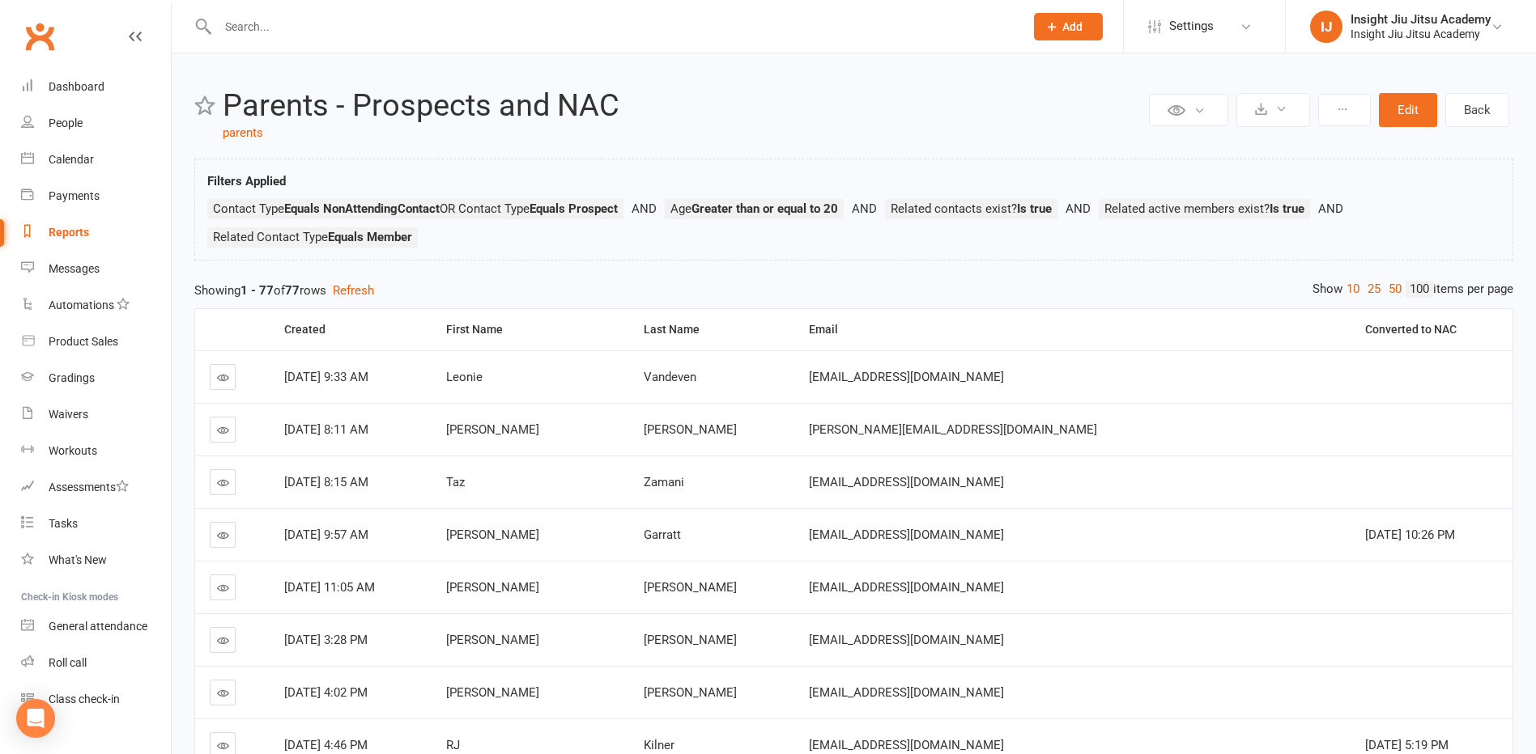
scroll to position [81, 0]
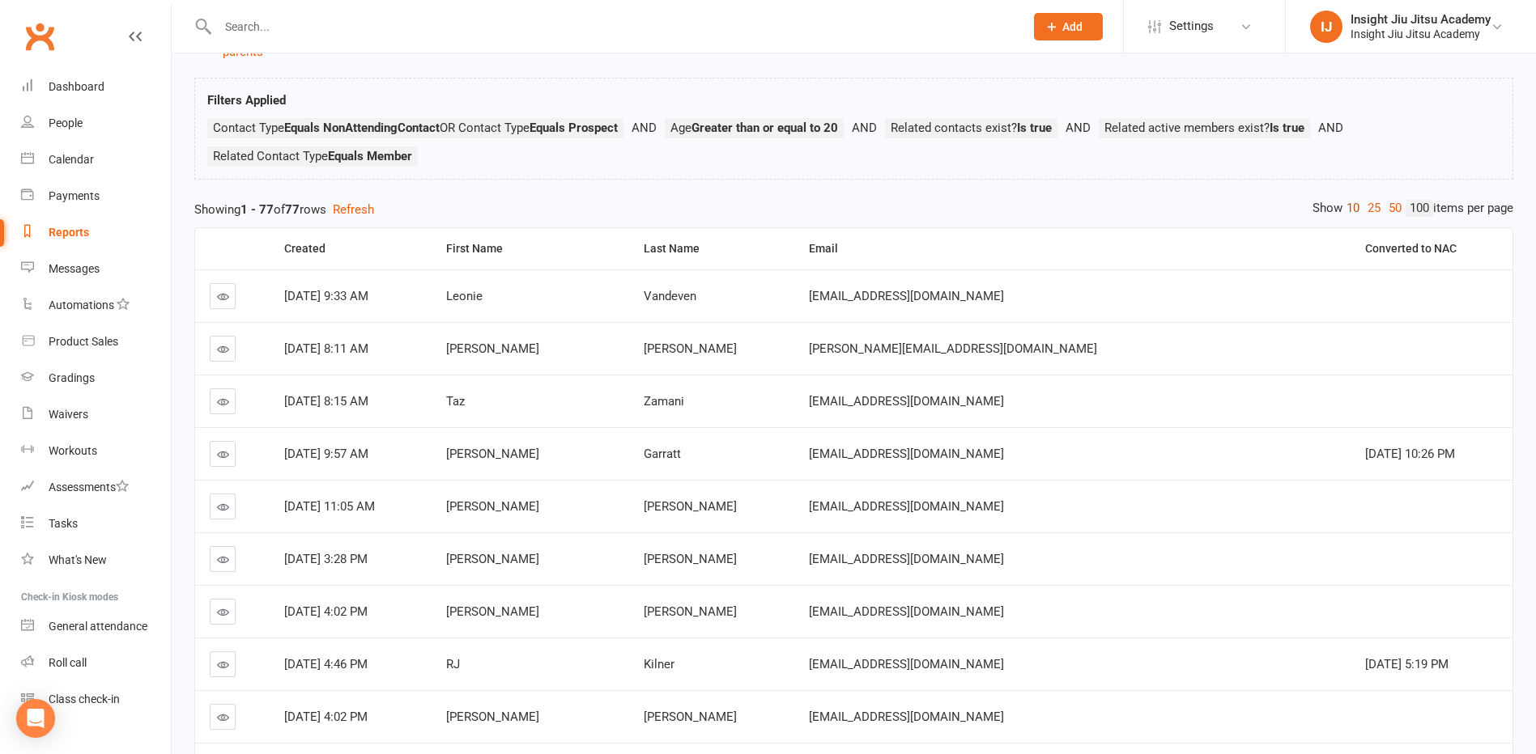
click at [1346, 209] on link "10" at bounding box center [1352, 208] width 21 height 17
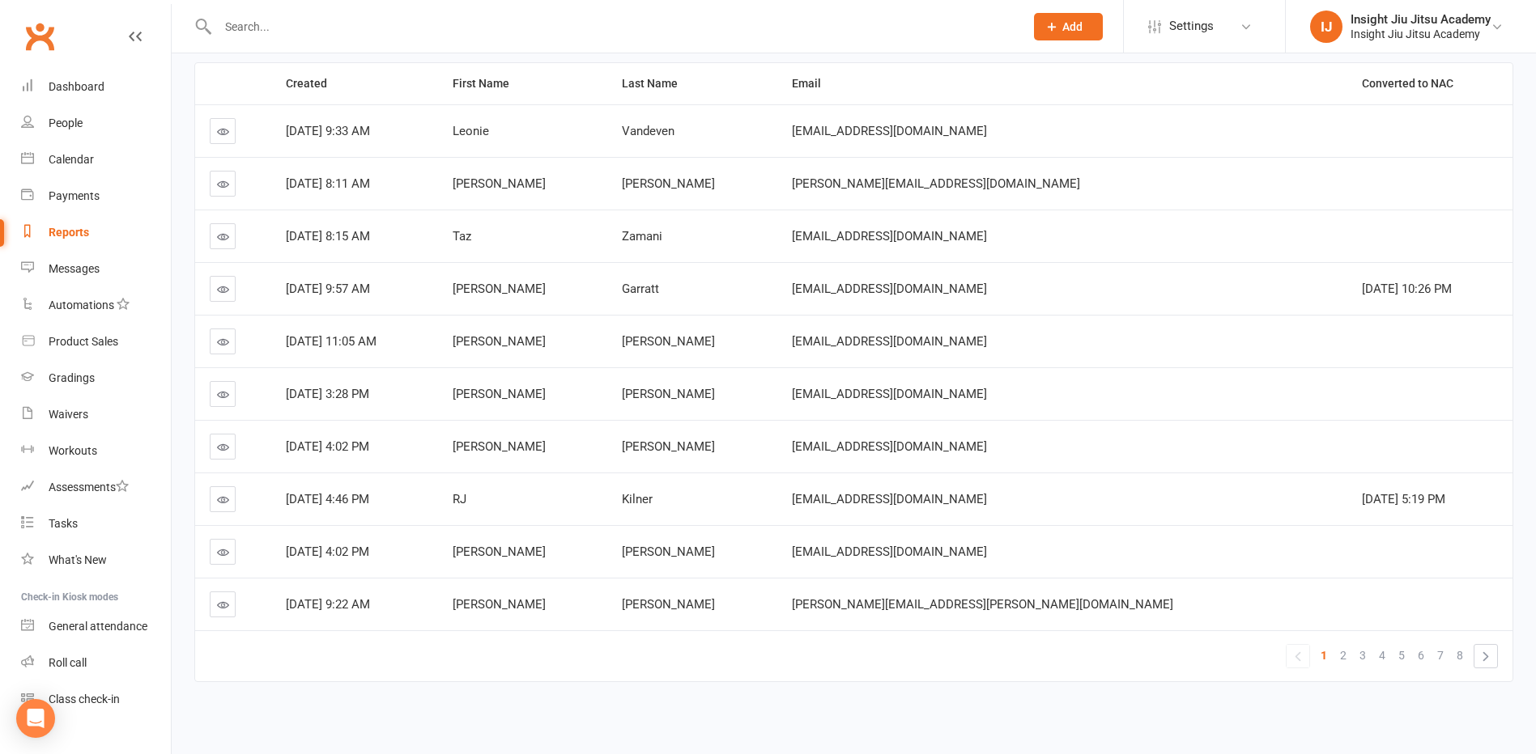
scroll to position [251, 0]
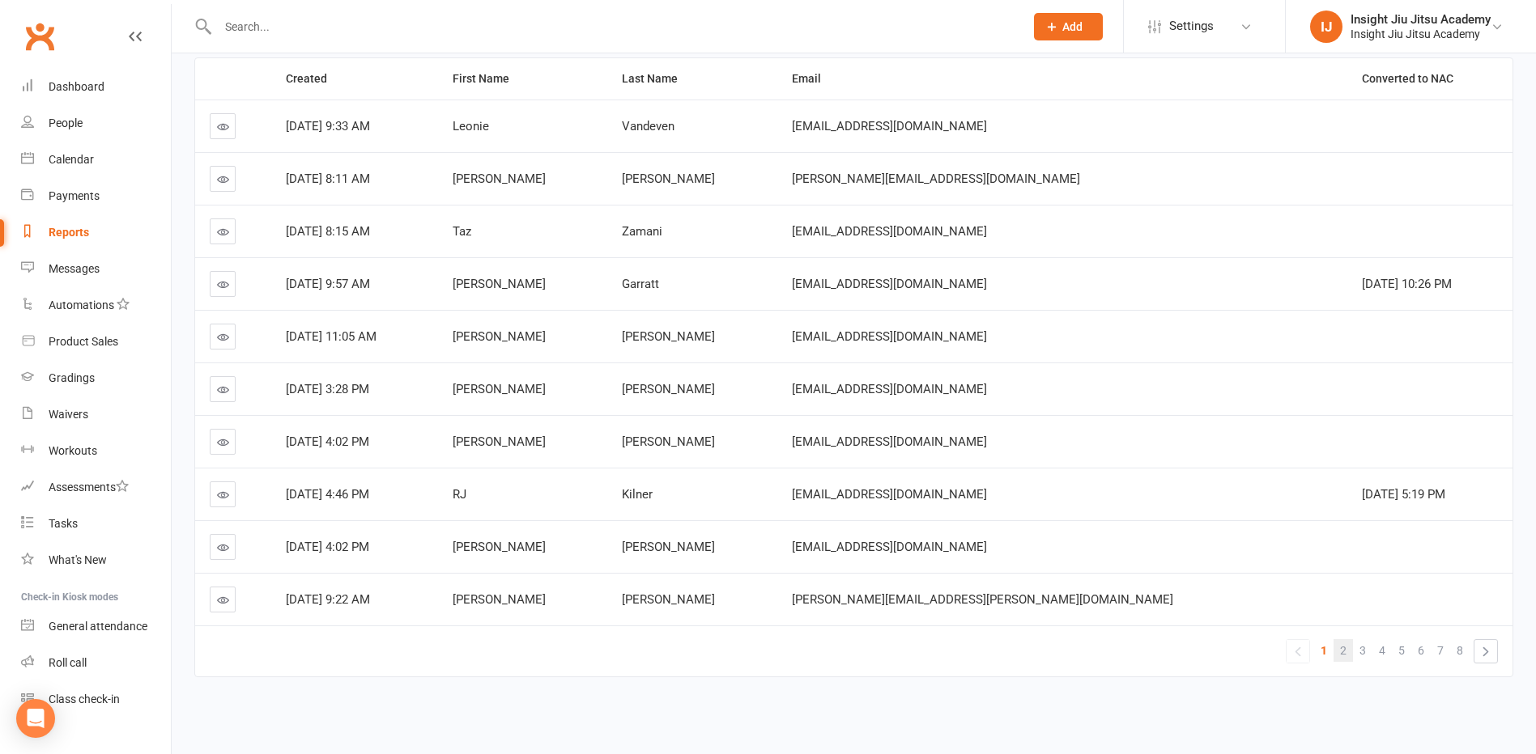
click at [1347, 653] on link "2" at bounding box center [1342, 650] width 19 height 23
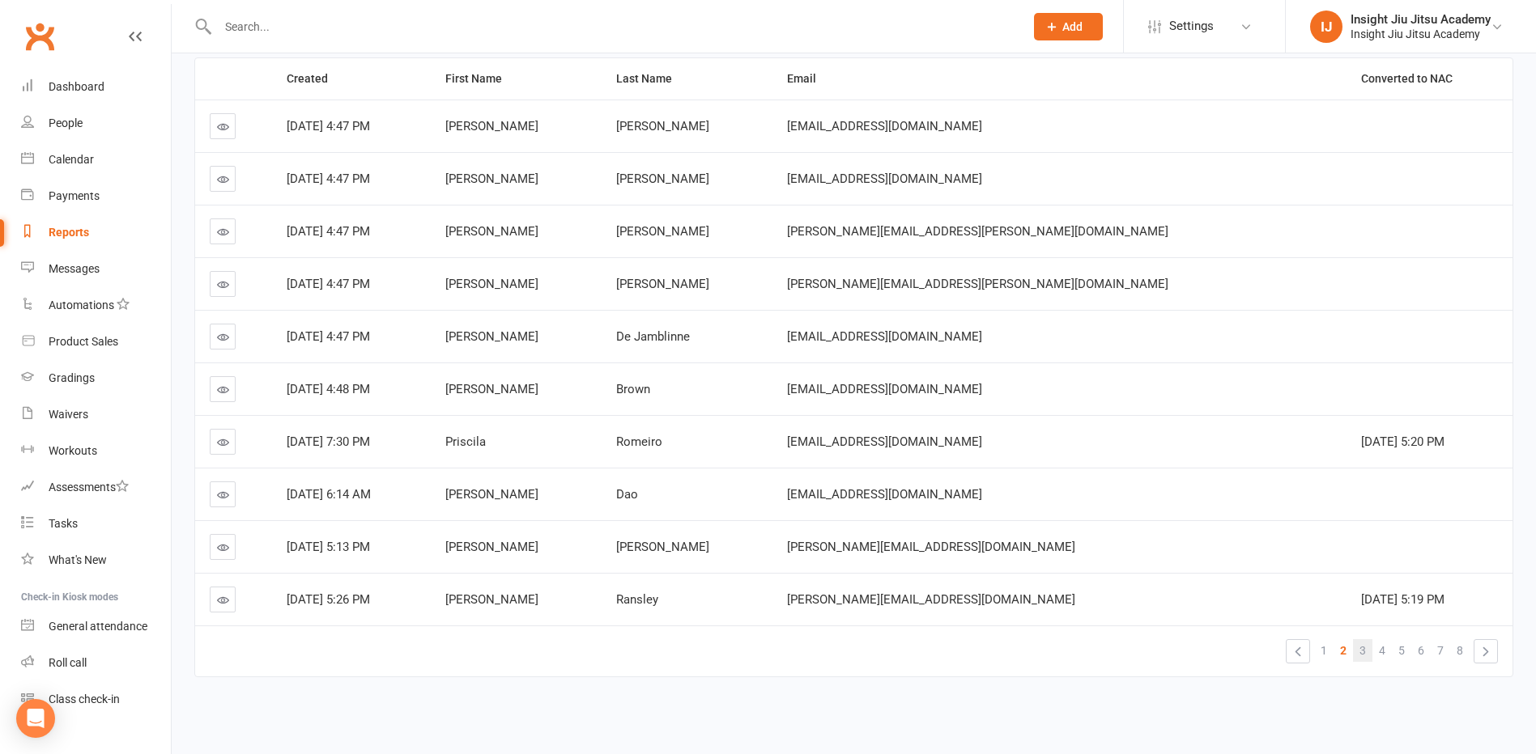
click at [1365, 649] on span "3" at bounding box center [1362, 650] width 6 height 23
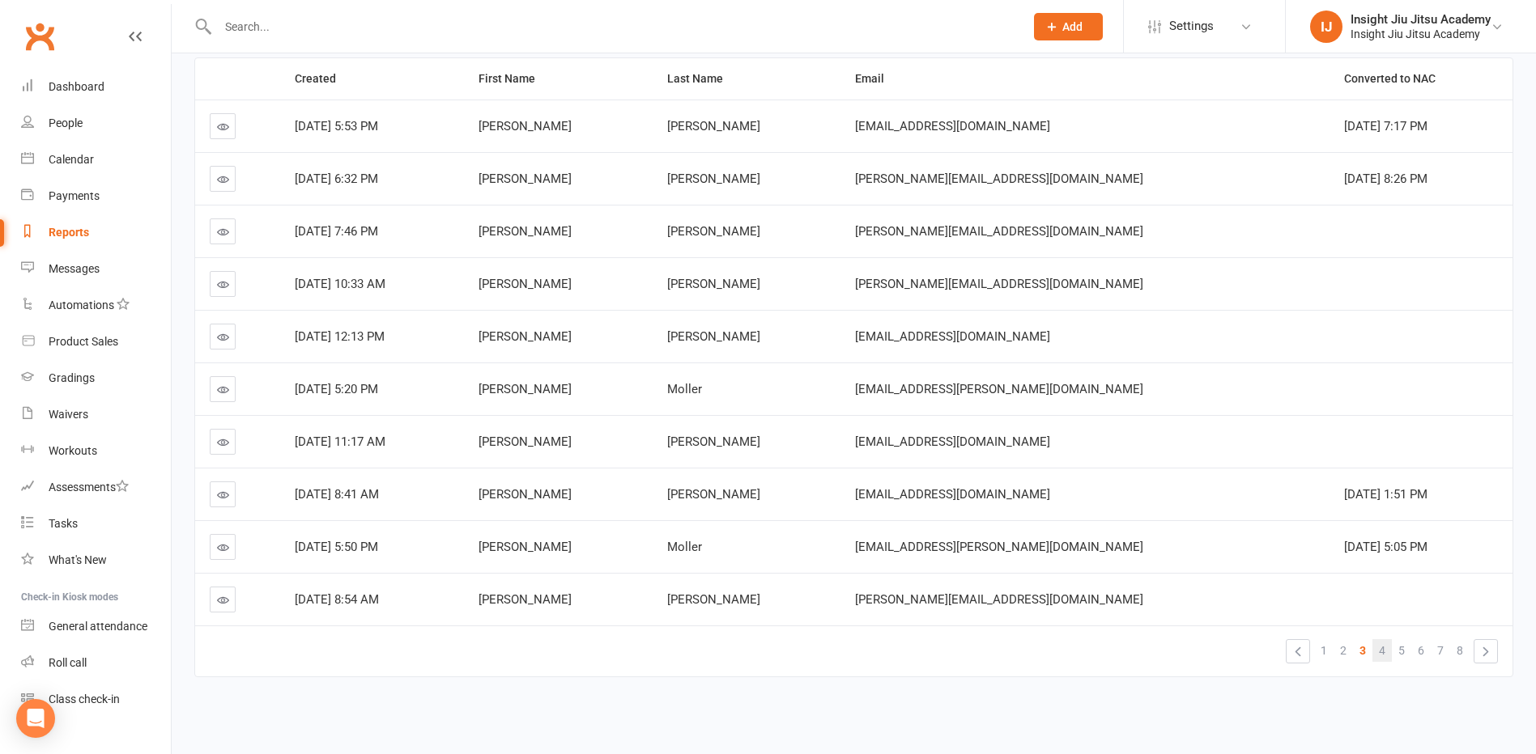
click at [1379, 651] on span "4" at bounding box center [1382, 650] width 6 height 23
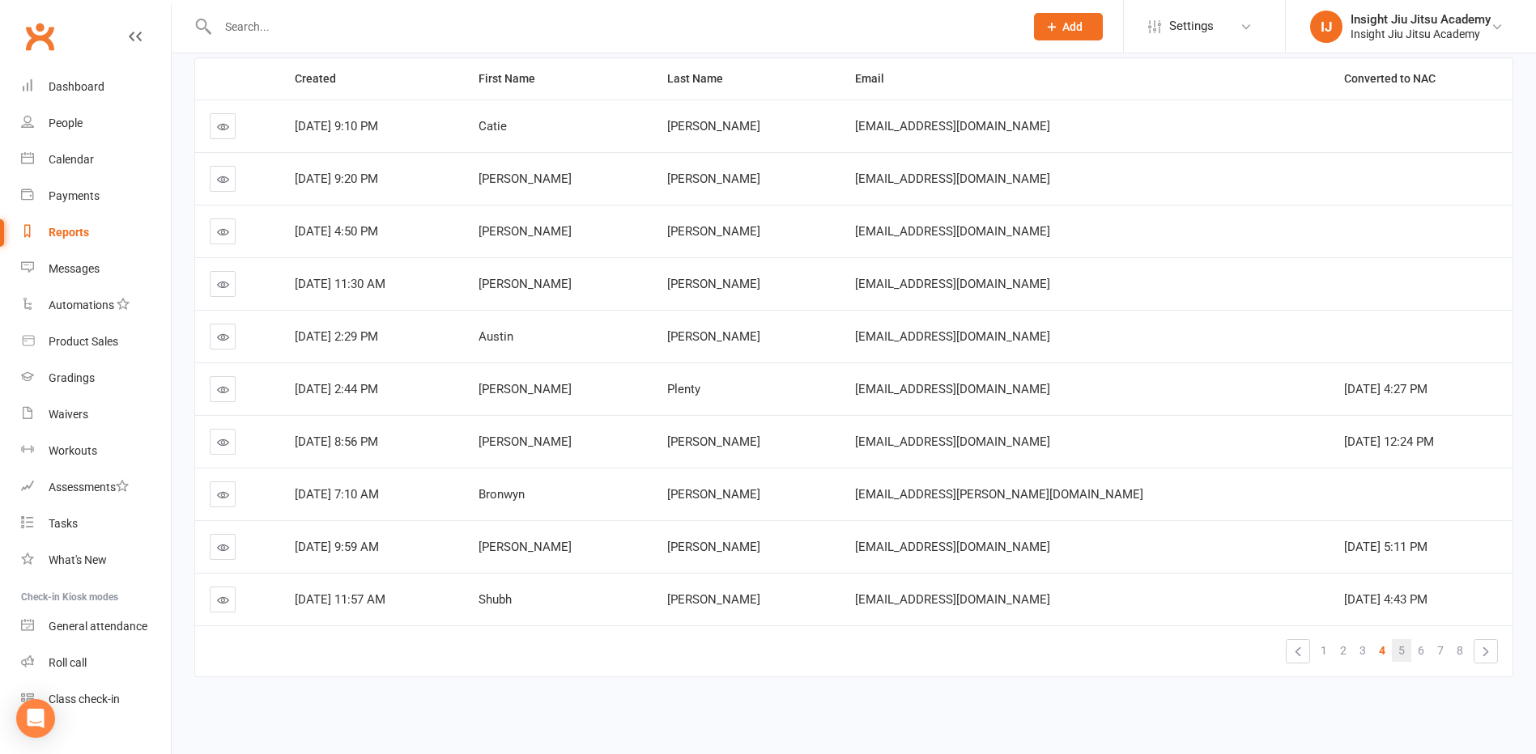
click at [1395, 656] on link "5" at bounding box center [1400, 650] width 19 height 23
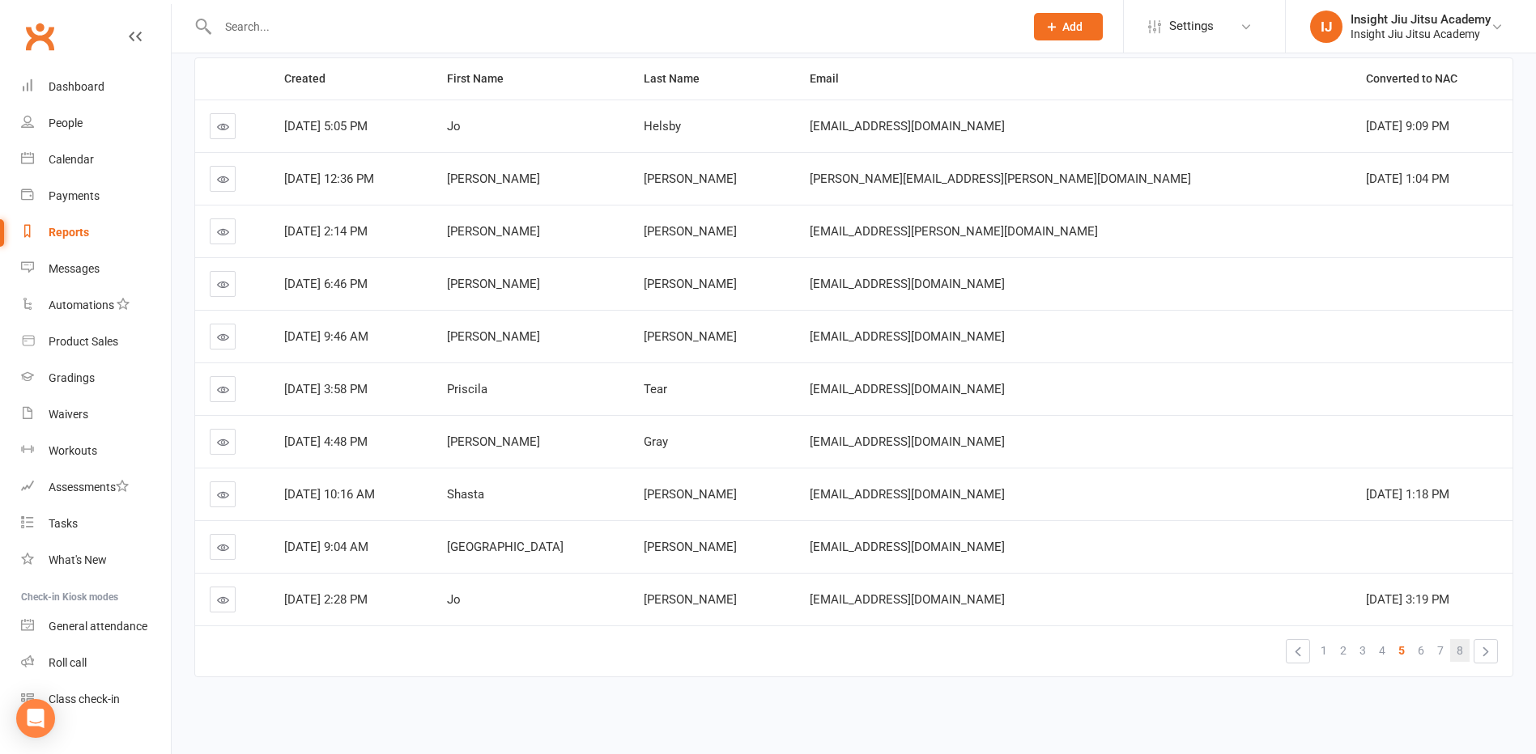
click at [1454, 652] on link "8" at bounding box center [1459, 650] width 19 height 23
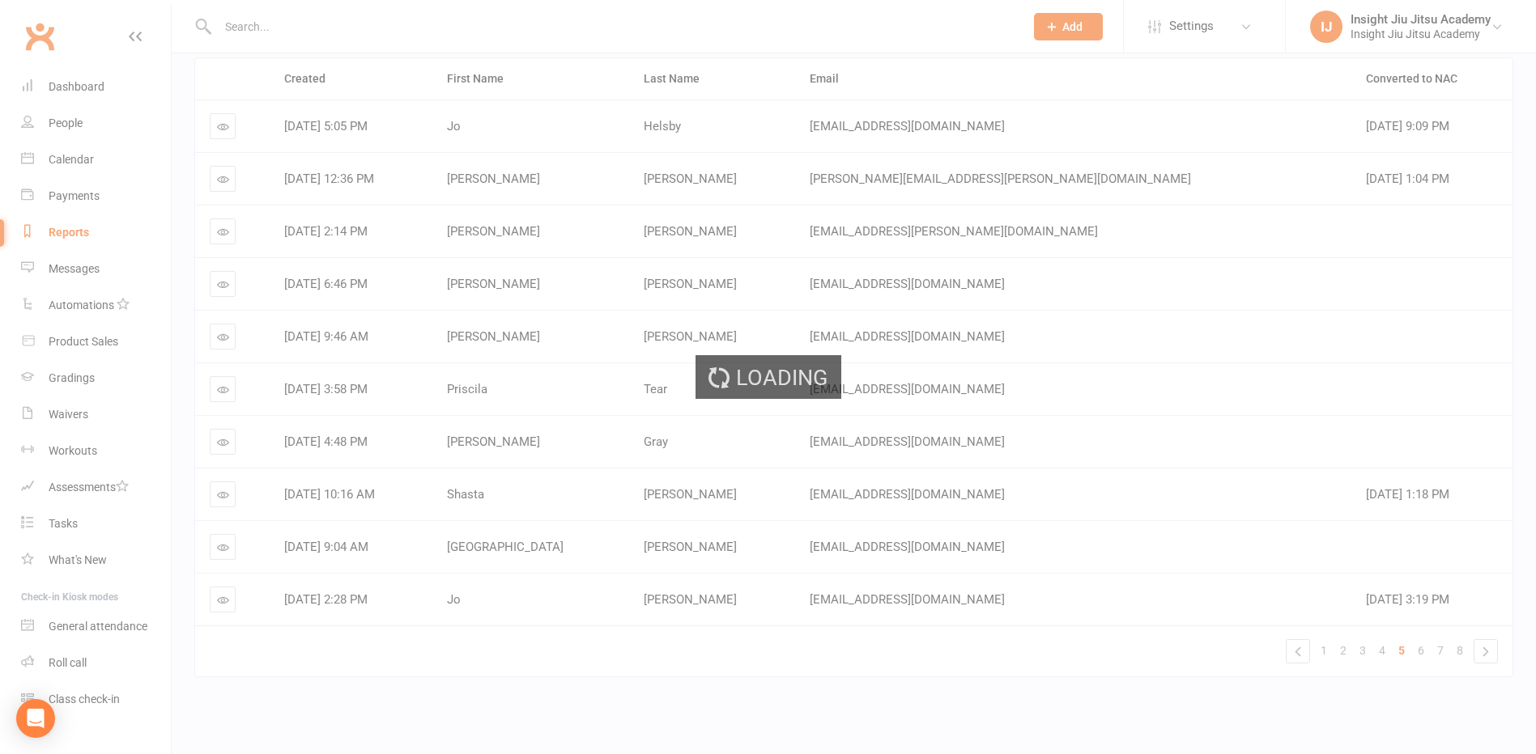
scroll to position [93, 0]
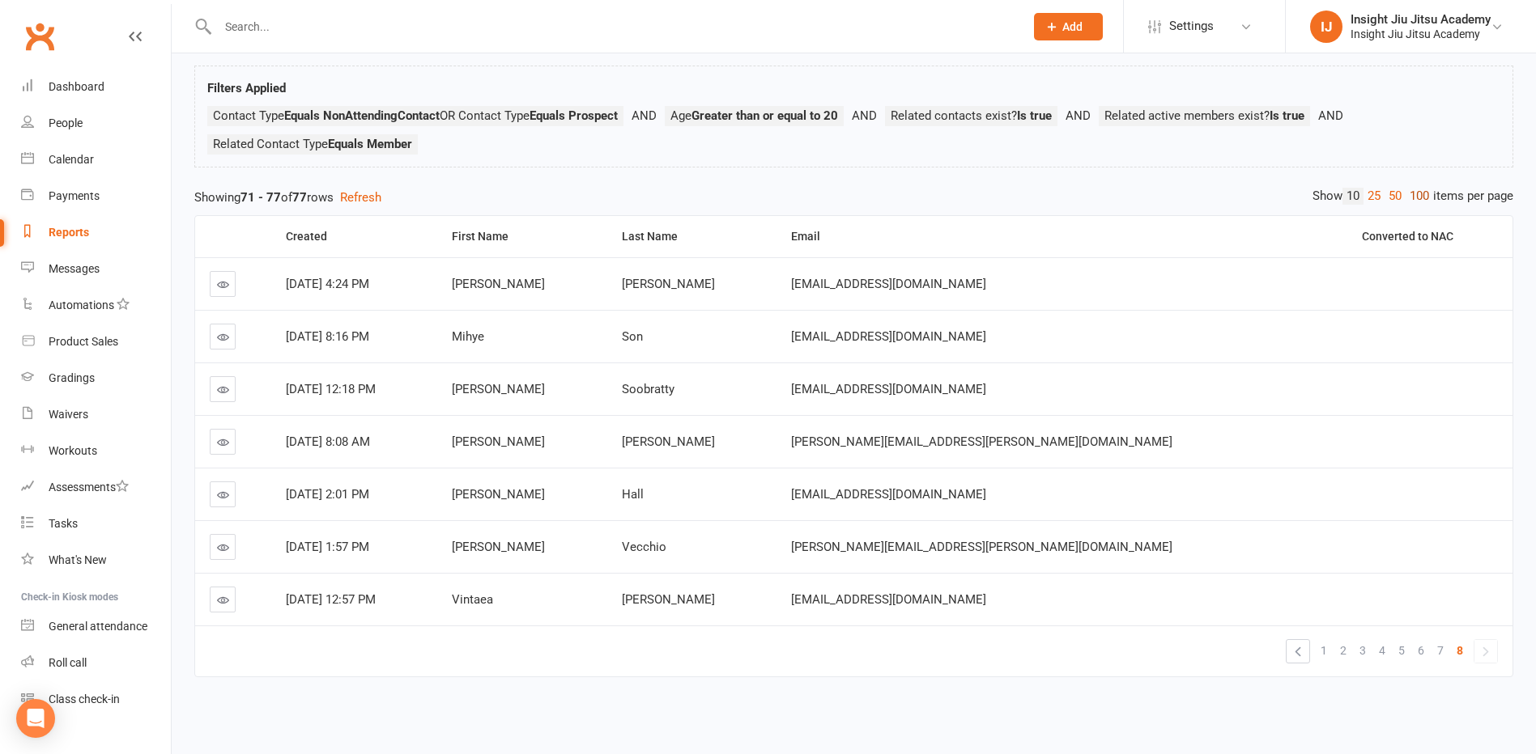
click at [1408, 198] on link "100" at bounding box center [1419, 196] width 28 height 17
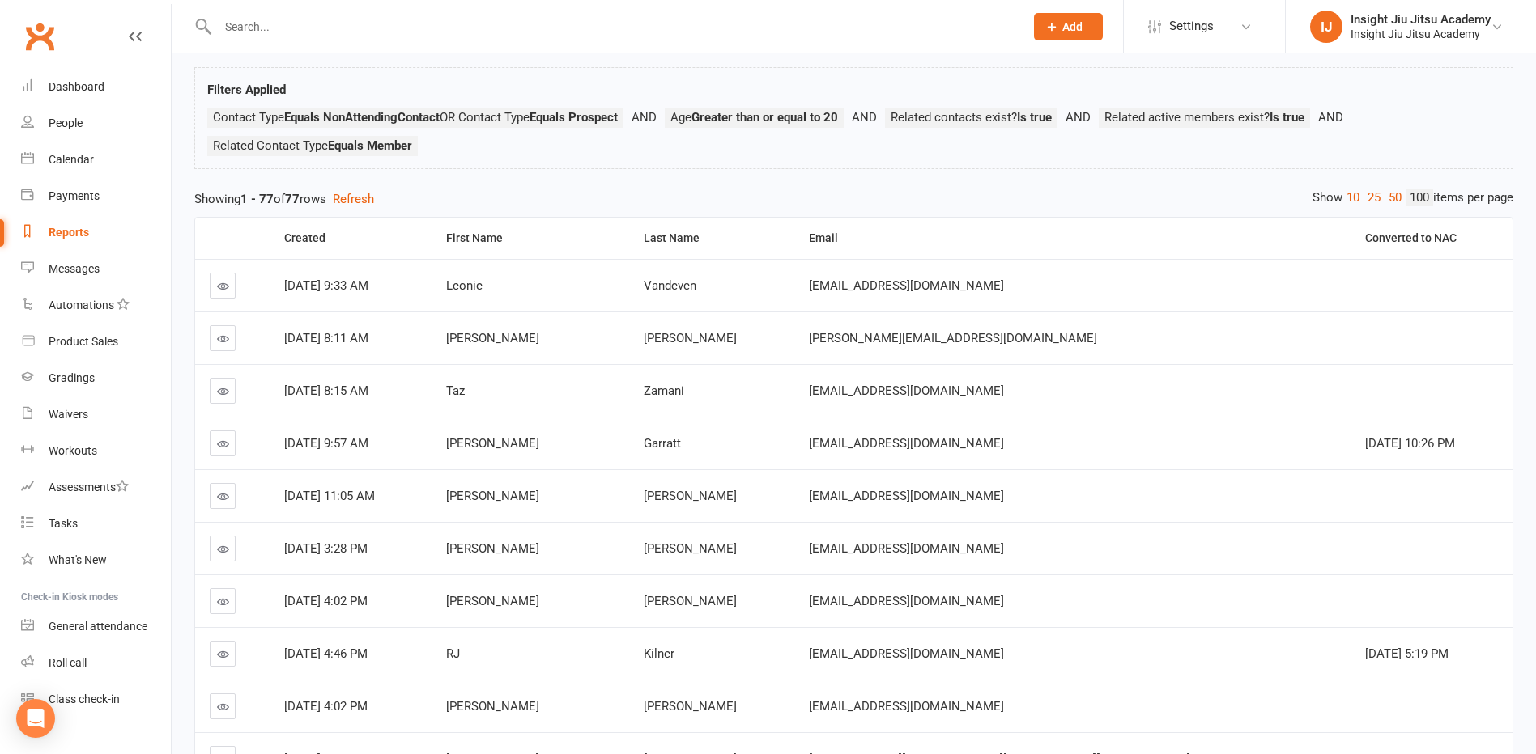
scroll to position [0, 0]
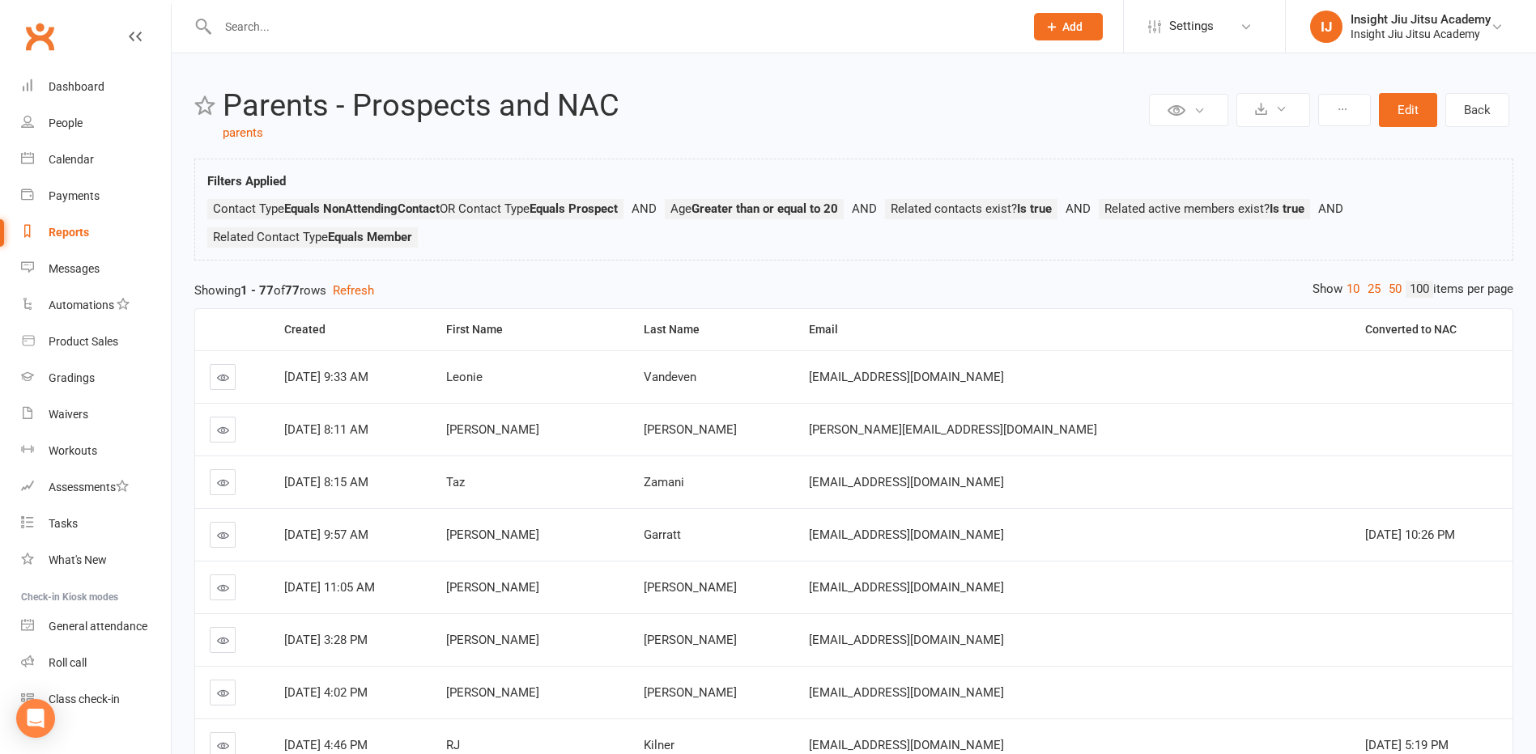
click at [59, 232] on div "Reports" at bounding box center [69, 232] width 40 height 13
select select "25"
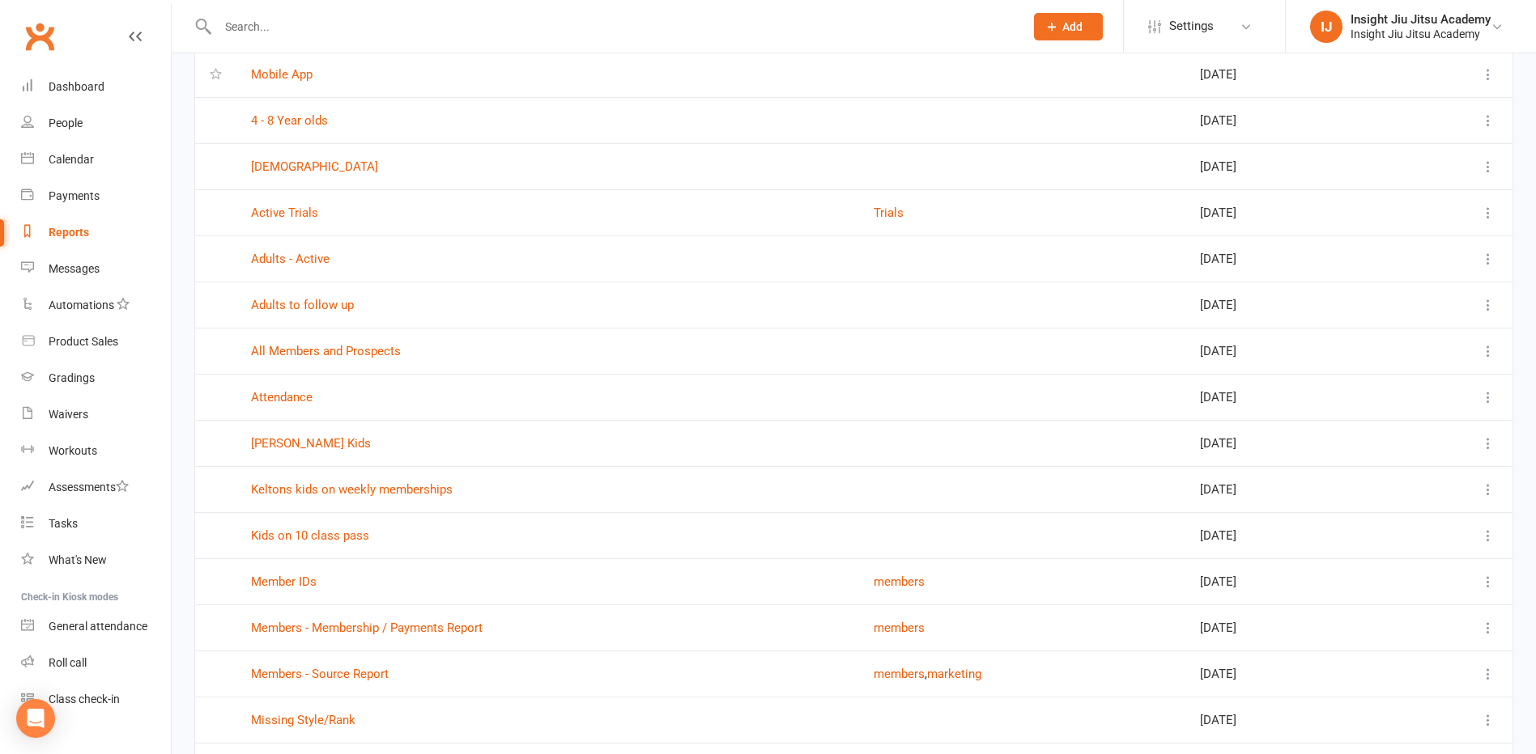
scroll to position [178, 0]
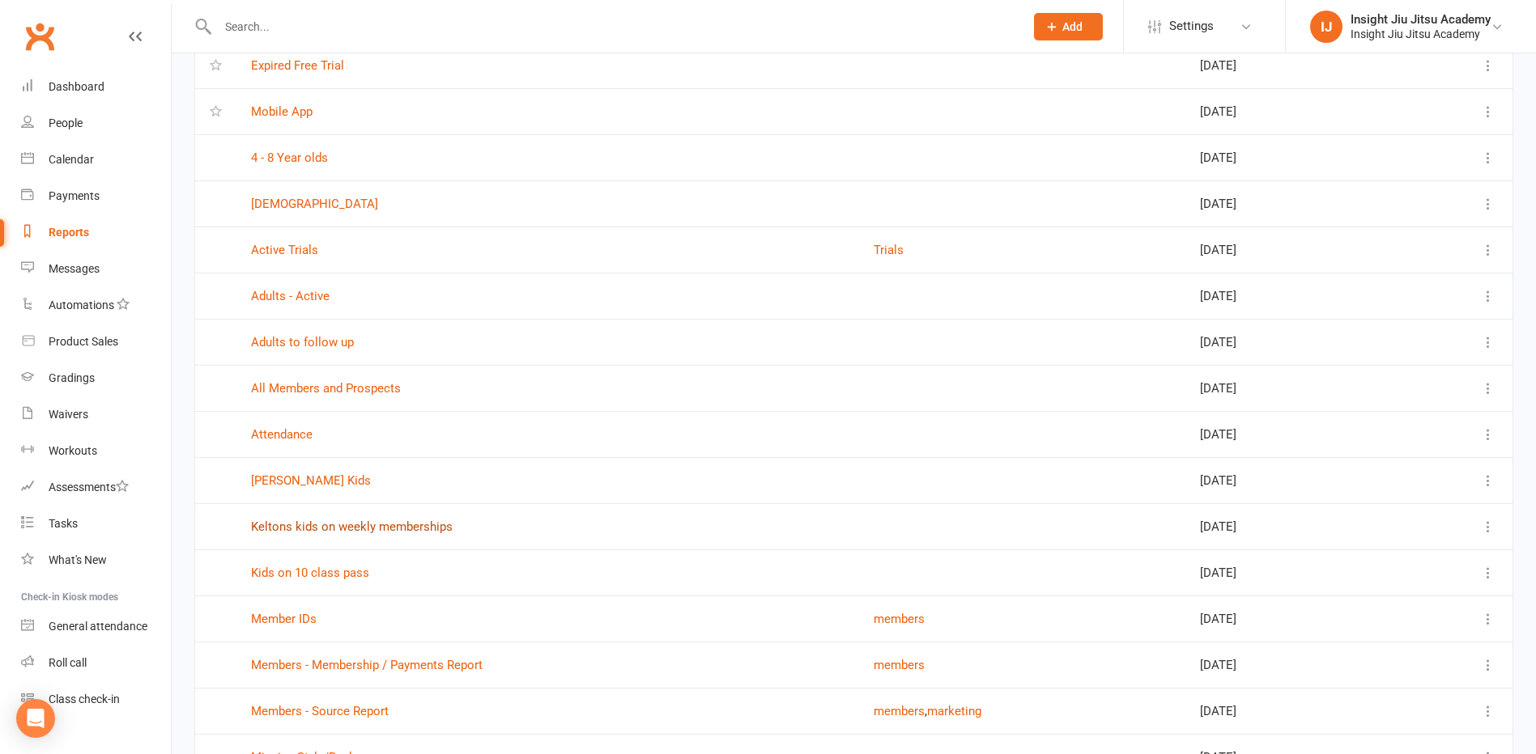
click at [322, 532] on link "Keltons kids on weekly memberships" at bounding box center [352, 527] width 202 height 15
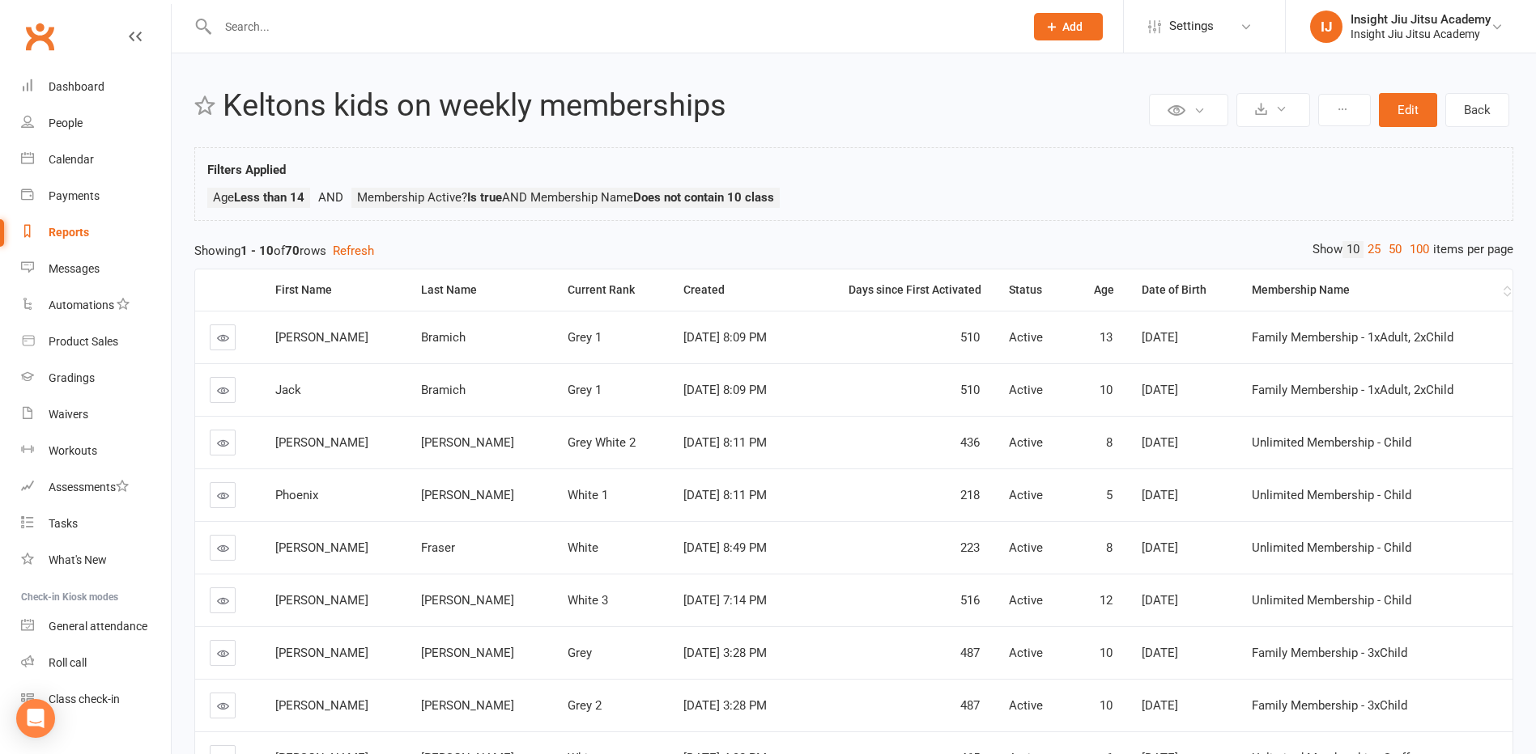
click at [1330, 299] on th "Membership Name" at bounding box center [1374, 290] width 275 height 41
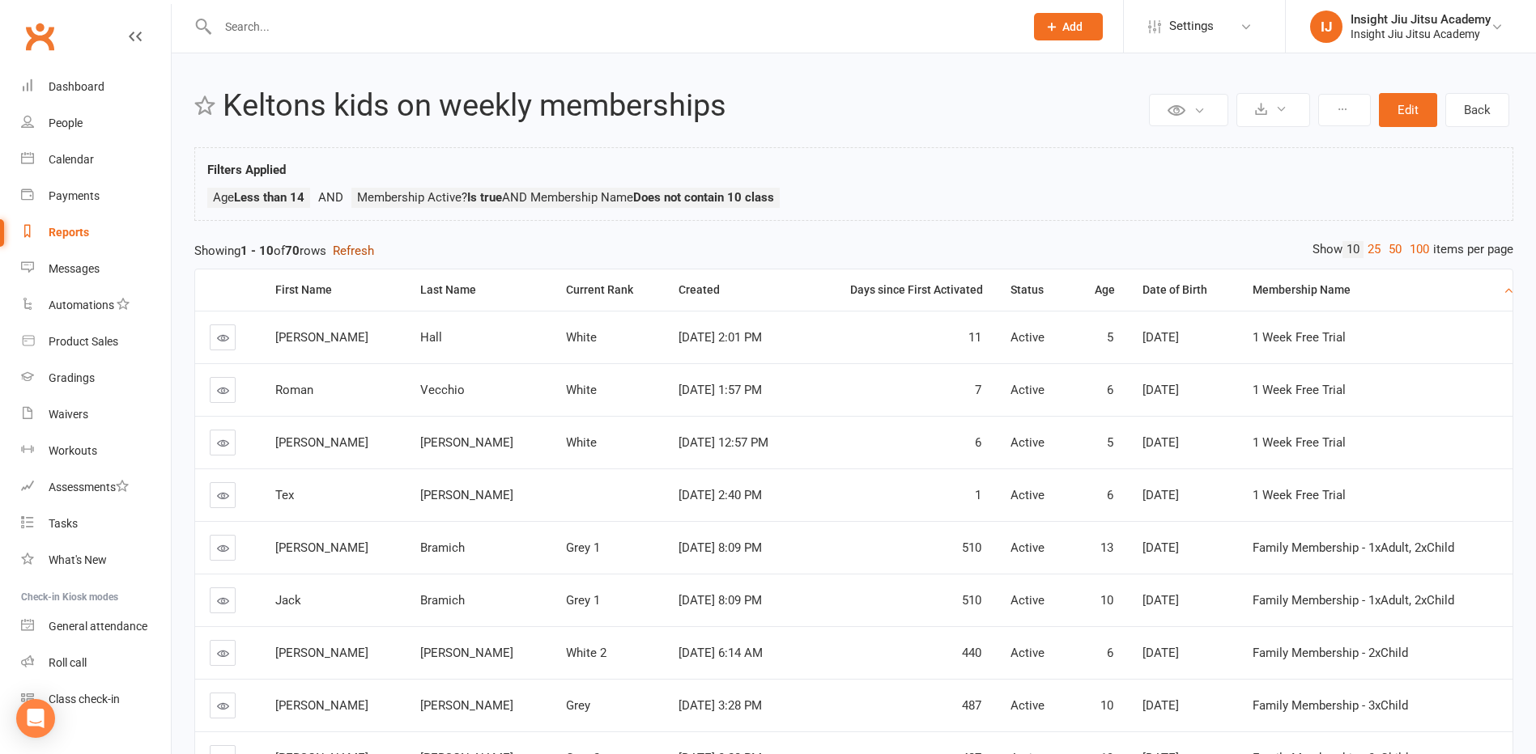
click at [358, 249] on button "Refresh" at bounding box center [353, 250] width 41 height 19
click at [67, 270] on div "Messages" at bounding box center [74, 268] width 51 height 13
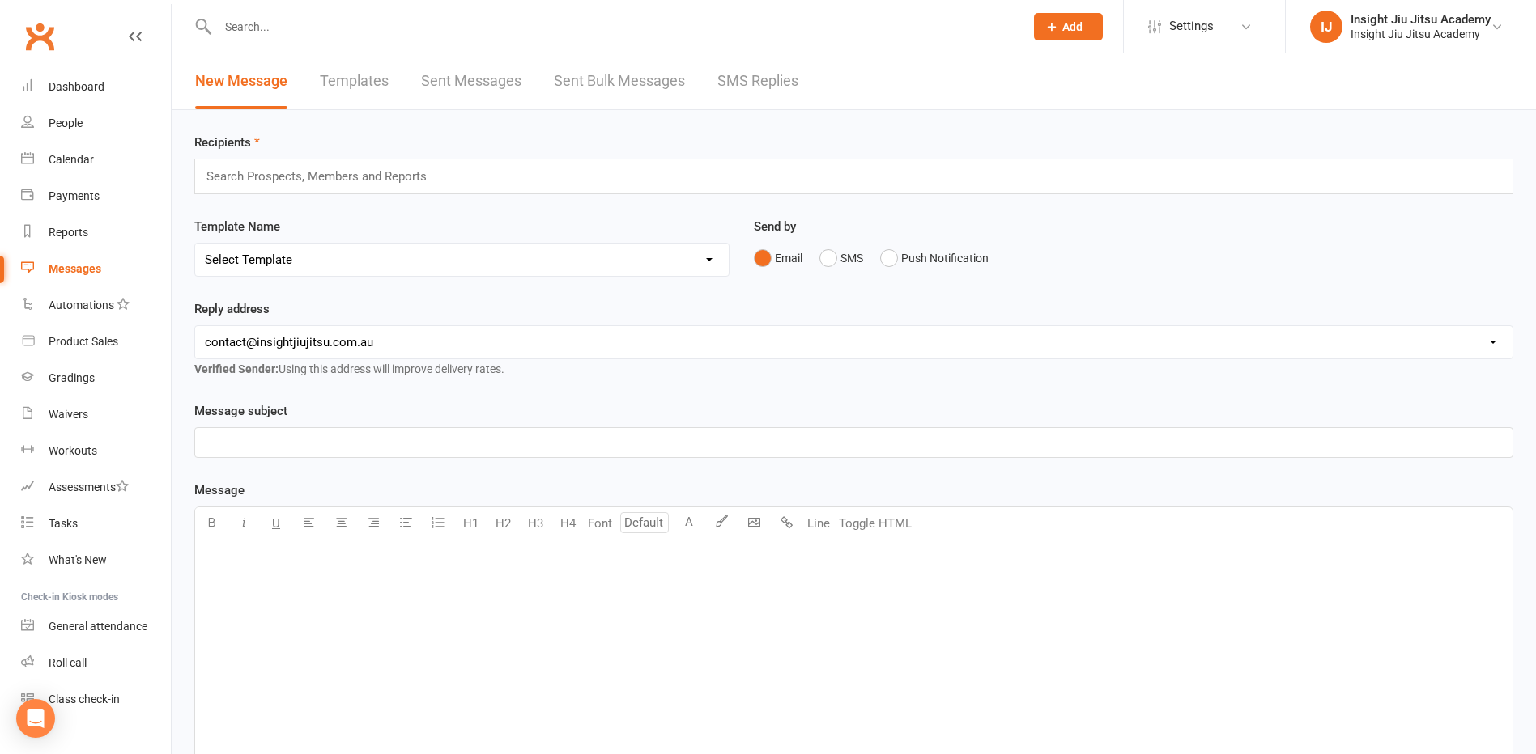
click at [469, 261] on select "Select Template [Email] cancelled members adults [Email] Club Closure Notice [E…" at bounding box center [461, 260] width 533 height 32
select select "39"
click at [195, 244] on select "Select Template [Email] cancelled members adults [Email] Club Closure Notice [E…" at bounding box center [461, 260] width 533 height 32
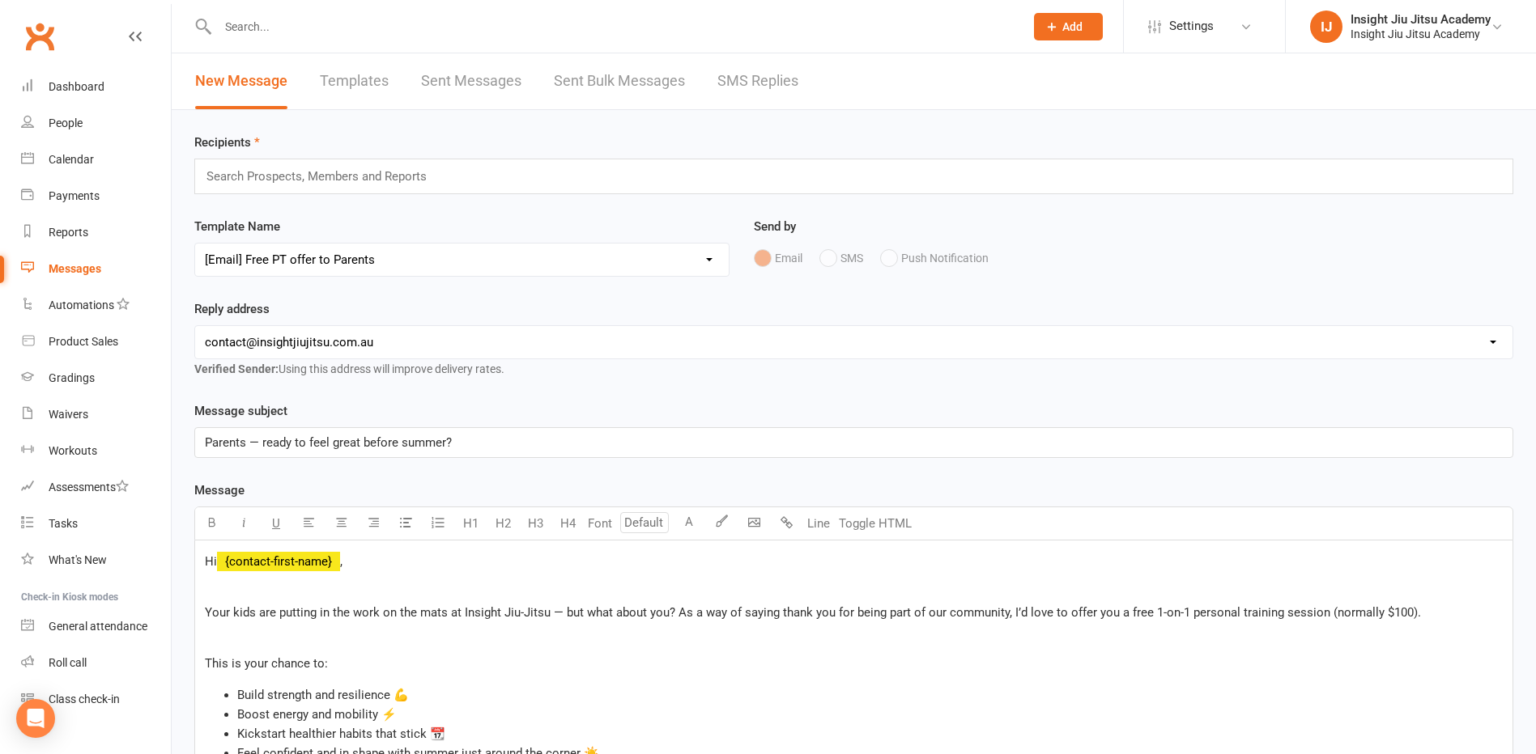
click at [527, 172] on div "Search Prospects, Members and Reports" at bounding box center [853, 177] width 1319 height 36
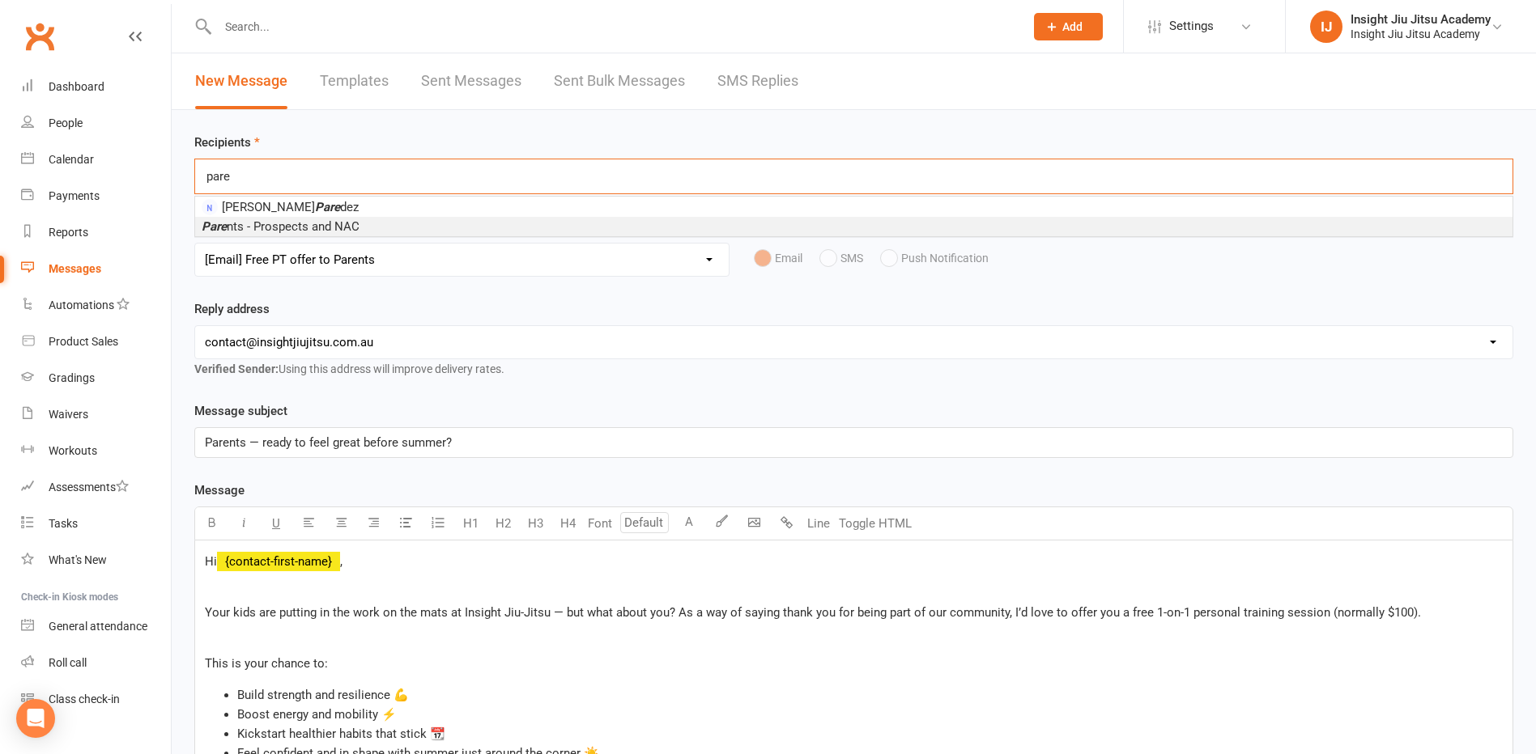
type input "pare"
click at [359, 226] on li "Pare nts - Prospects and NAC" at bounding box center [853, 226] width 1317 height 19
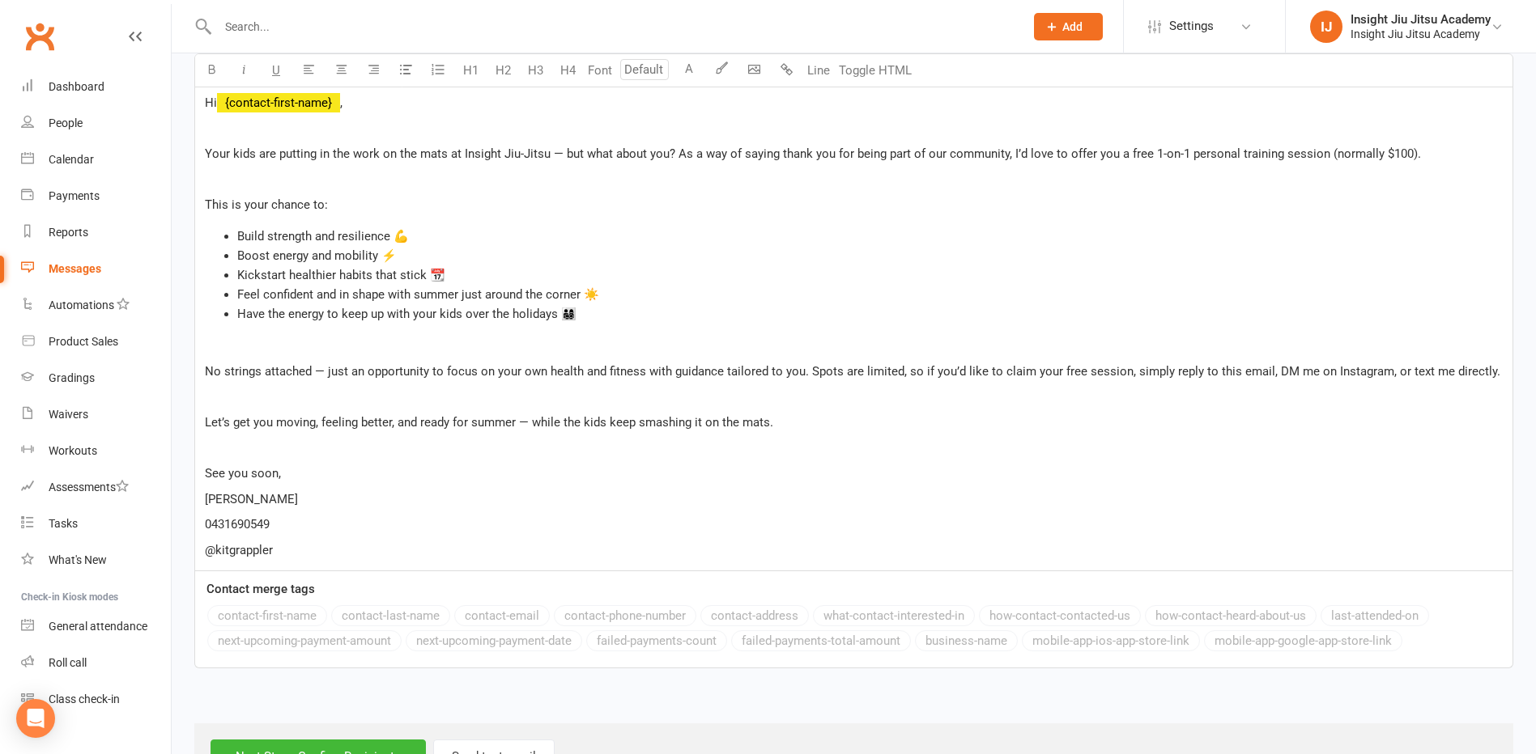
scroll to position [523, 0]
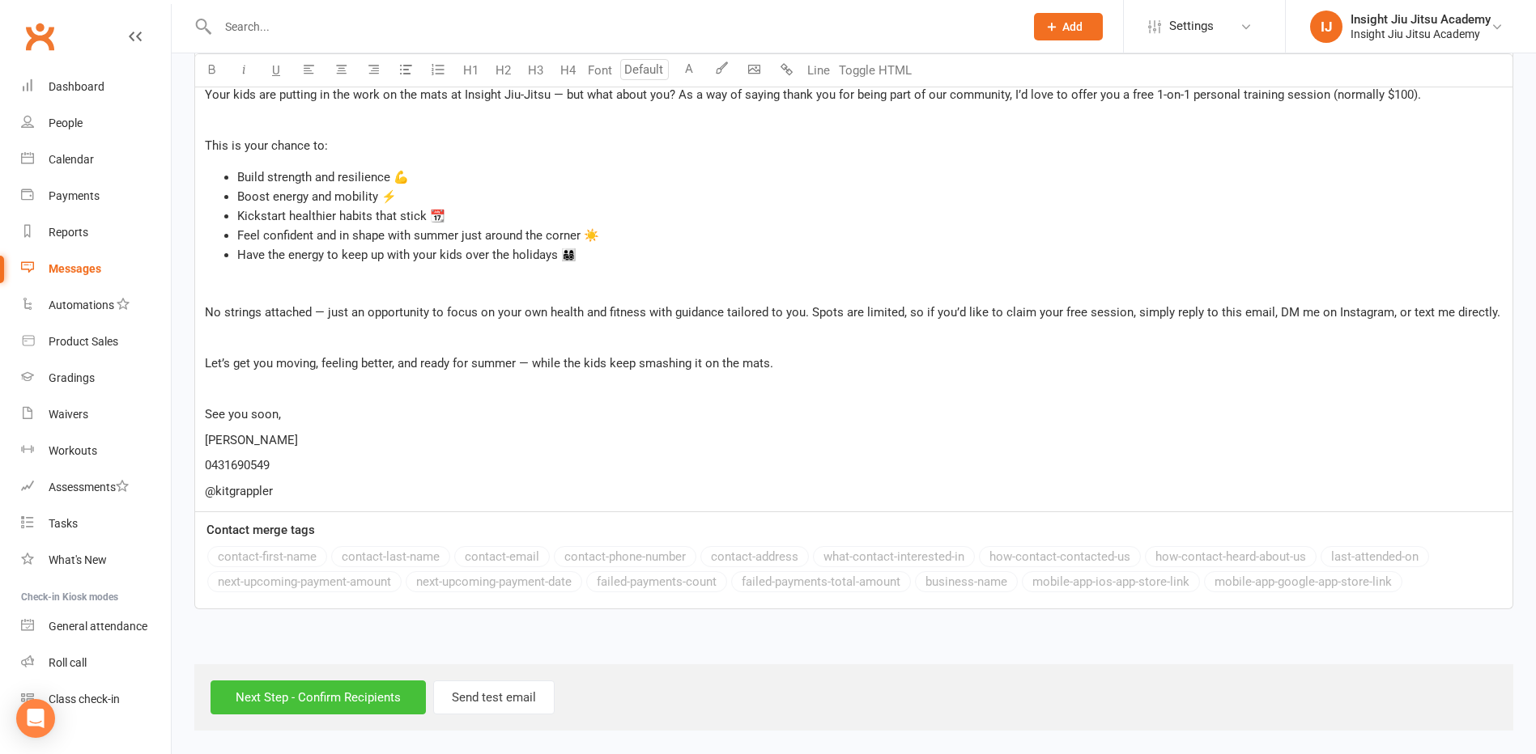
click at [344, 701] on input "Next Step - Confirm Recipients" at bounding box center [317, 698] width 215 height 34
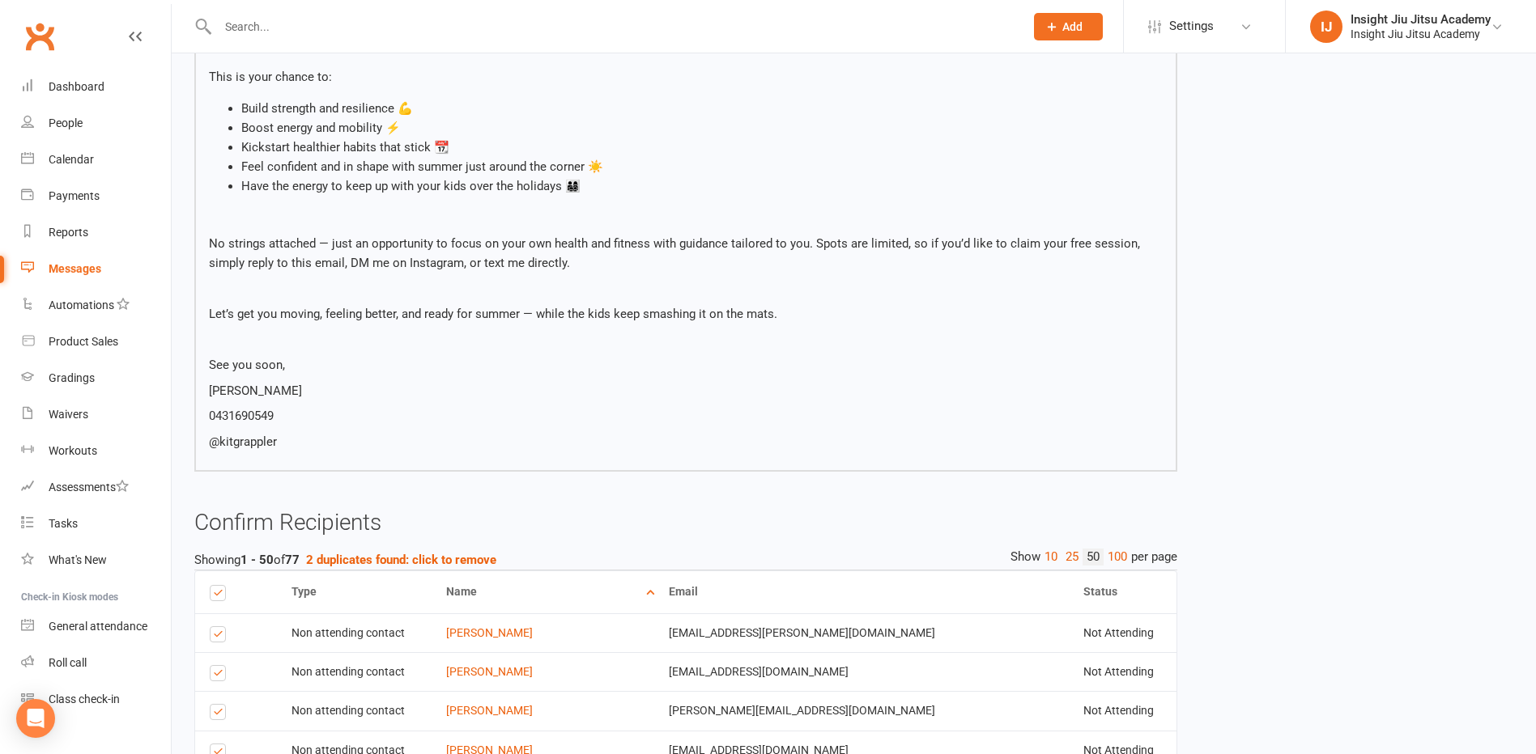
scroll to position [385, 0]
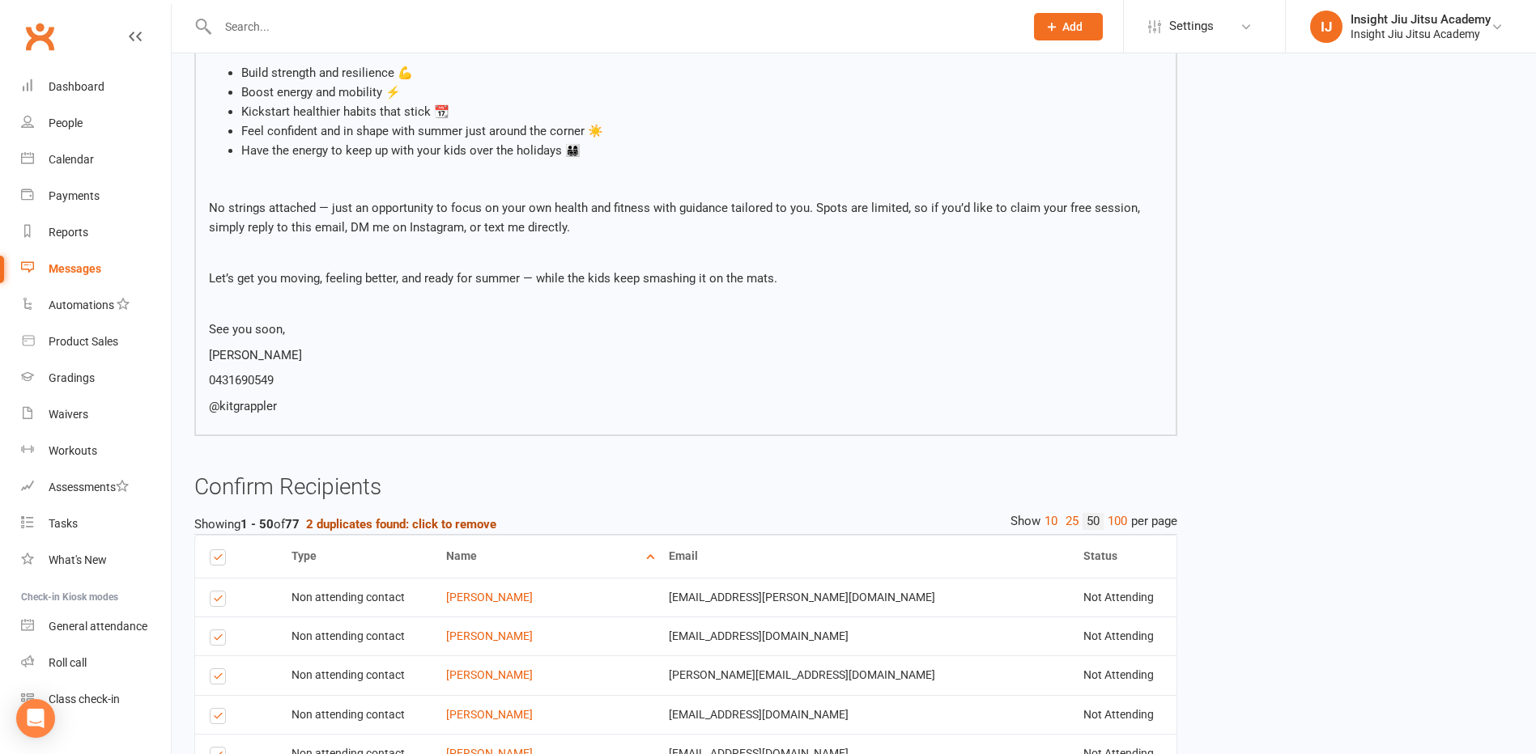
click at [421, 524] on strong "2 duplicates found: click to remove" at bounding box center [401, 524] width 190 height 15
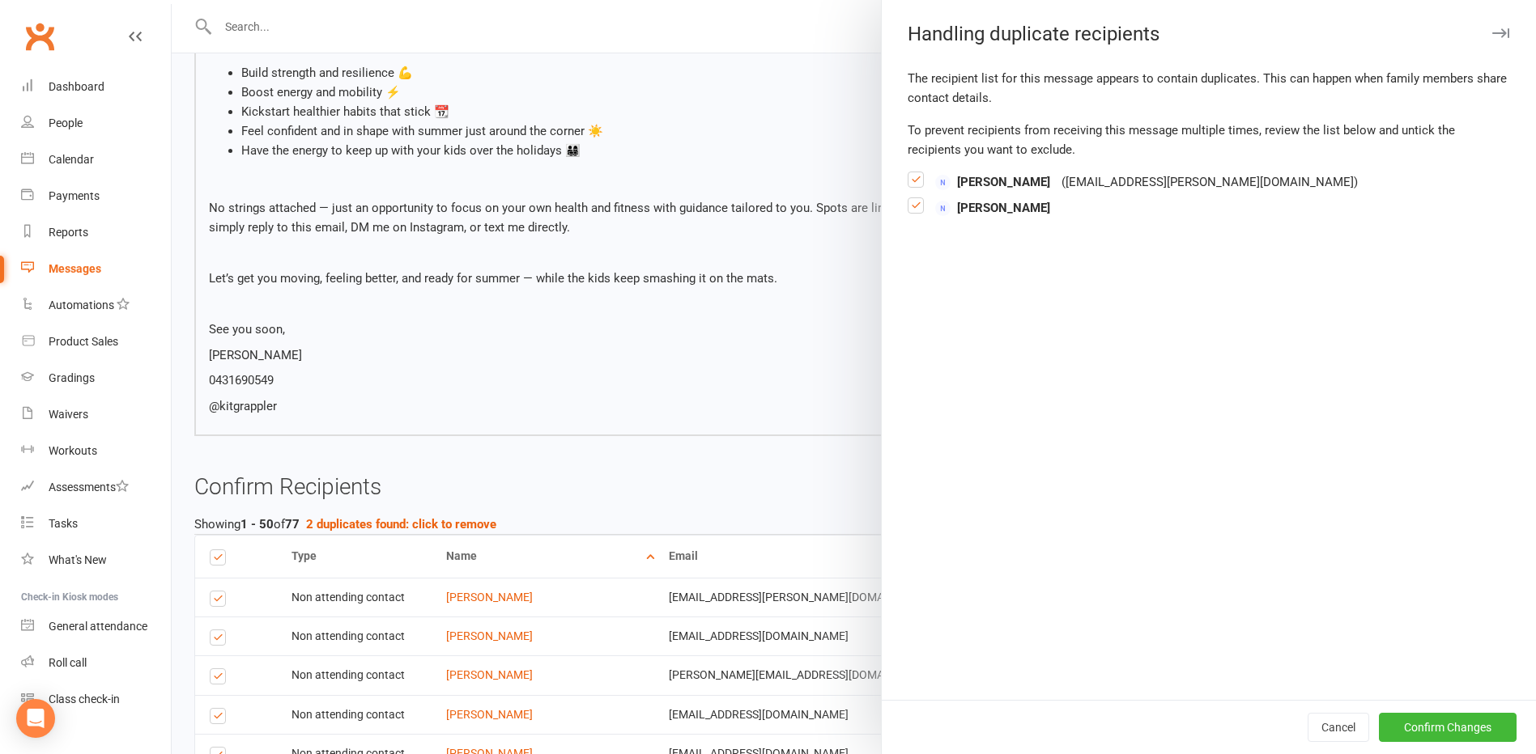
click at [911, 212] on label at bounding box center [915, 212] width 16 height 0
click at [911, 198] on input "checkbox" at bounding box center [915, 198] width 16 height 0
click at [1431, 729] on button "Confirm Changes" at bounding box center [1448, 727] width 138 height 29
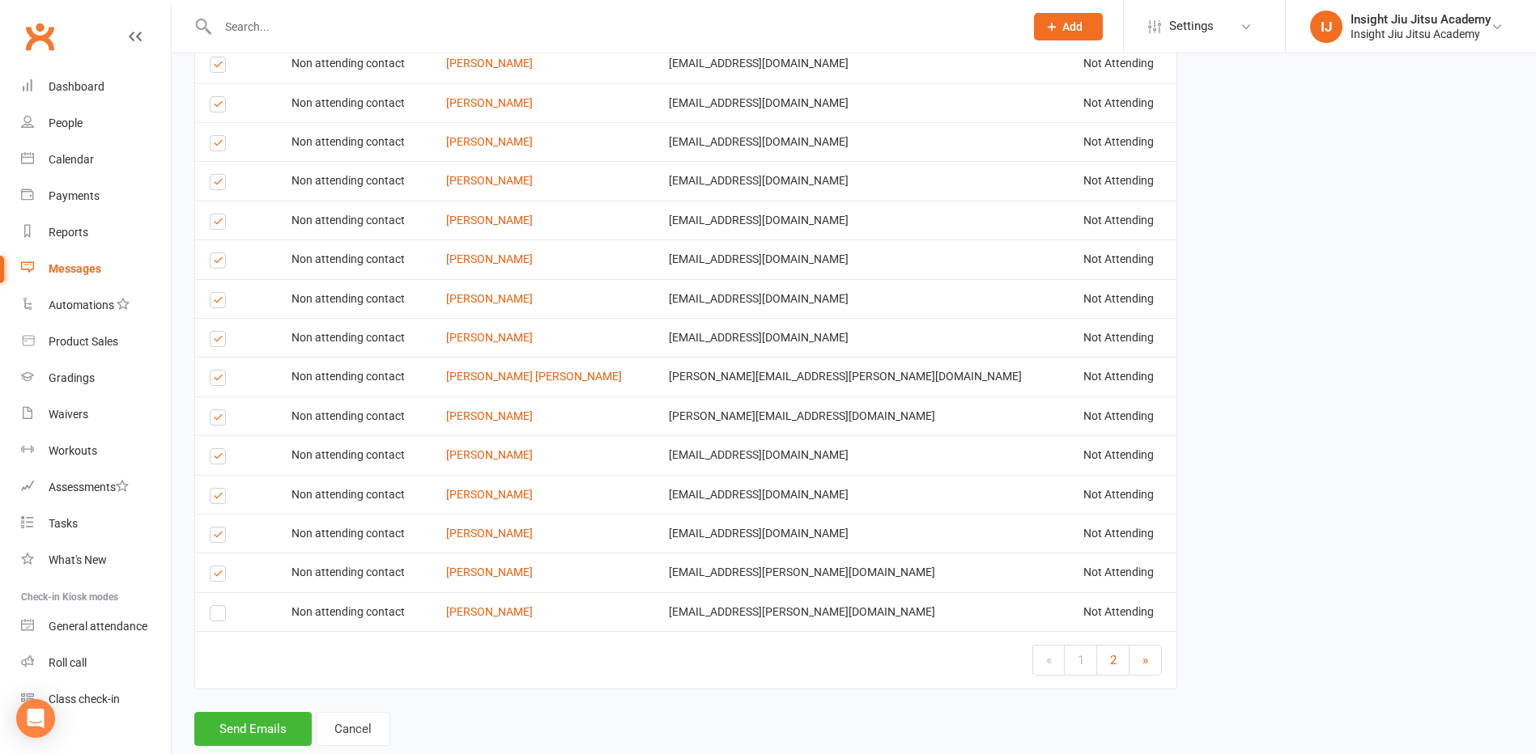
scroll to position [2328, 0]
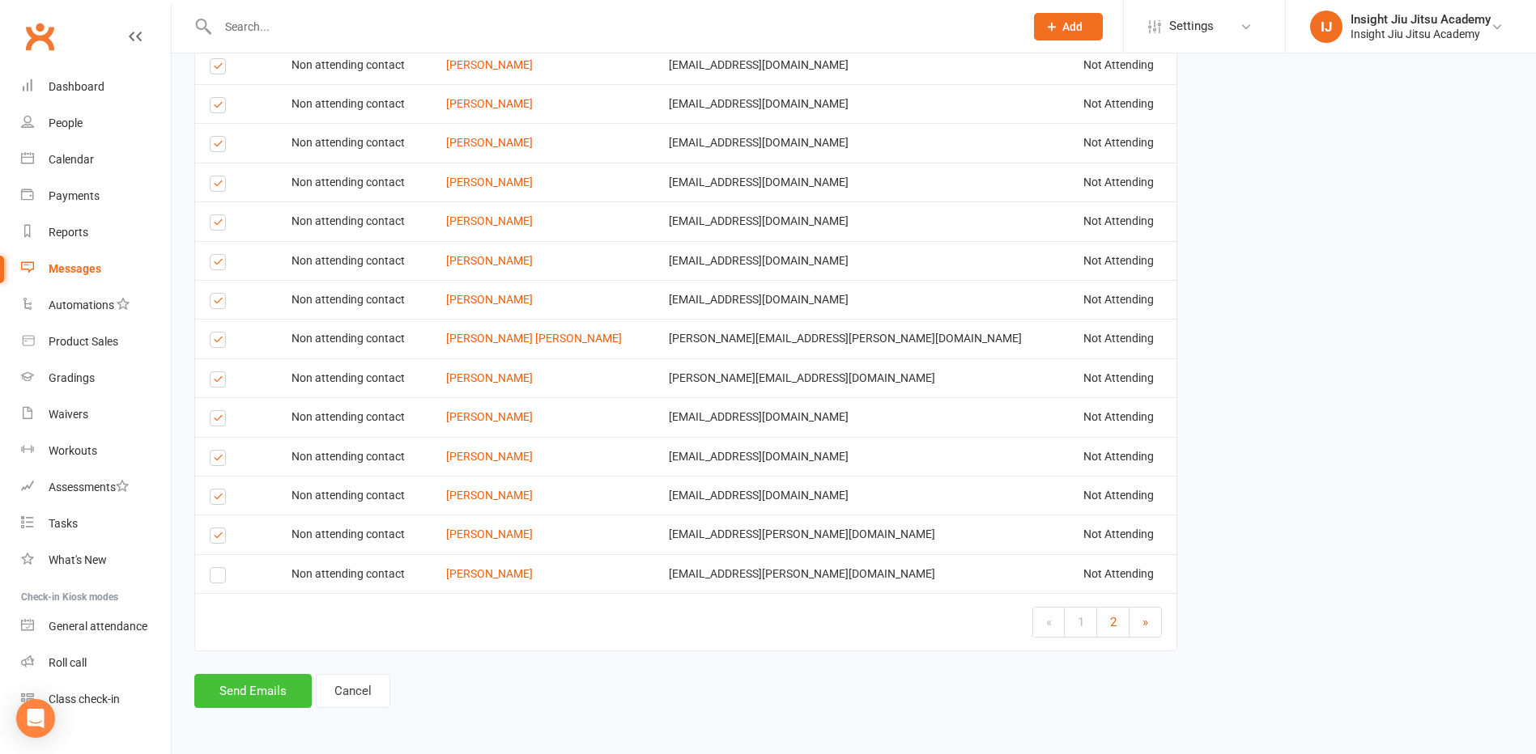
click at [246, 696] on button "Send Emails" at bounding box center [252, 691] width 117 height 34
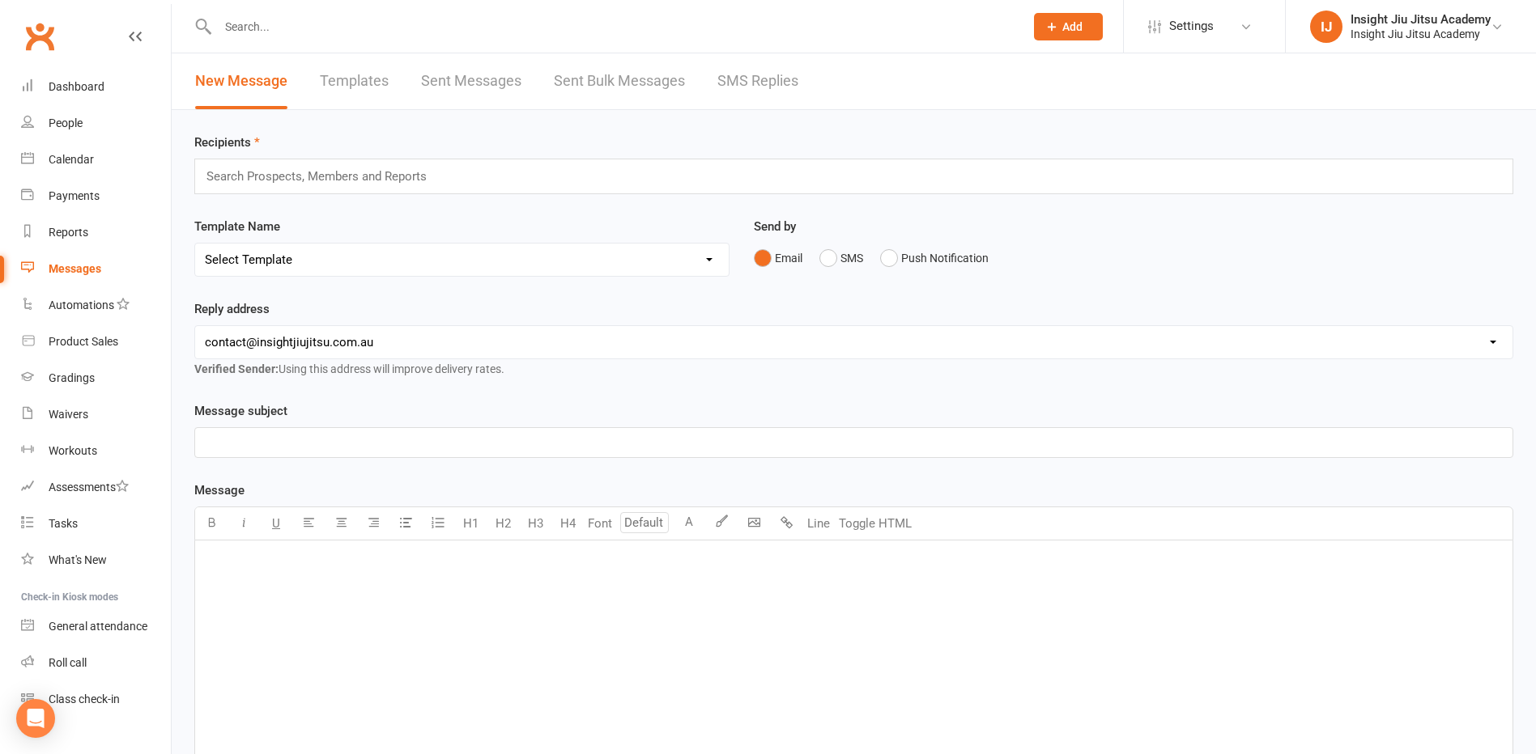
click at [332, 85] on link "Templates" at bounding box center [354, 81] width 69 height 56
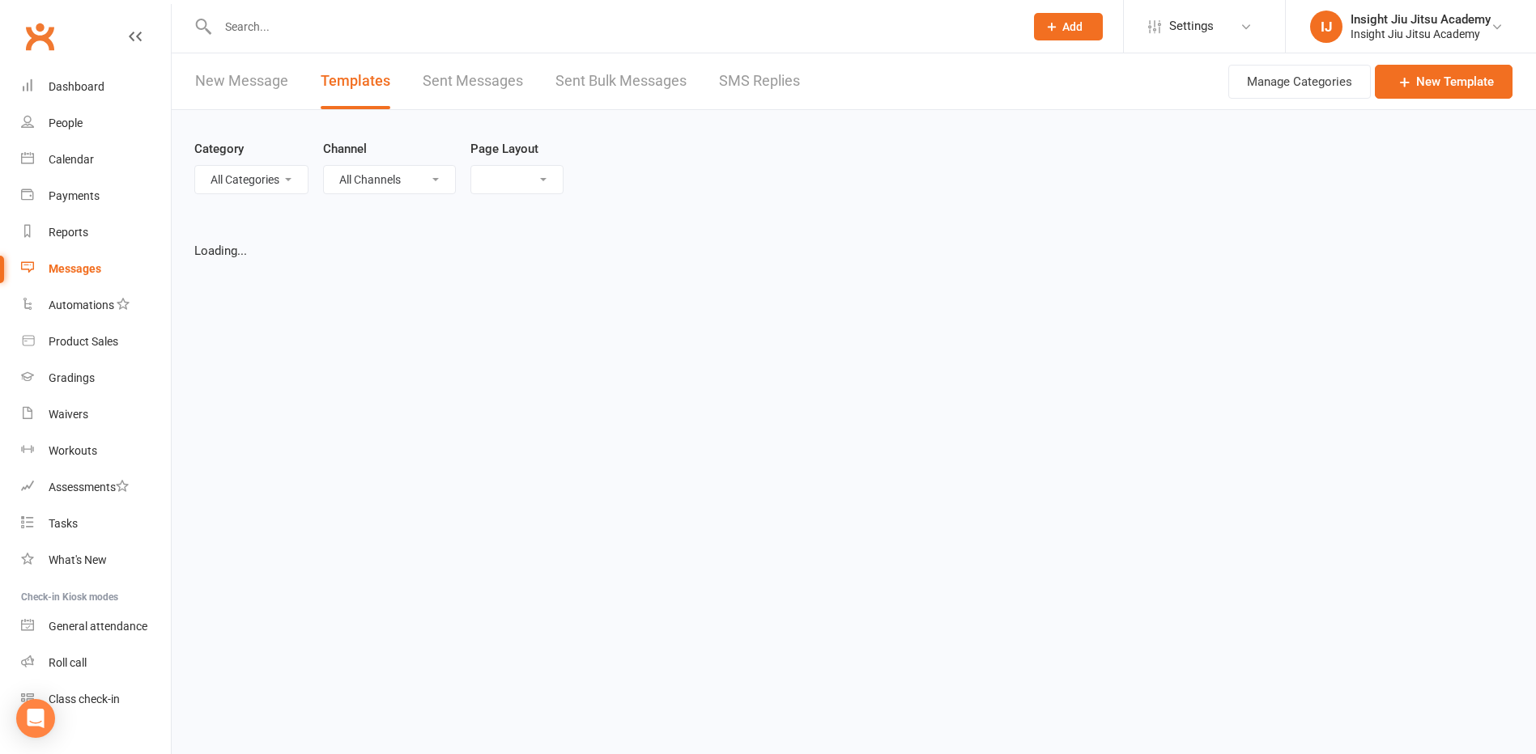
select select "list"
select select "50"
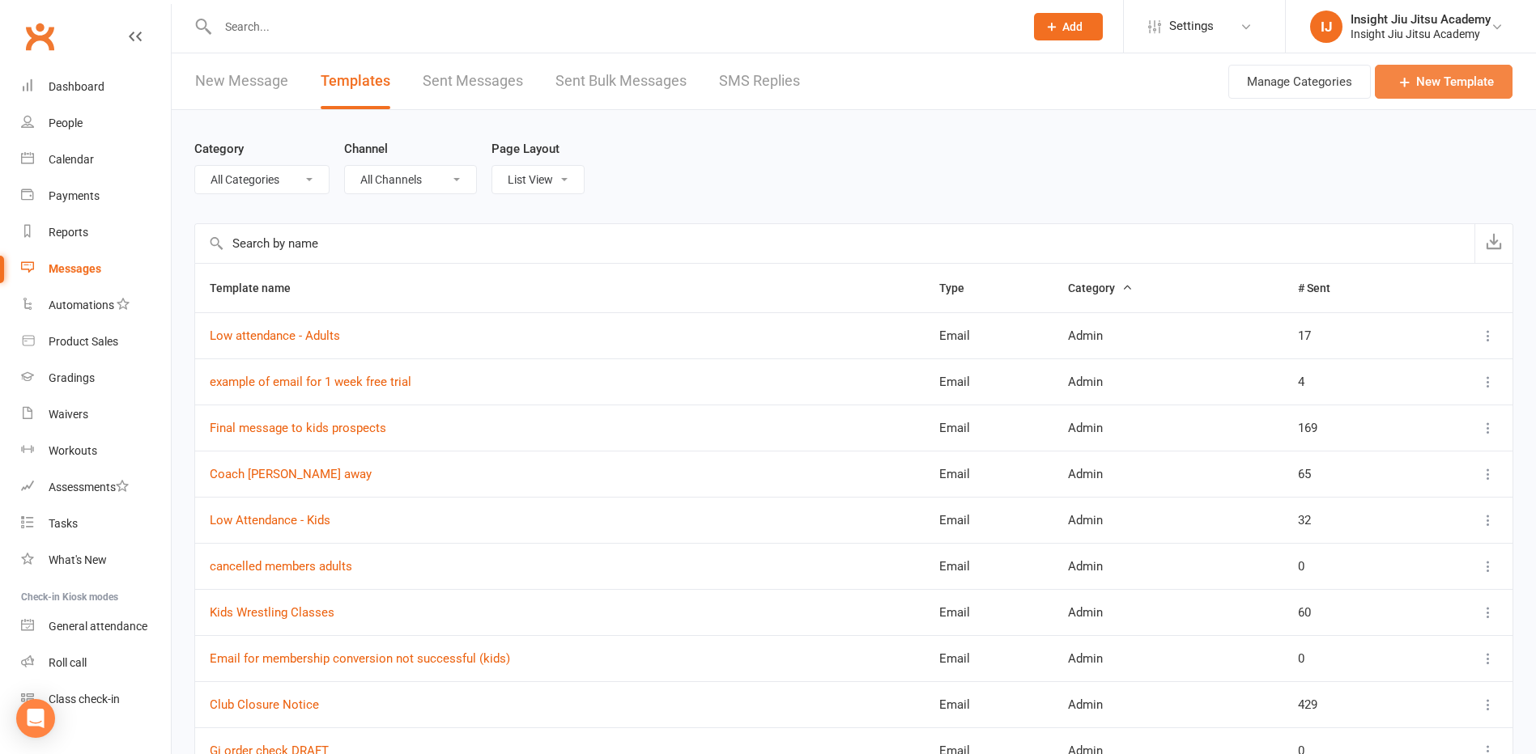
click at [1413, 90] on link "New Template" at bounding box center [1443, 82] width 138 height 34
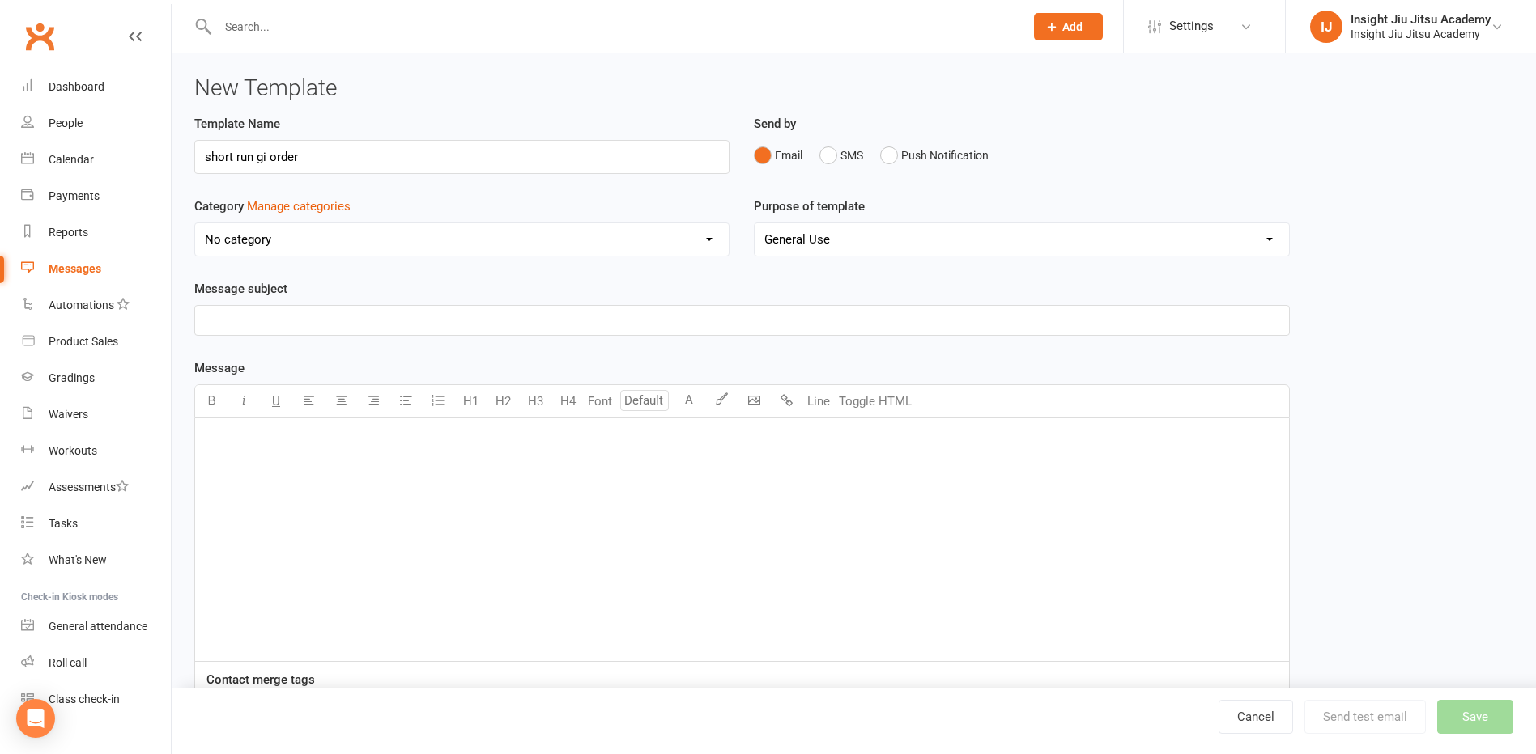
type input "short run gi order"
click at [319, 501] on div "﻿" at bounding box center [742, 539] width 1094 height 243
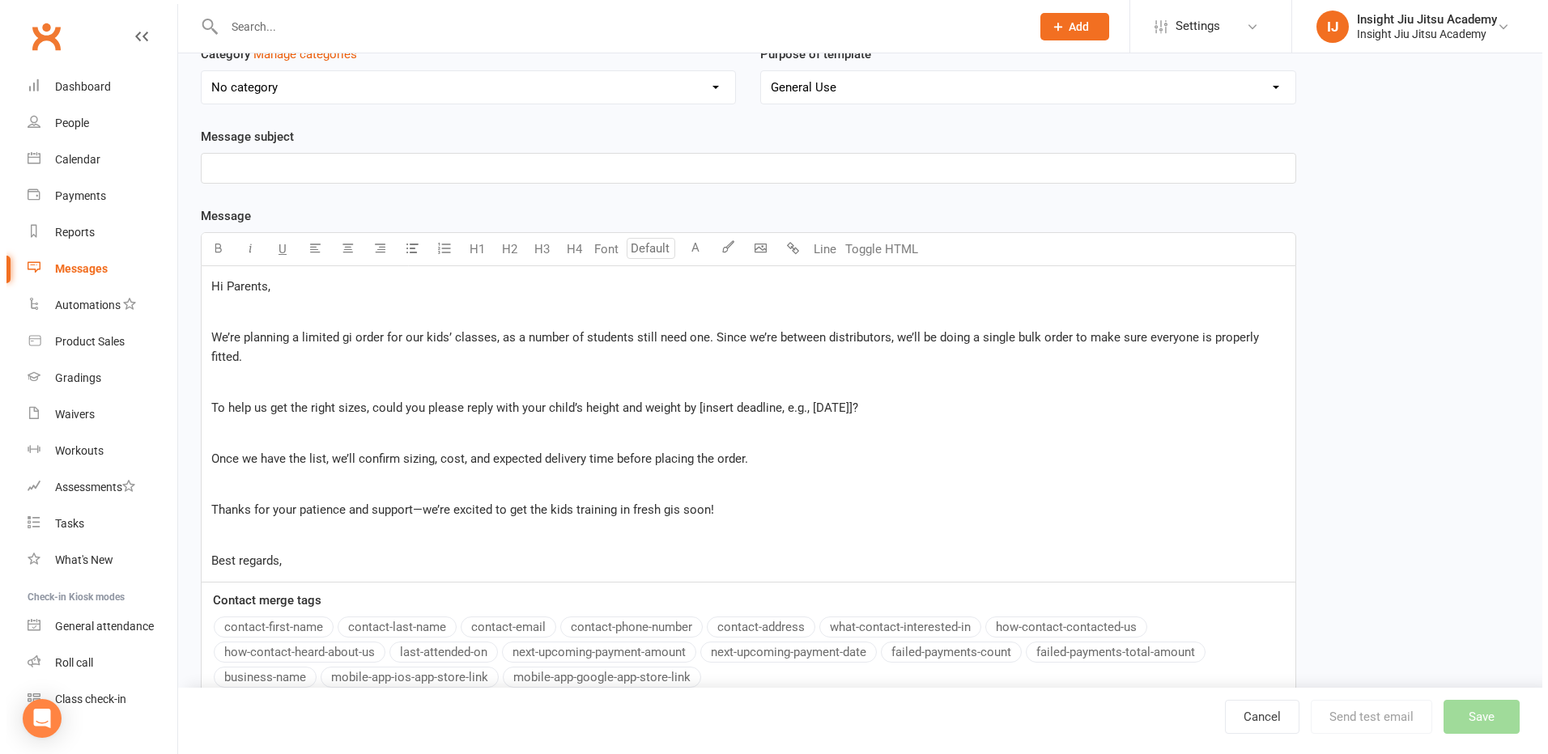
scroll to position [243, 0]
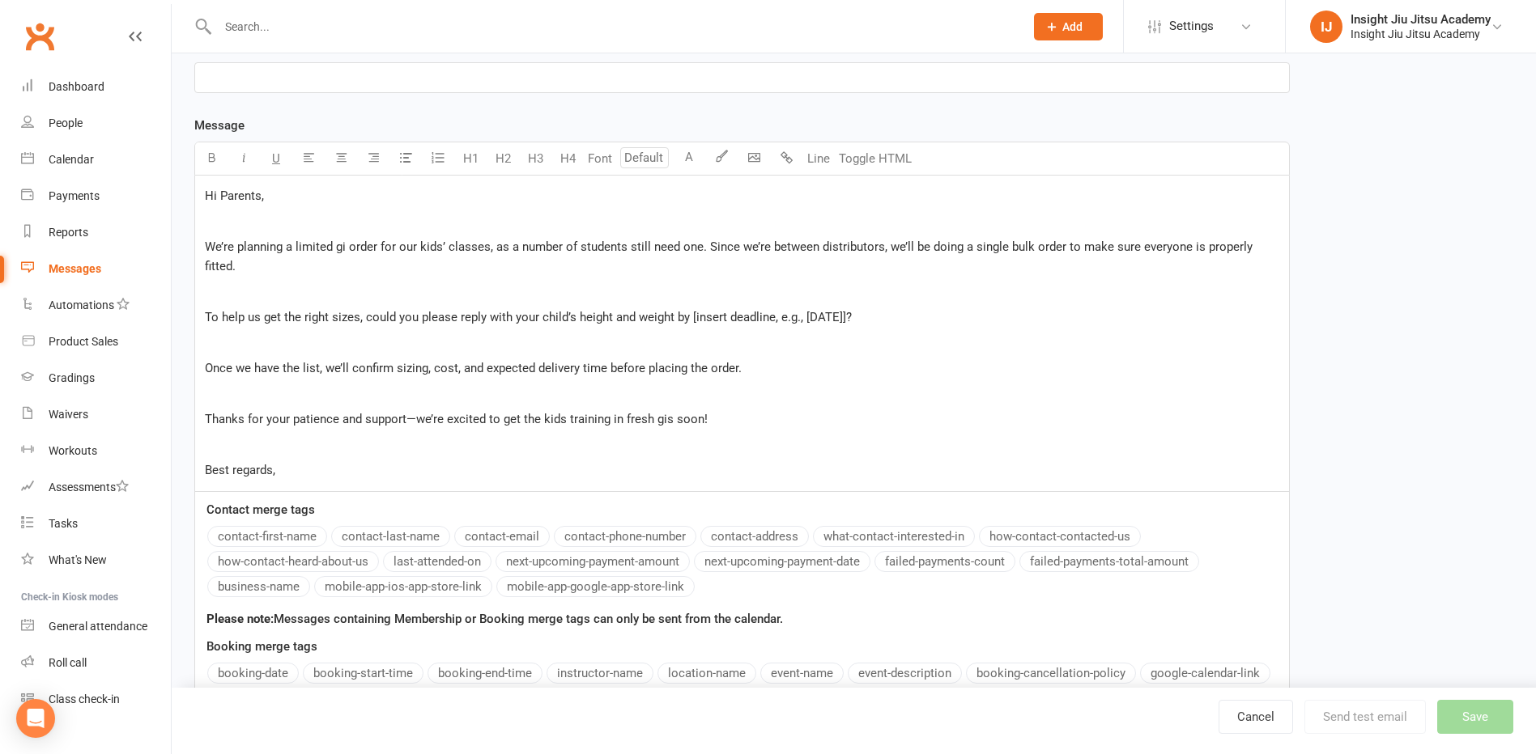
click at [1163, 384] on p "﻿" at bounding box center [742, 393] width 1074 height 19
drag, startPoint x: 886, startPoint y: 295, endPoint x: 691, endPoint y: 289, distance: 194.4
click at [691, 308] on p "To help us get the right sizes, could you please reply with your child’s height…" at bounding box center [742, 317] width 1074 height 19
click at [782, 308] on p "To help us get the right sizes, could you please reply with your child’s height…" at bounding box center [742, 317] width 1074 height 19
click at [768, 310] on span "To help us get the right sizes, could you please reply with your child’s height…" at bounding box center [497, 317] width 584 height 15
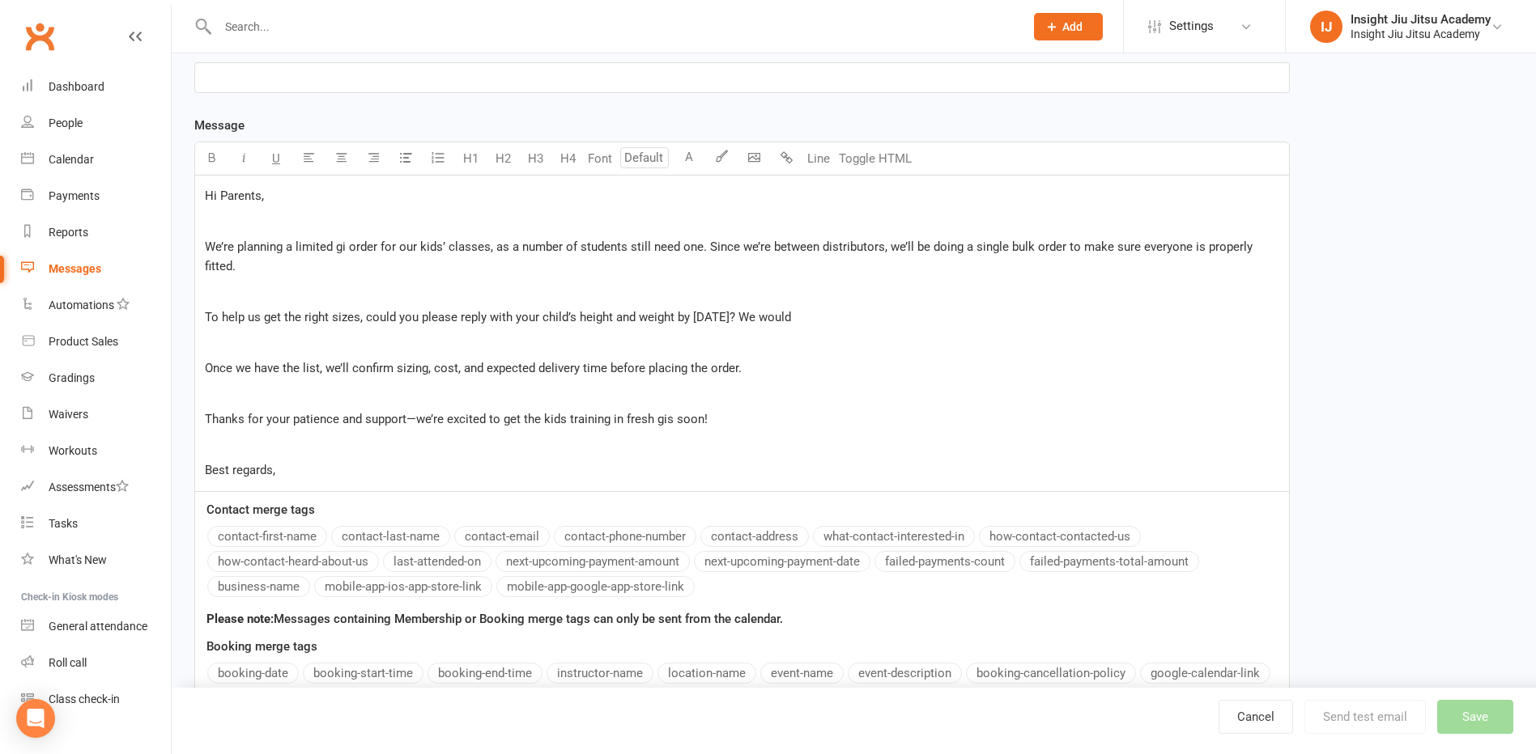
click at [823, 291] on div "Hi Parents, ﻿ We’re planning a limited gi order for our kids’ classes, as a num…" at bounding box center [742, 334] width 1094 height 316
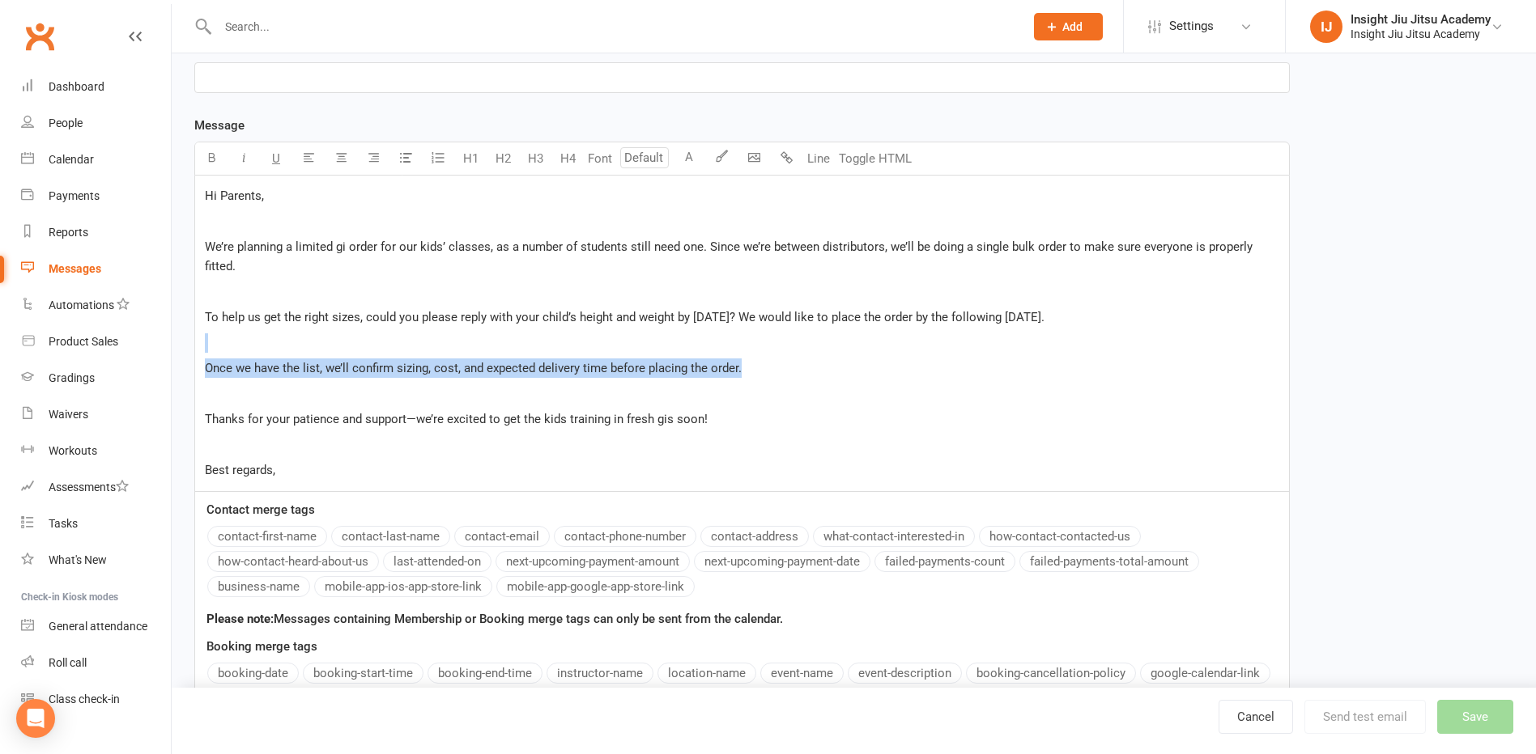
drag, startPoint x: 746, startPoint y: 350, endPoint x: 202, endPoint y: 322, distance: 544.7
click at [202, 322] on div "Hi Parents, ﻿ We’re planning a limited gi order for our kids’ classes, as a num…" at bounding box center [742, 334] width 1094 height 316
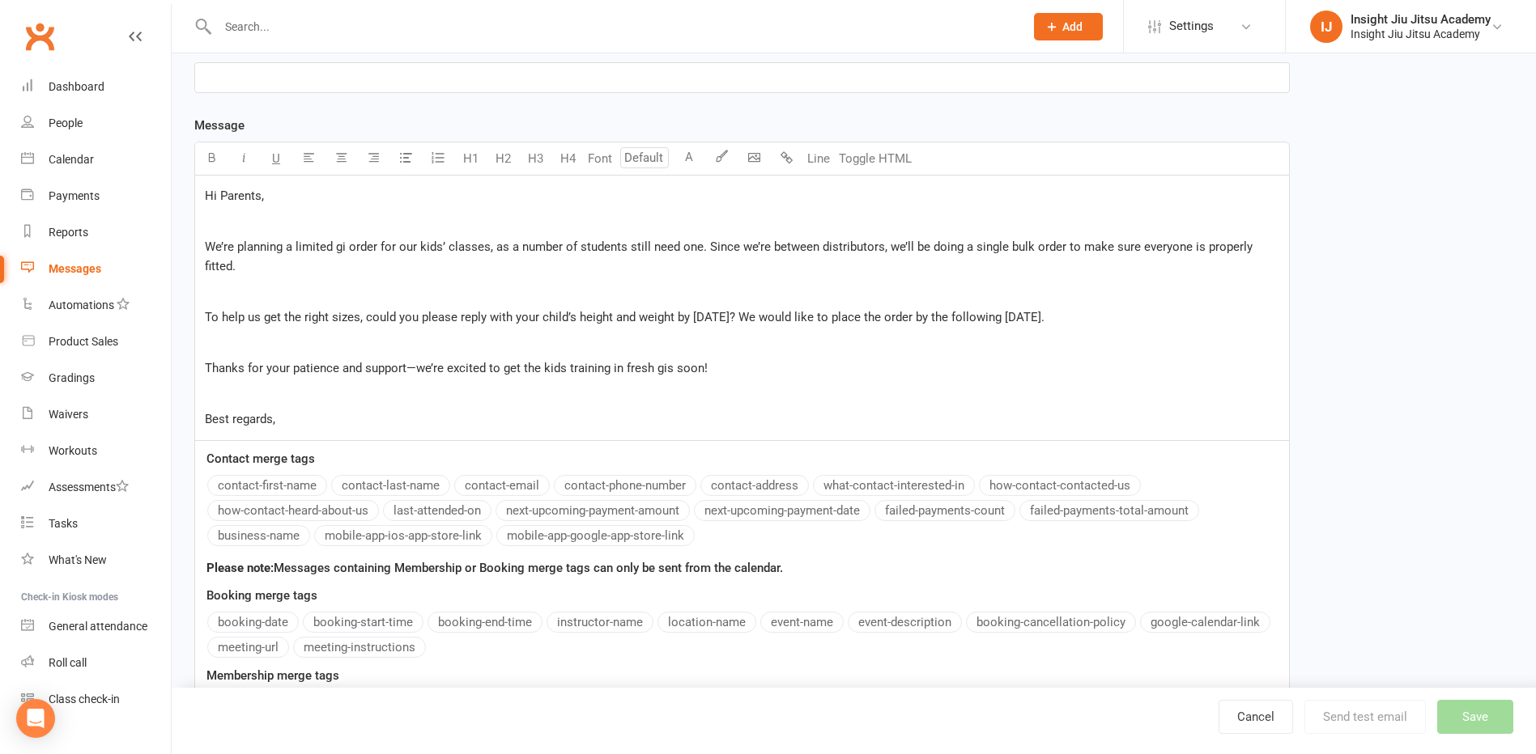
click at [1057, 245] on span "We’re planning a limited gi order for our kids’ classes, as a number of student…" at bounding box center [730, 257] width 1051 height 34
click at [365, 264] on p "We’re planning a limited gi order for our kids’ classes, as a number of student…" at bounding box center [742, 256] width 1074 height 39
click at [320, 417] on p "Best regards," at bounding box center [742, 419] width 1074 height 19
